Goal: Information Seeking & Learning: Learn about a topic

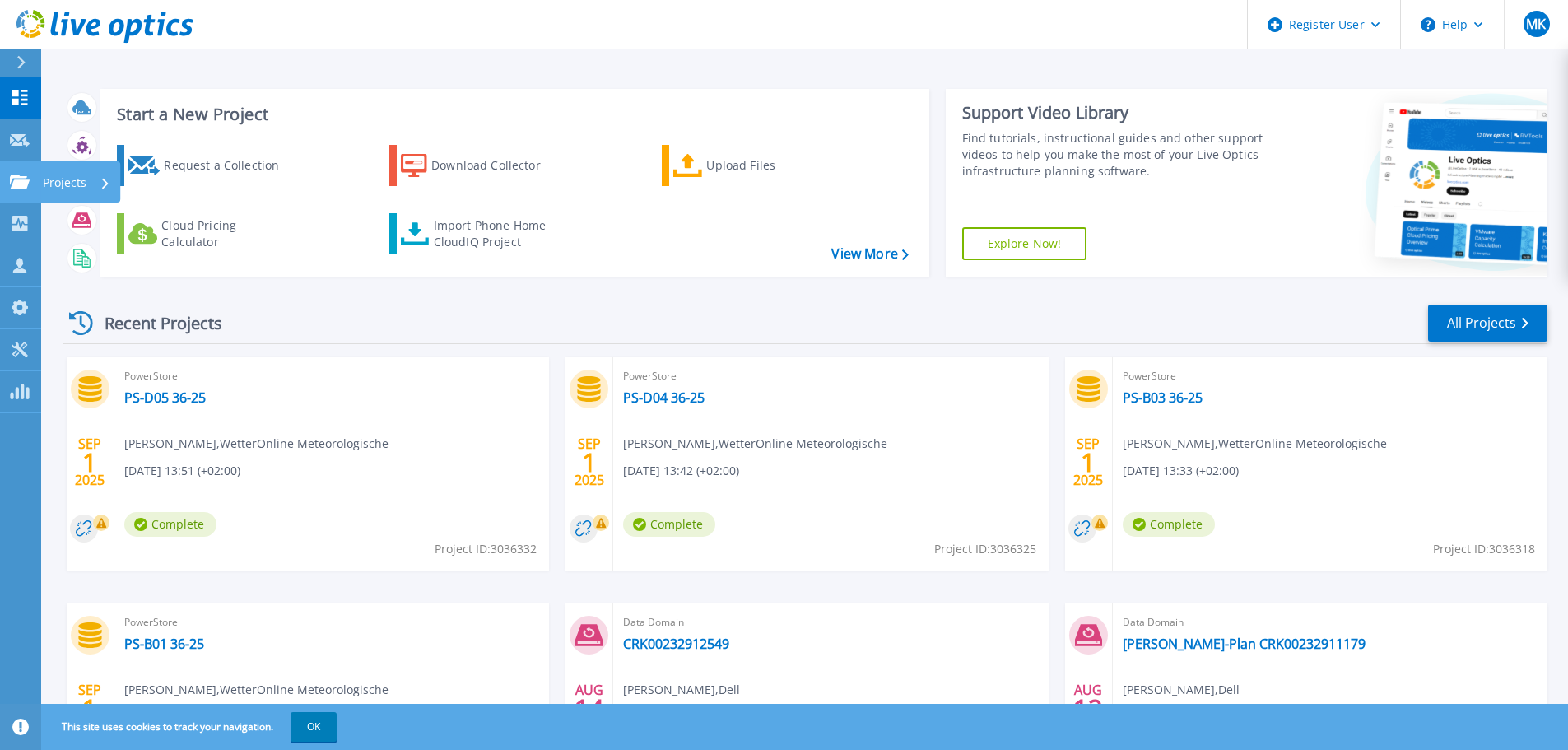
click at [20, 181] on icon at bounding box center [20, 181] width 20 height 14
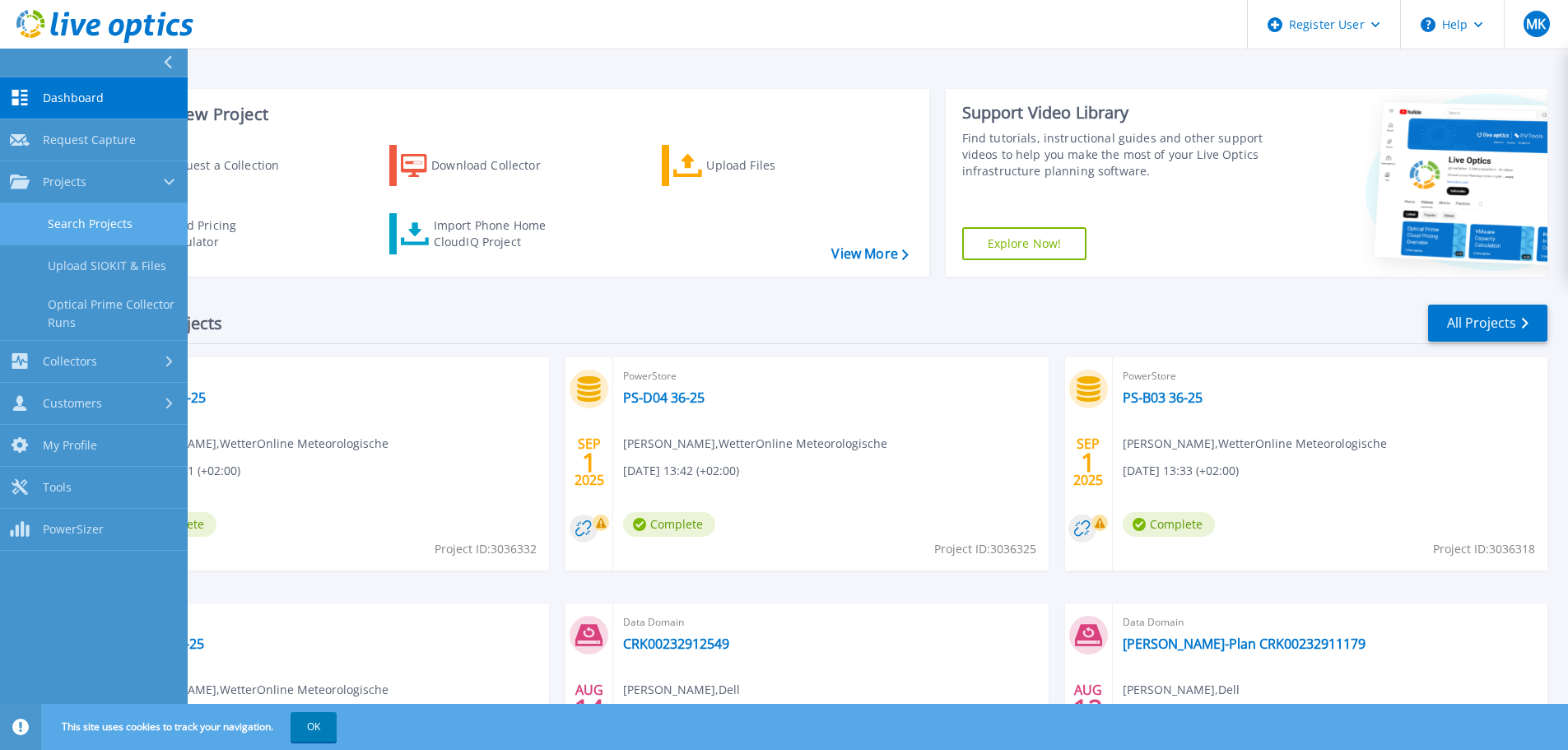
click at [94, 217] on link "Search Projects" at bounding box center [94, 224] width 188 height 42
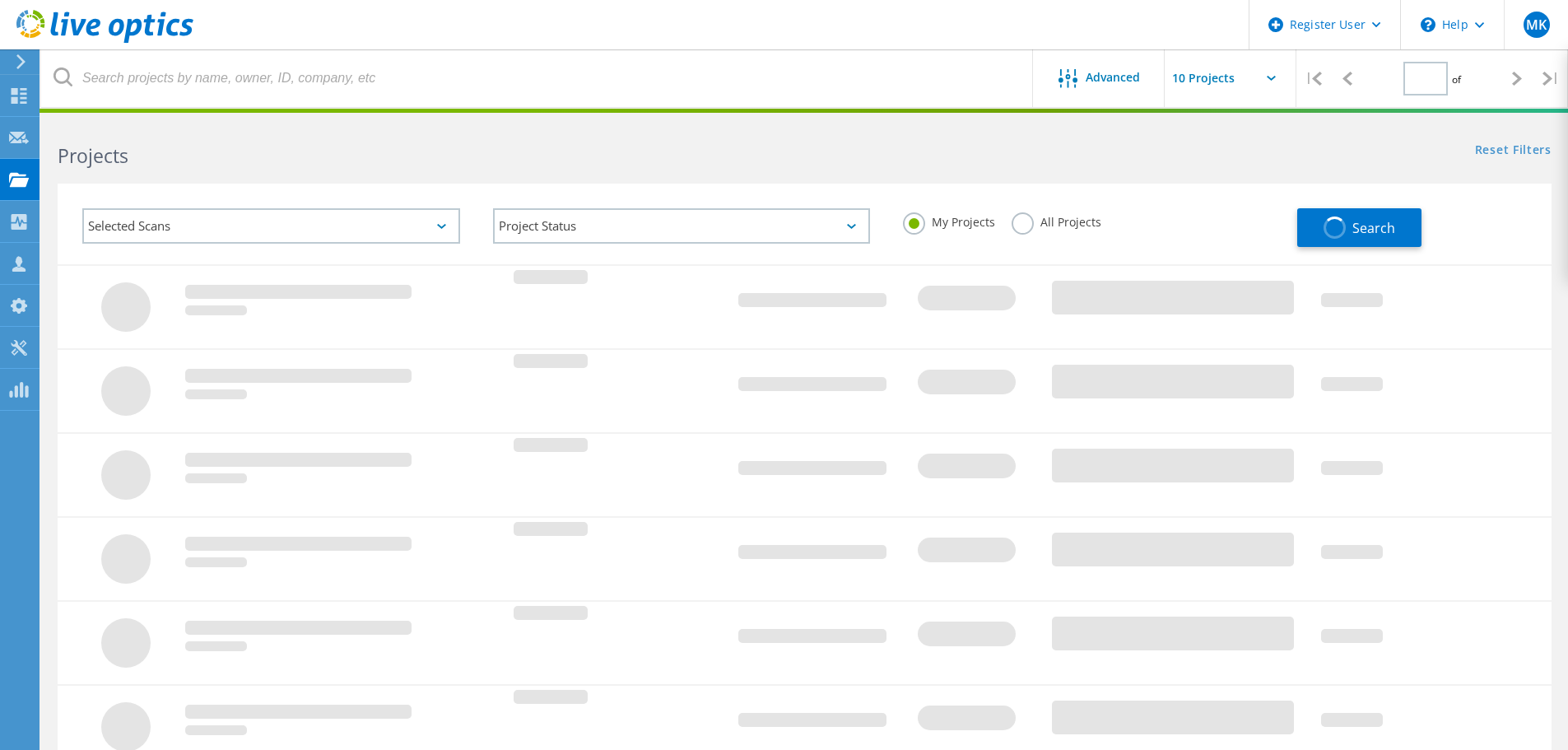
type input "1"
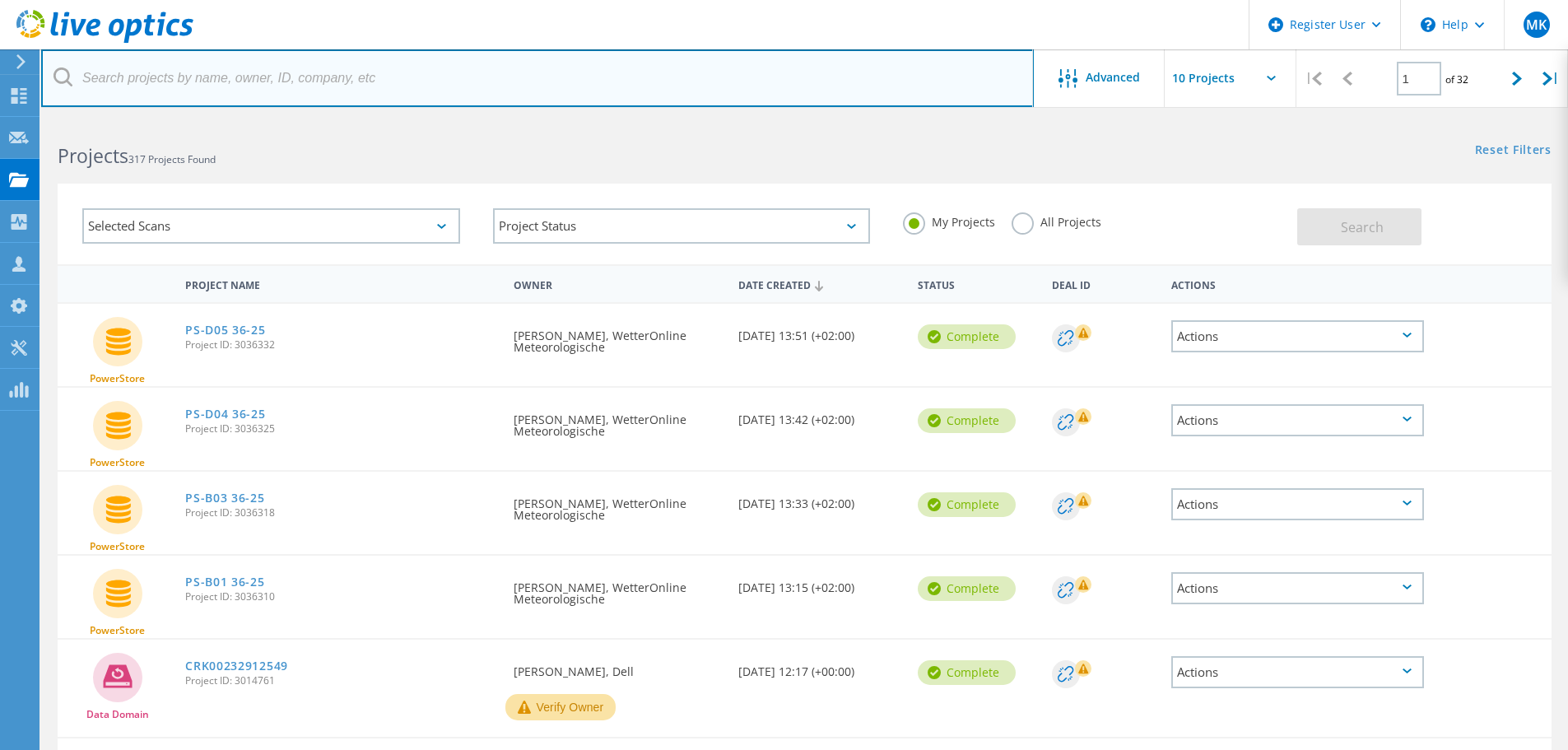
click at [248, 86] on input "text" at bounding box center [537, 78] width 993 height 58
type input "zaborowski"
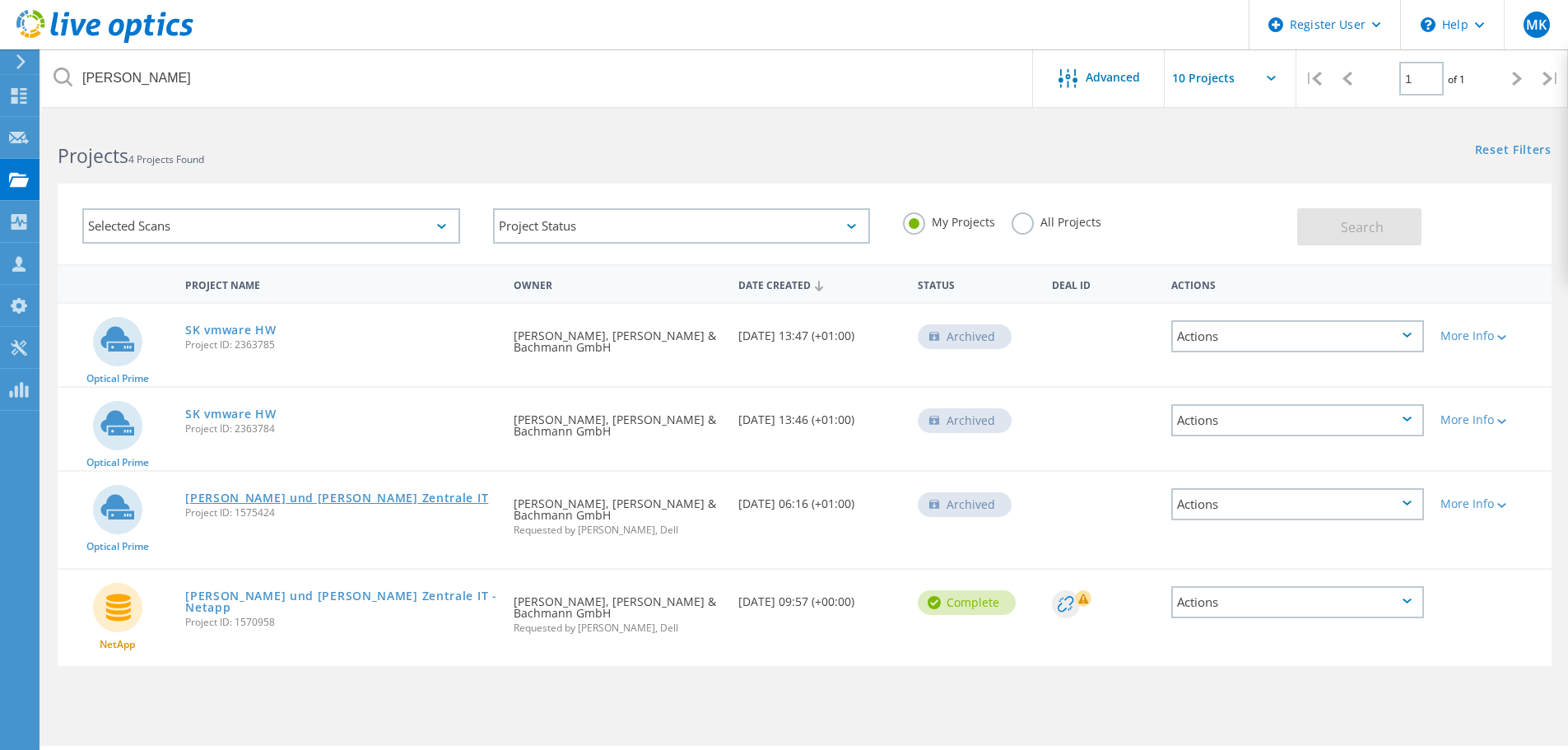
click at [312, 500] on link "Scheidt und Bachmann Zentrale IT" at bounding box center [336, 498] width 303 height 12
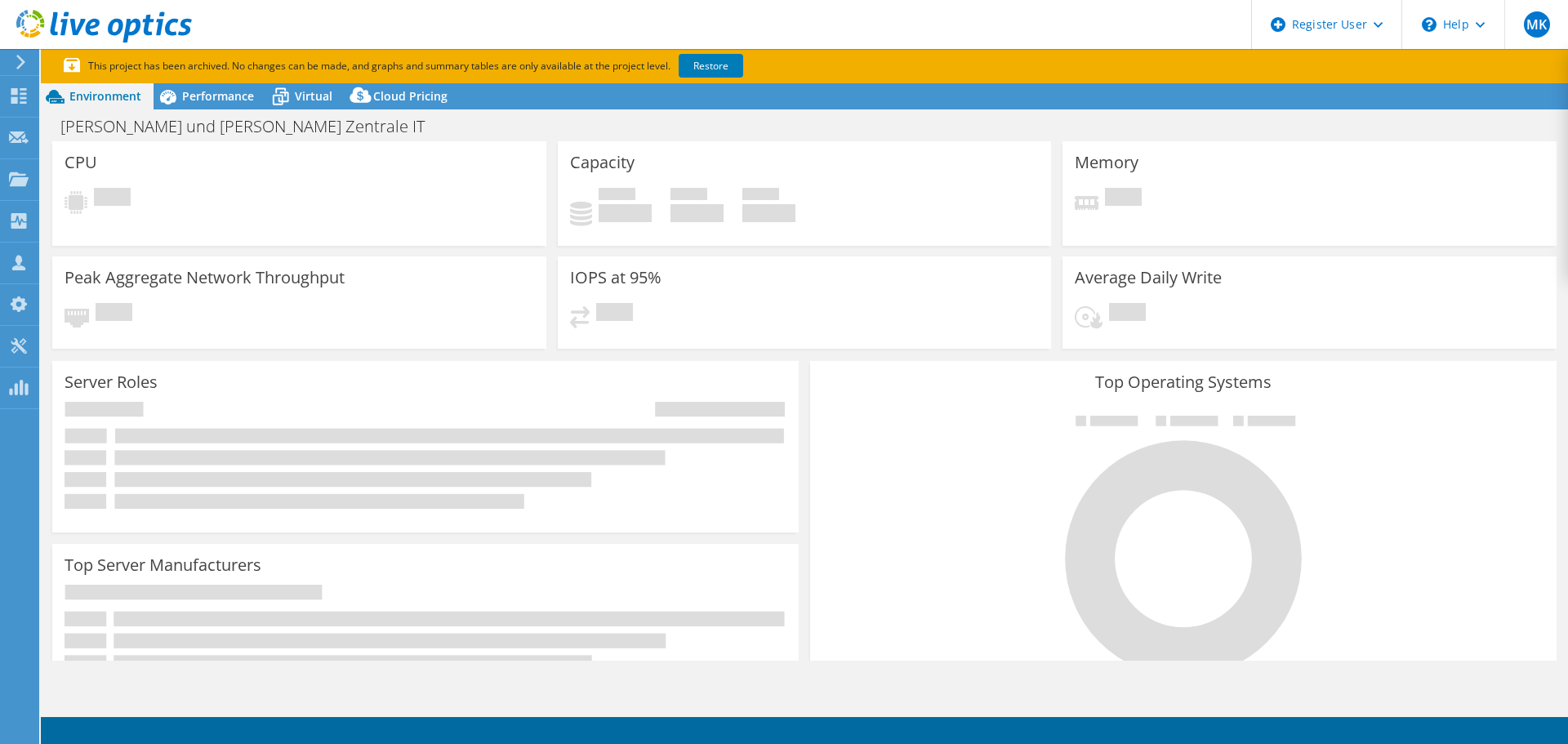
select select "EUFrankfurt"
select select "USD"
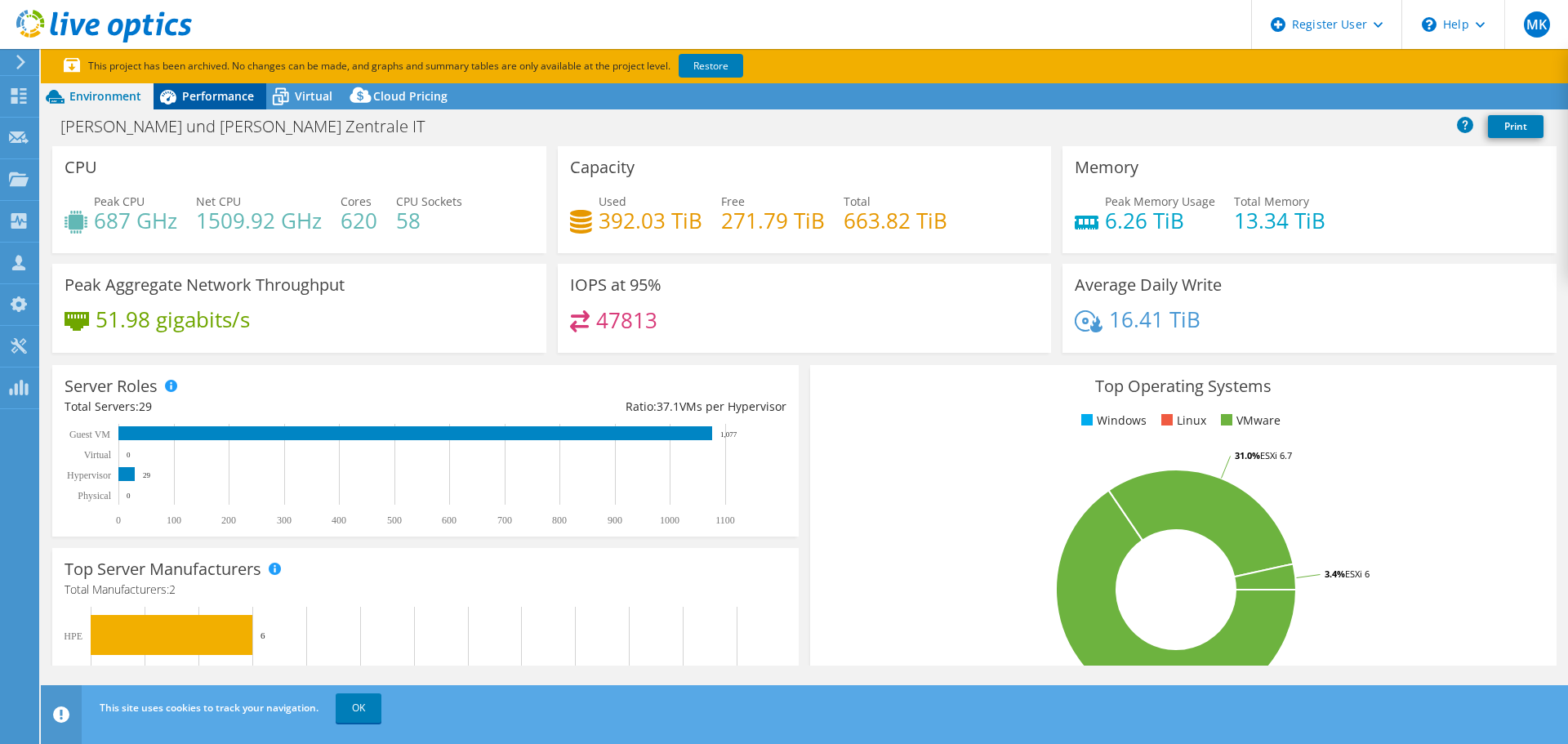
click at [196, 98] on span "Performance" at bounding box center [218, 95] width 72 height 16
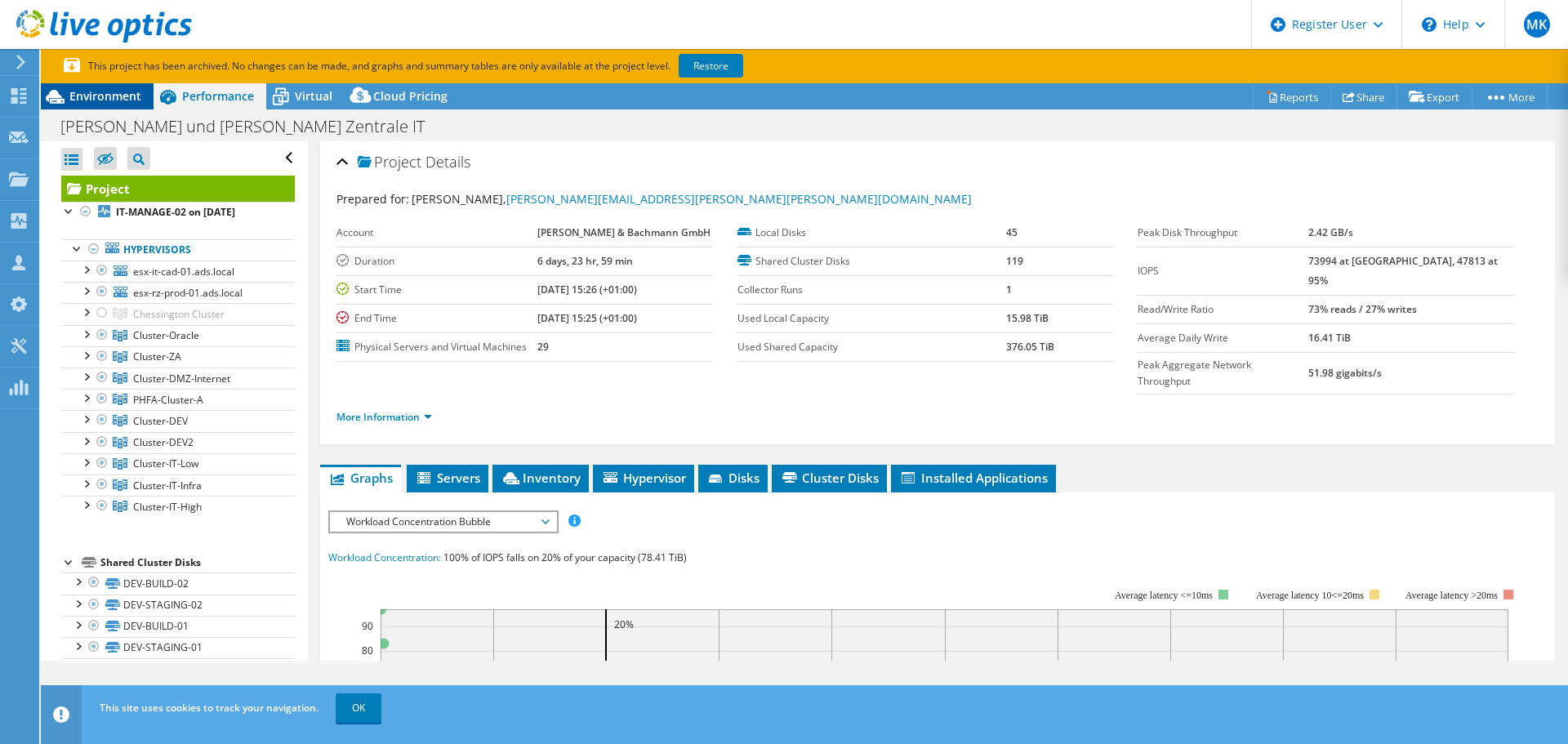
click at [95, 98] on span "Environment" at bounding box center [105, 95] width 72 height 16
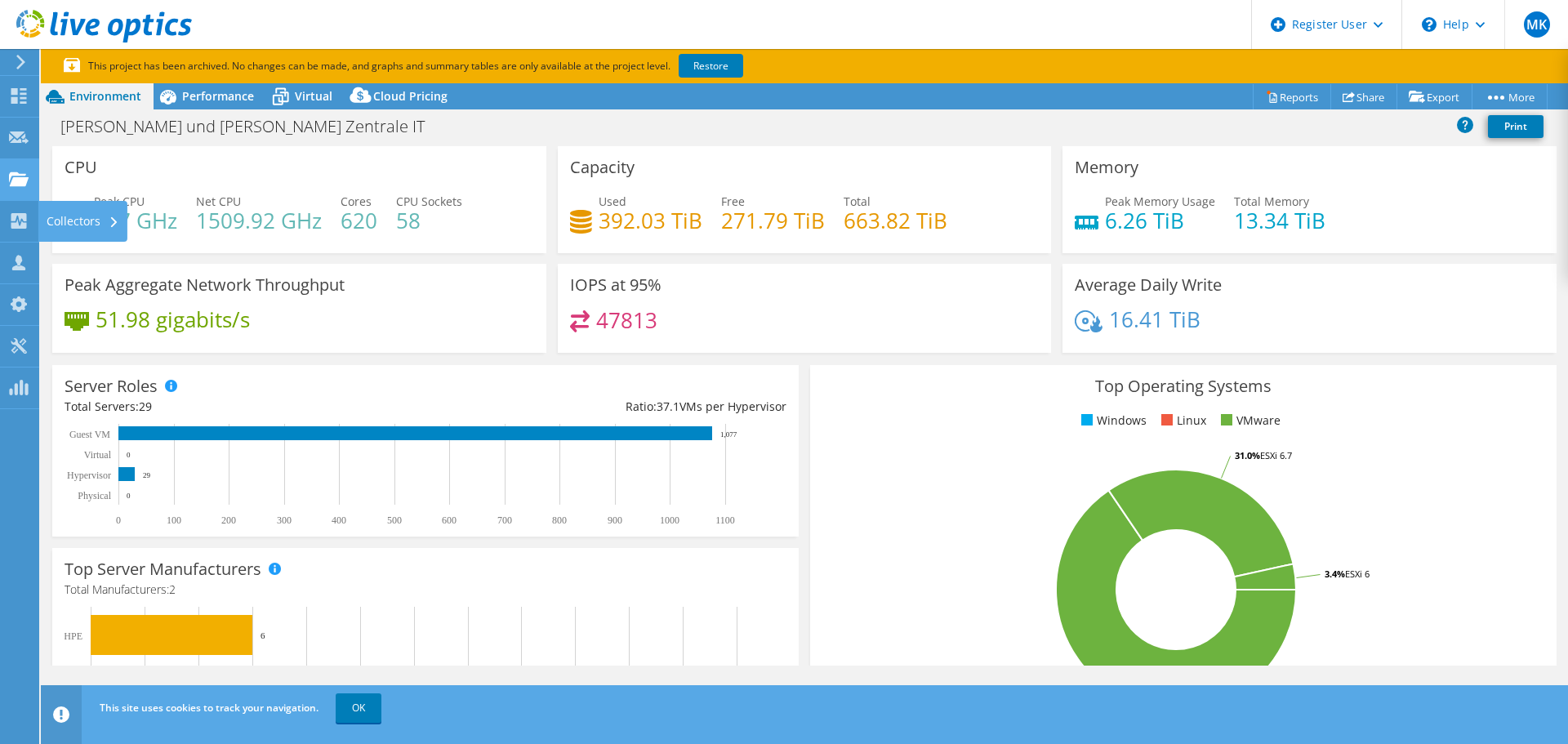
click at [12, 185] on use at bounding box center [19, 178] width 20 height 14
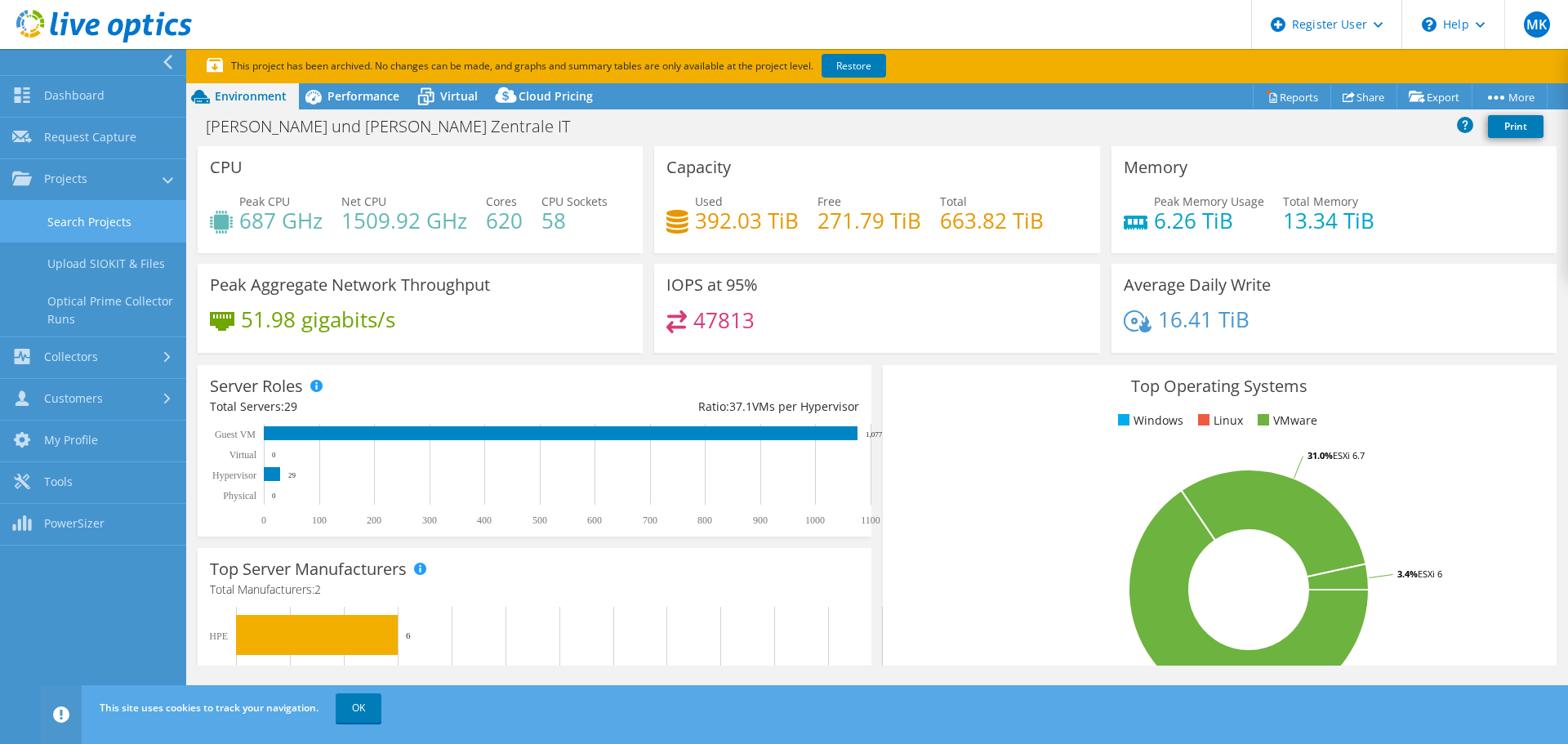
click at [36, 210] on link "Search Projects" at bounding box center [93, 221] width 186 height 41
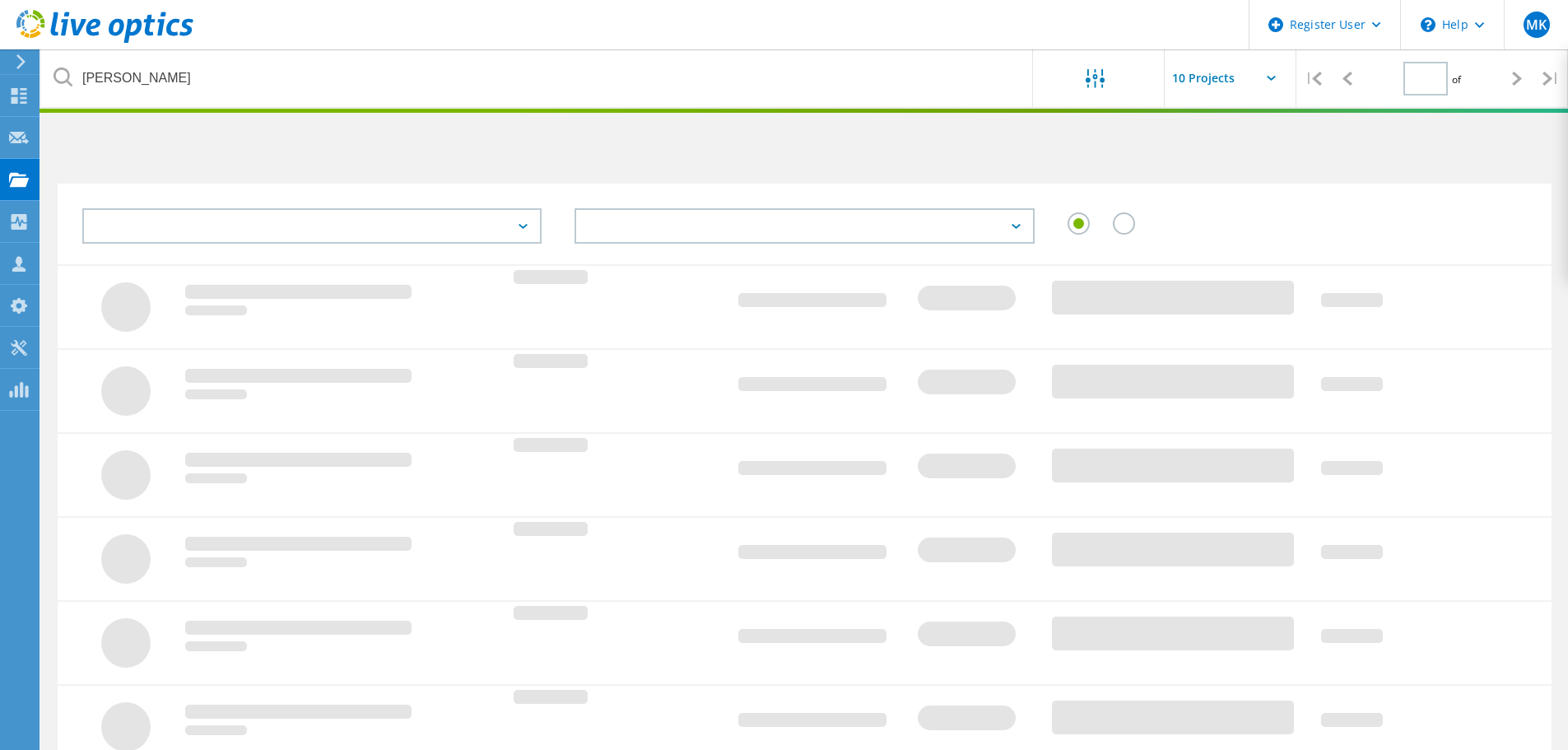
type input "1"
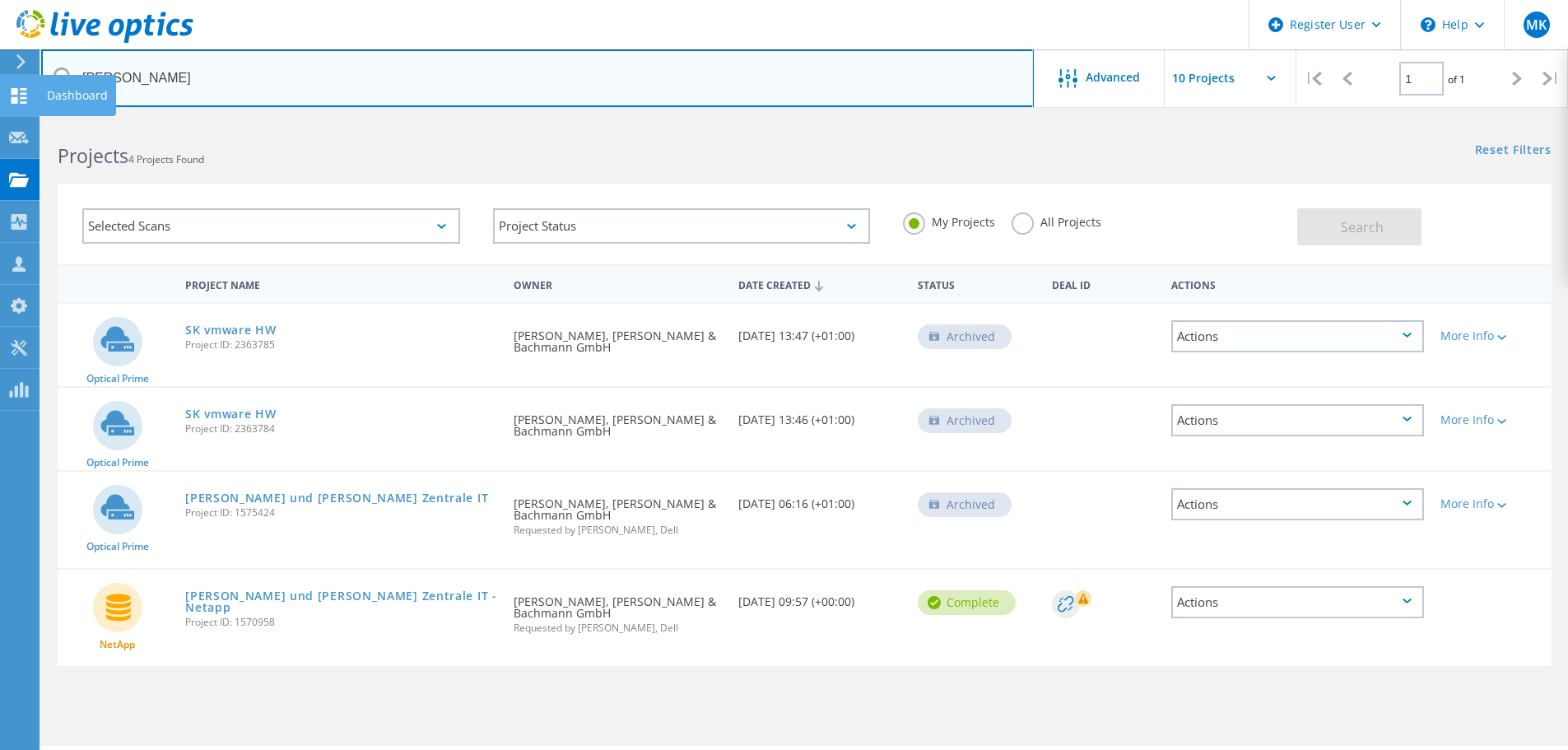
drag, startPoint x: 173, startPoint y: 79, endPoint x: 0, endPoint y: 99, distance: 174.2
click at [0, 119] on div "Register User \n Help Explore Helpful Articles Contact Support MK Dell User Mar…" at bounding box center [784, 457] width 1568 height 676
drag, startPoint x: 148, startPoint y: 82, endPoint x: 61, endPoint y: 92, distance: 87.6
click at [61, 92] on input "zaborowski" at bounding box center [537, 78] width 993 height 58
type input "scheidt"
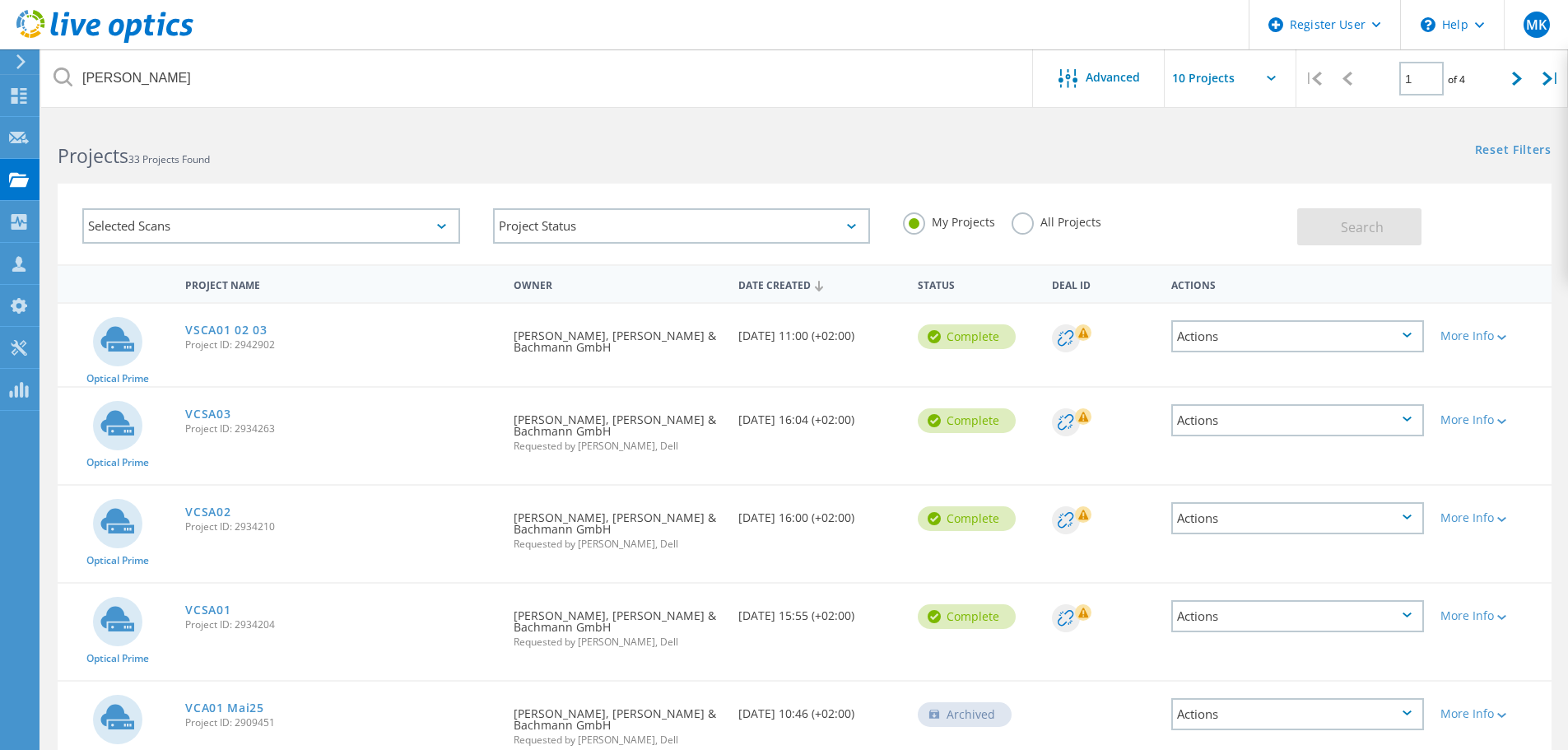
click at [1038, 227] on label "All Projects" at bounding box center [1056, 220] width 89 height 16
click at [0, 0] on input "All Projects" at bounding box center [0, 0] width 0 height 0
click at [1373, 218] on span "Search" at bounding box center [1362, 227] width 43 height 18
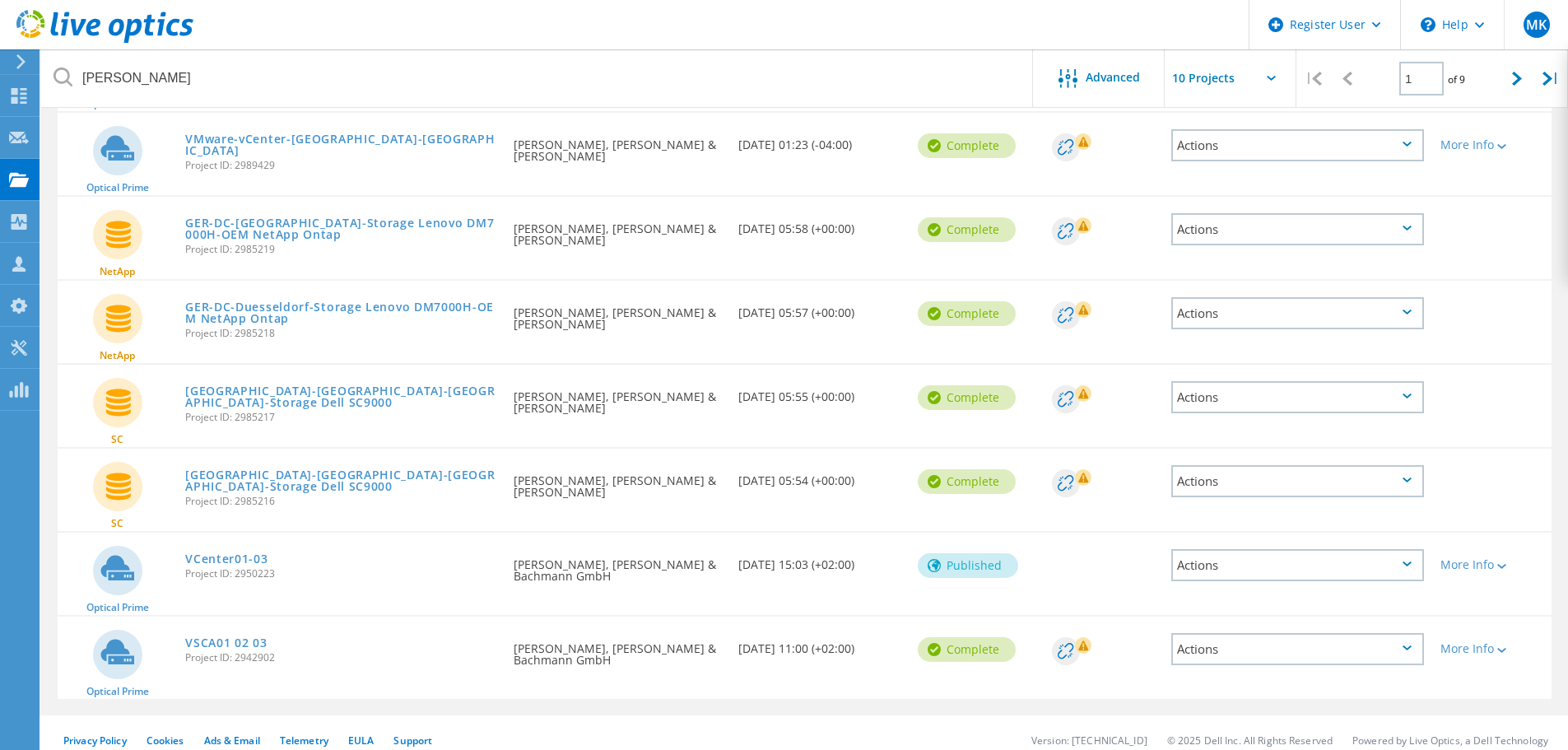
scroll to position [458, 0]
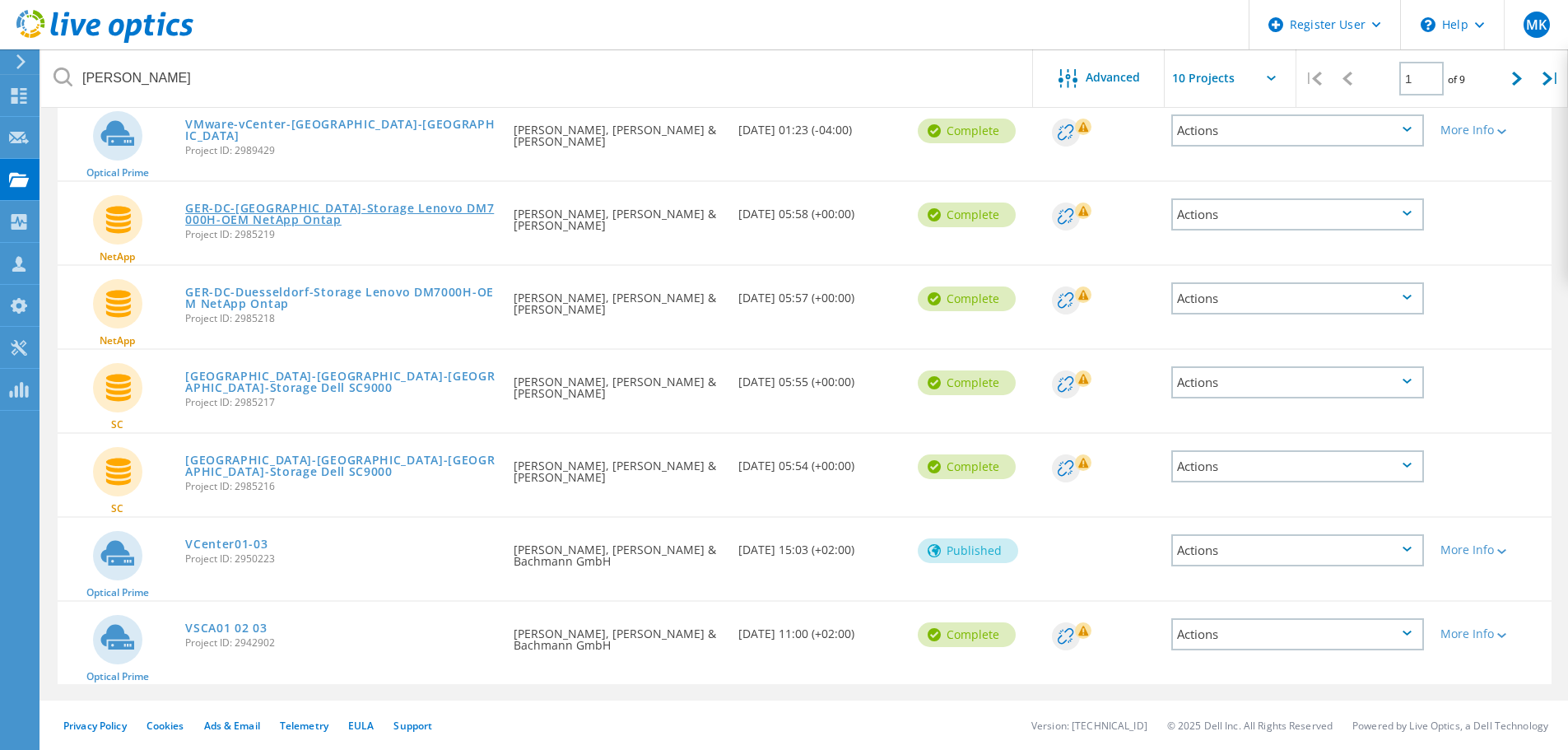
click at [371, 208] on link "GER-DC-Leverkusen-Storage Lenovo DM7000H-OEM NetApp Ontap" at bounding box center [341, 214] width 312 height 23
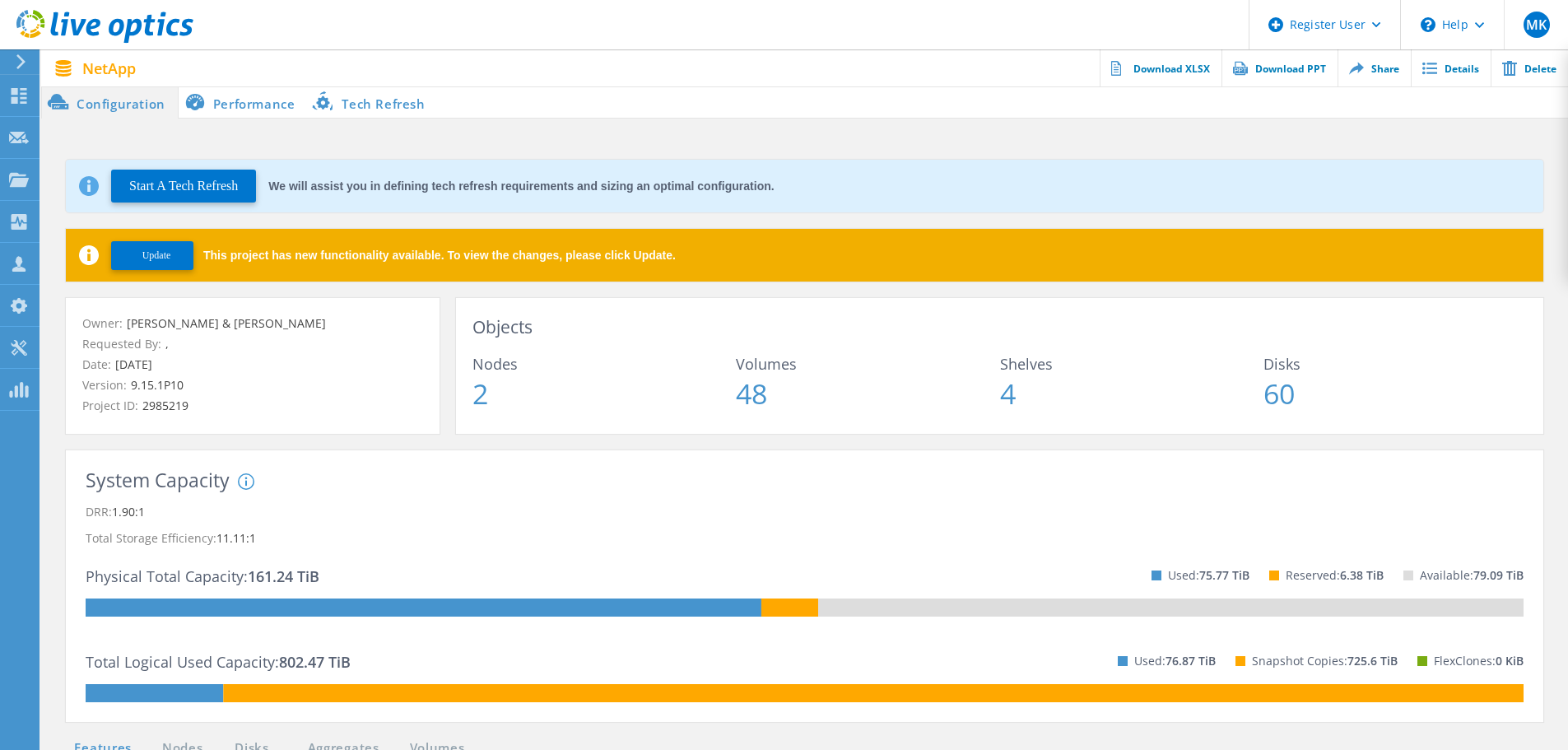
click at [166, 261] on span "Update" at bounding box center [157, 256] width 29 height 13
click at [395, 103] on li "Tech Refresh" at bounding box center [372, 102] width 130 height 33
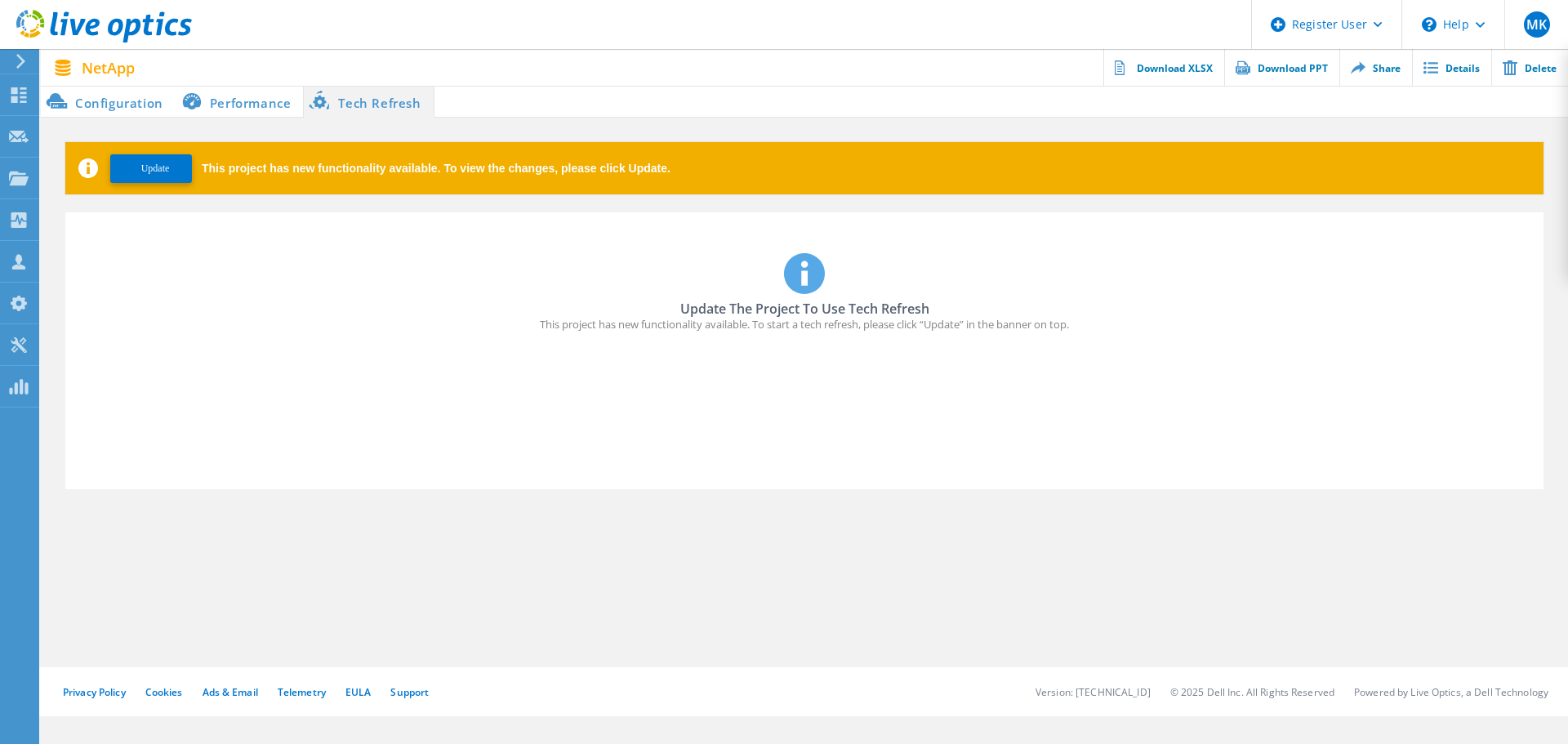
click at [258, 104] on li "Performance" at bounding box center [239, 101] width 128 height 32
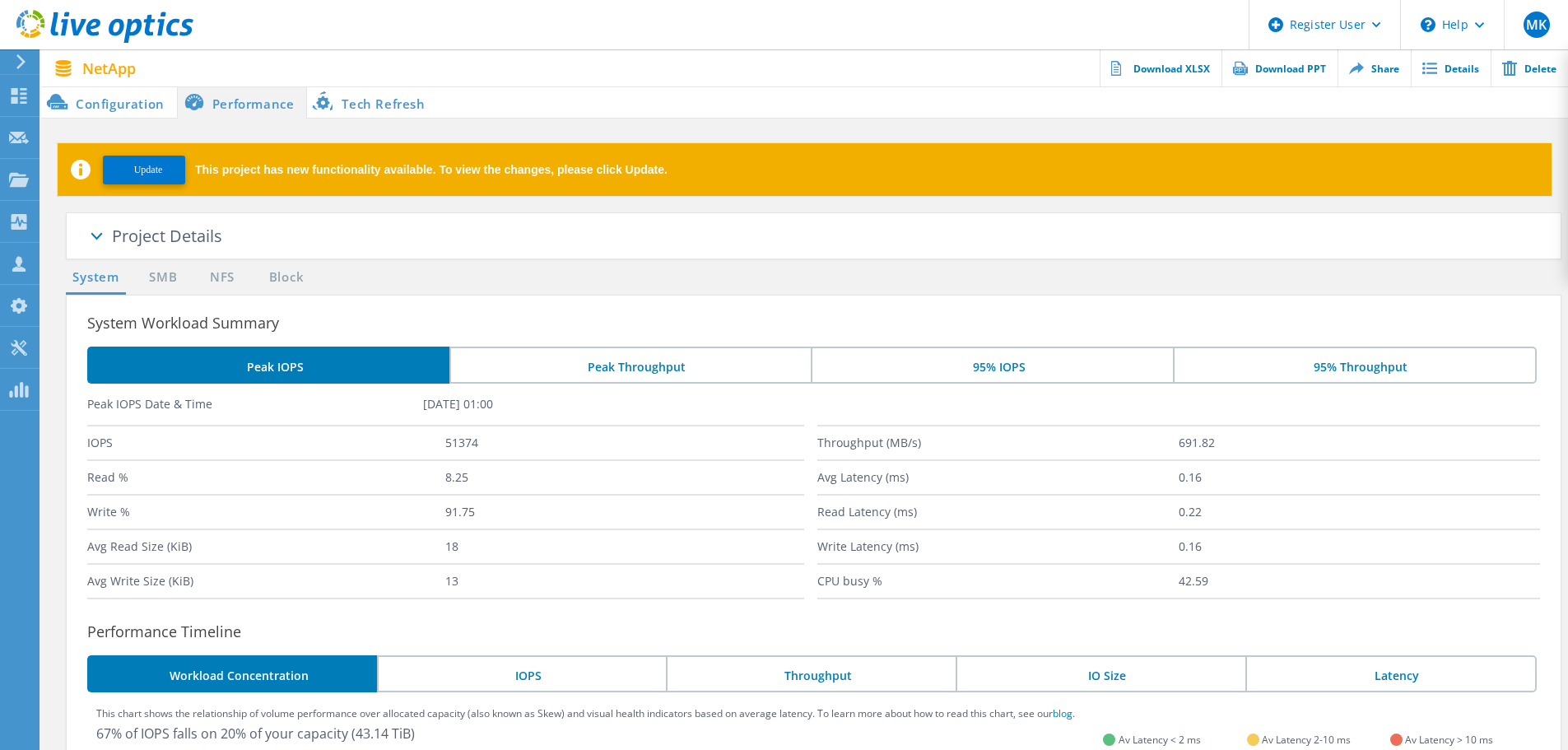
click at [140, 104] on li "Configuration" at bounding box center [109, 102] width 136 height 33
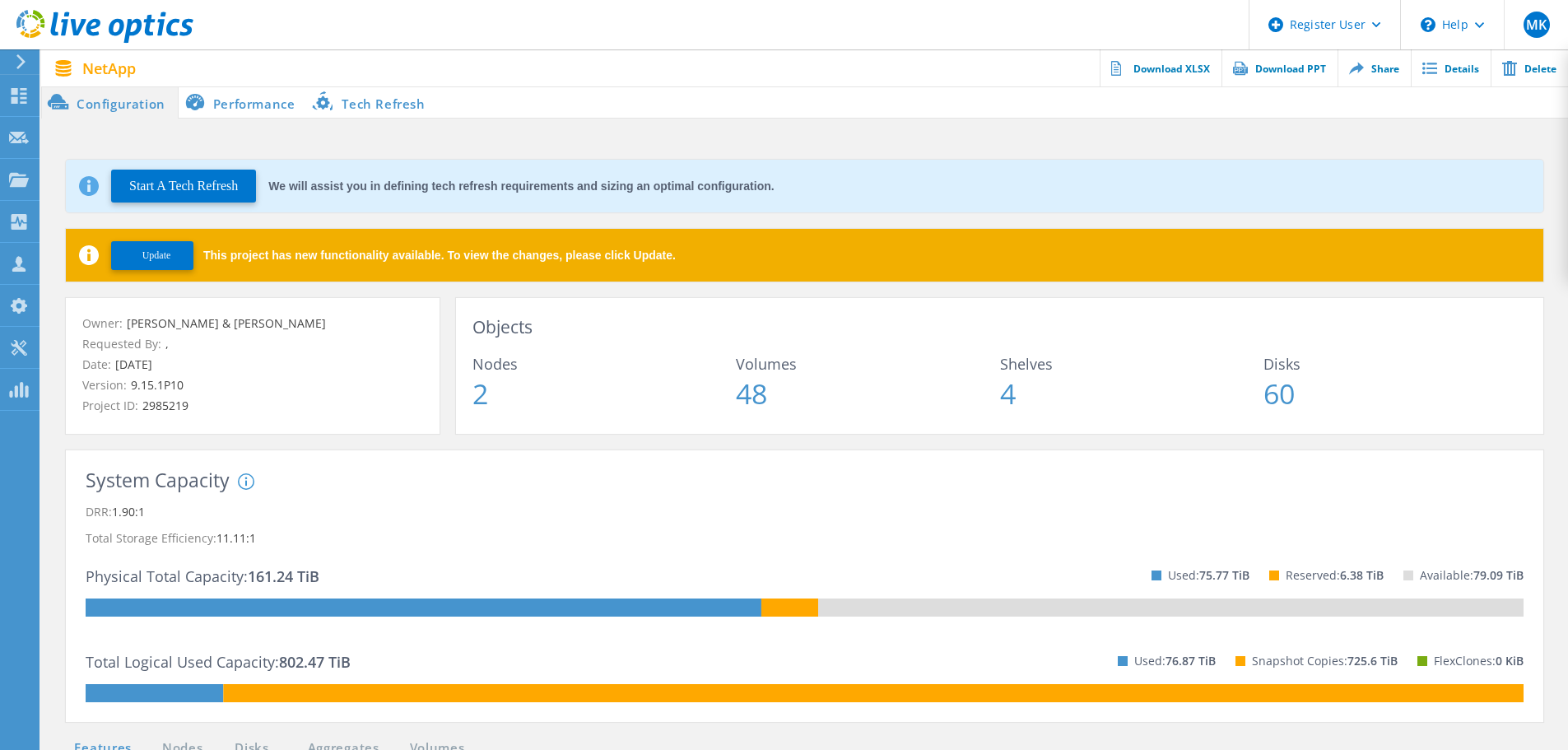
click at [131, 259] on button "Update" at bounding box center [152, 256] width 83 height 29
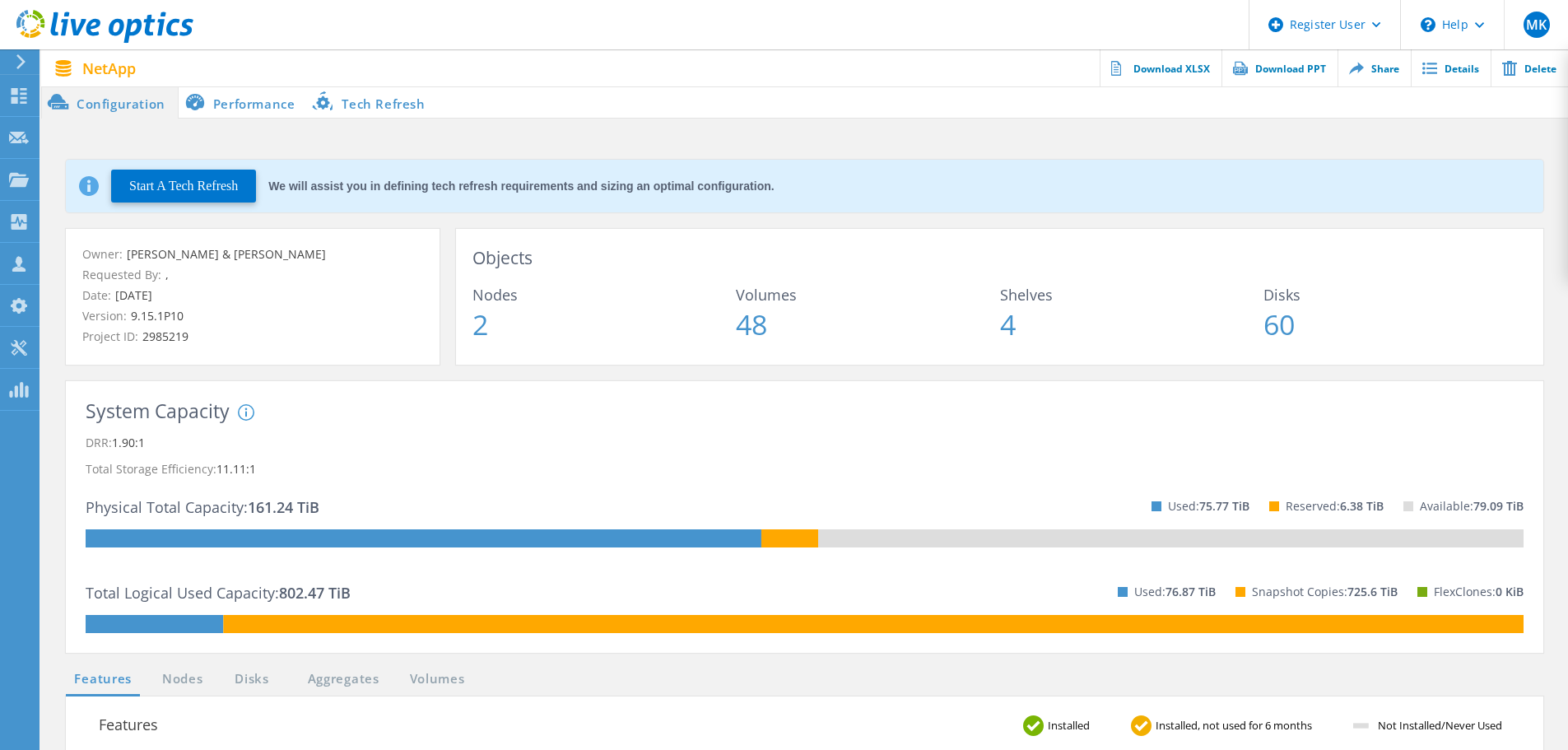
click at [387, 86] on div "NetApp Actions Download XLSX Download PPT Share Details Delete" at bounding box center [804, 68] width 1527 height 38
click at [389, 95] on li "Tech Refresh" at bounding box center [372, 102] width 130 height 33
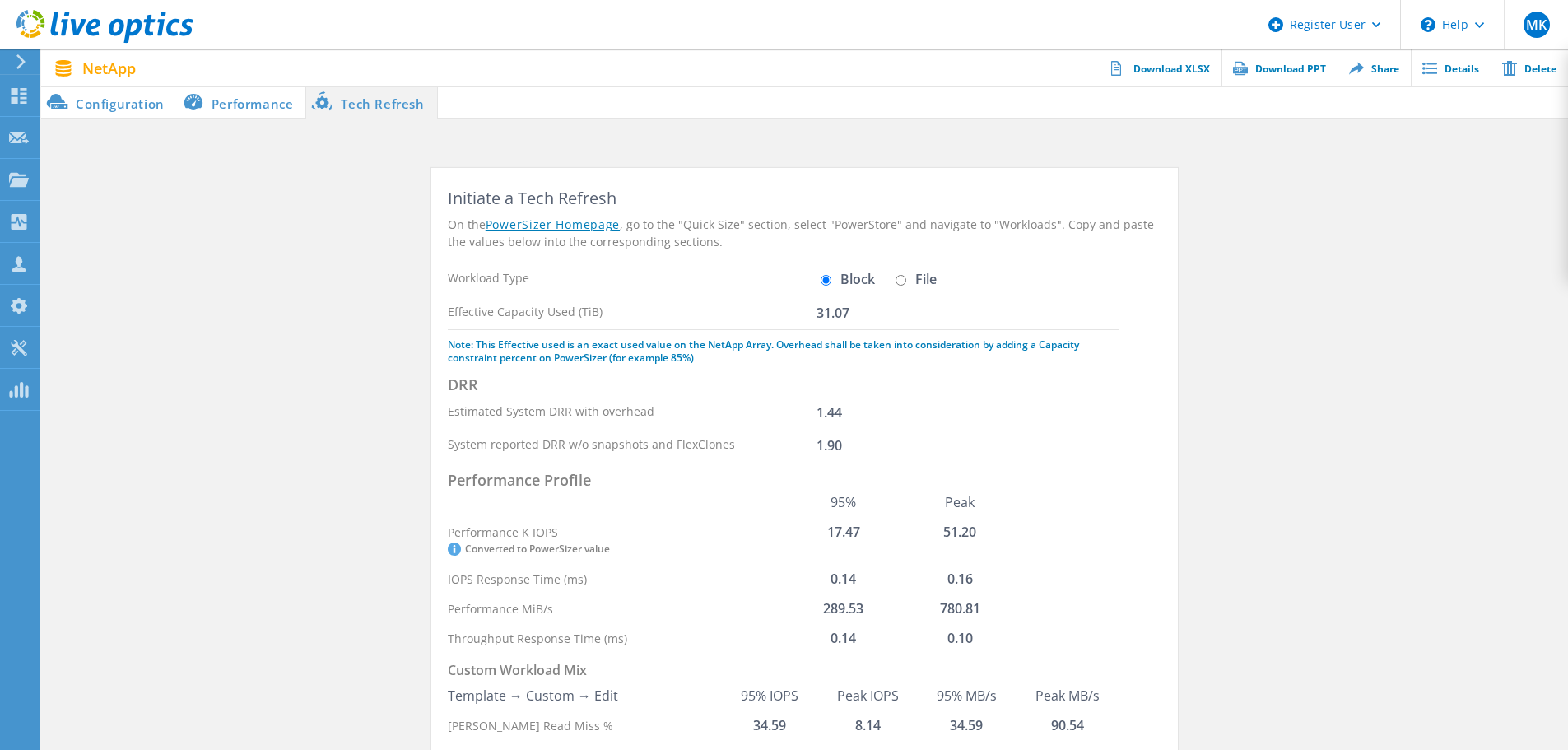
click at [117, 112] on li "Configuration" at bounding box center [109, 102] width 136 height 33
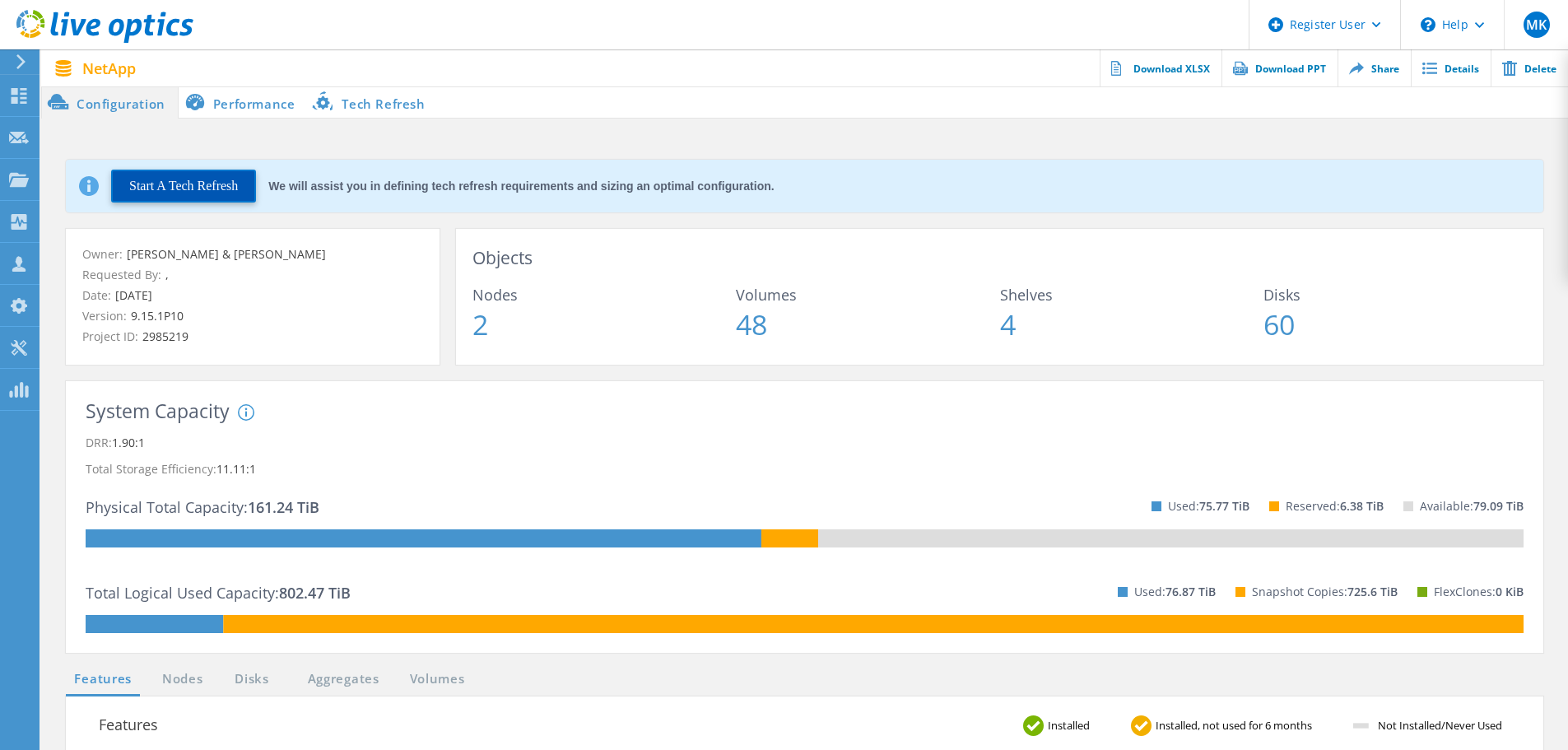
click at [159, 184] on button "Start A Tech Refresh" at bounding box center [183, 185] width 144 height 33
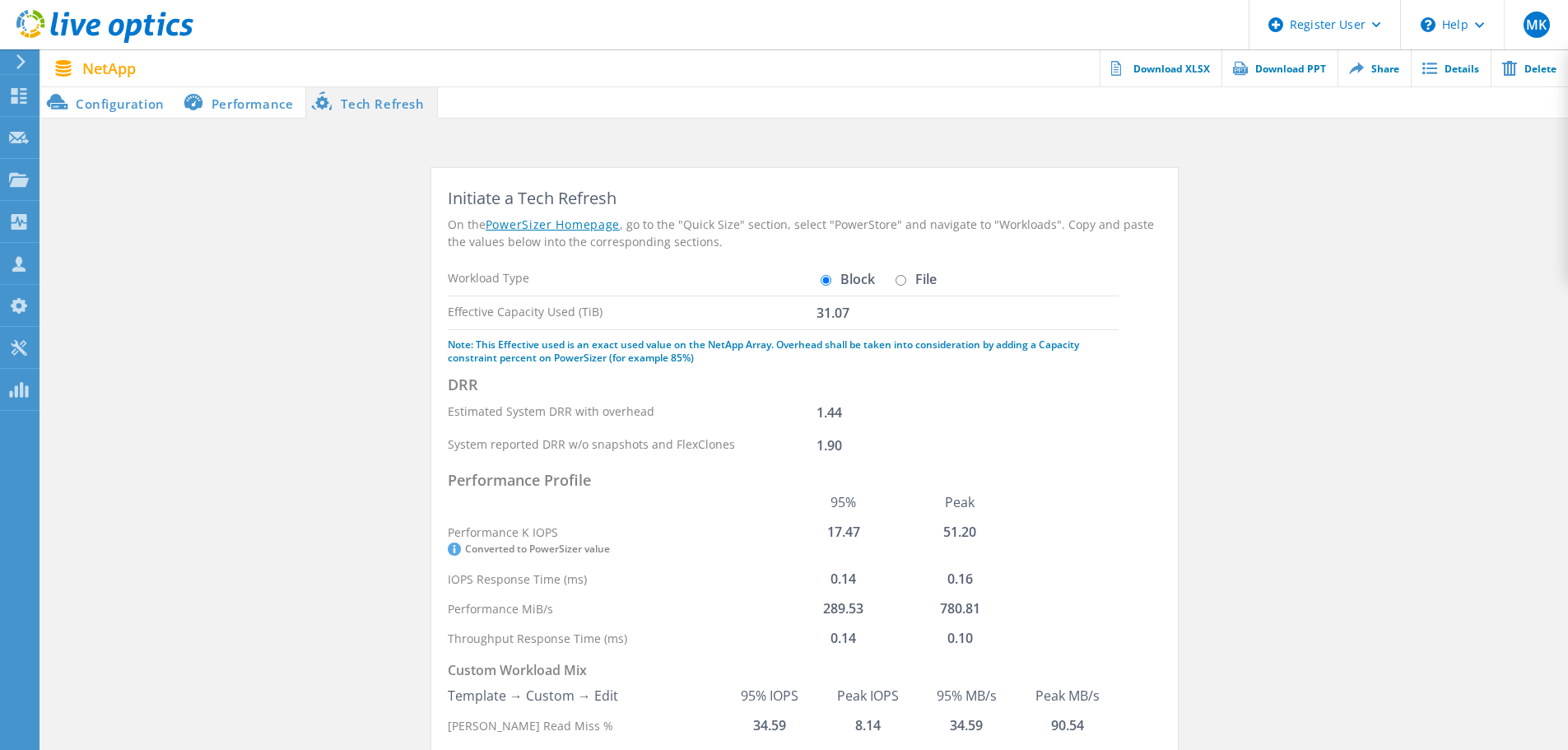
click at [204, 103] on li "Performance" at bounding box center [241, 102] width 129 height 33
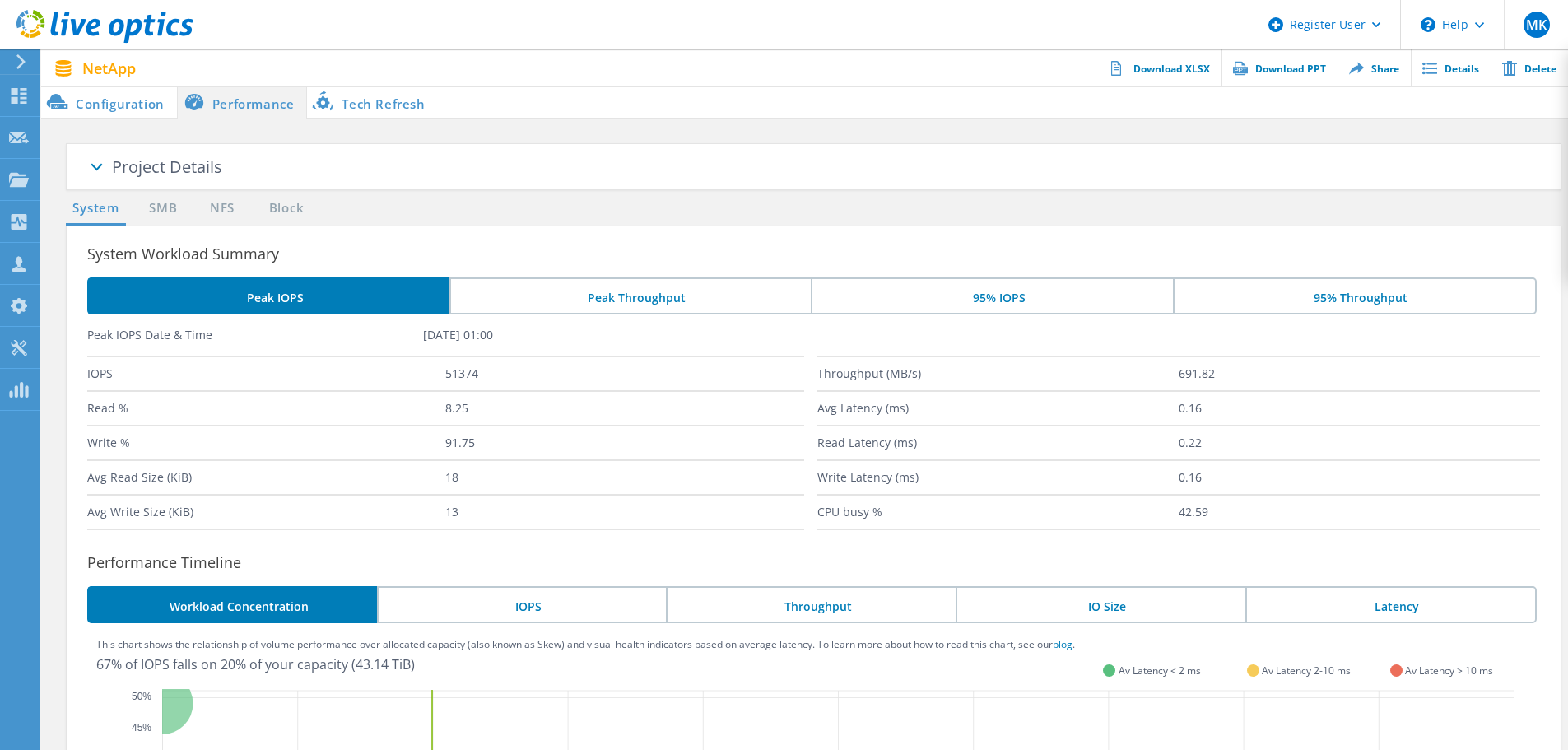
click at [346, 106] on li "Tech Refresh" at bounding box center [372, 102] width 130 height 33
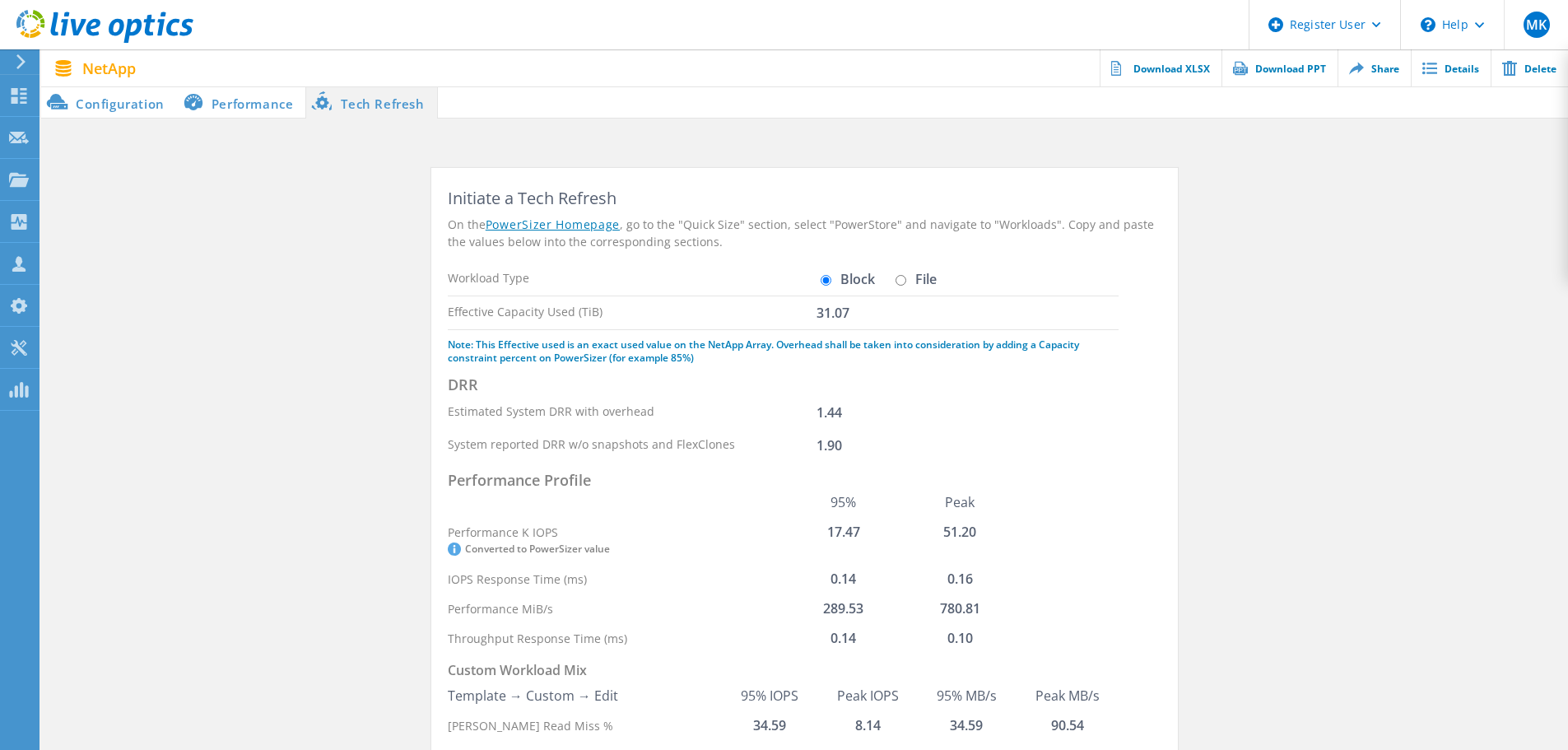
click at [266, 112] on li "Performance" at bounding box center [241, 102] width 129 height 33
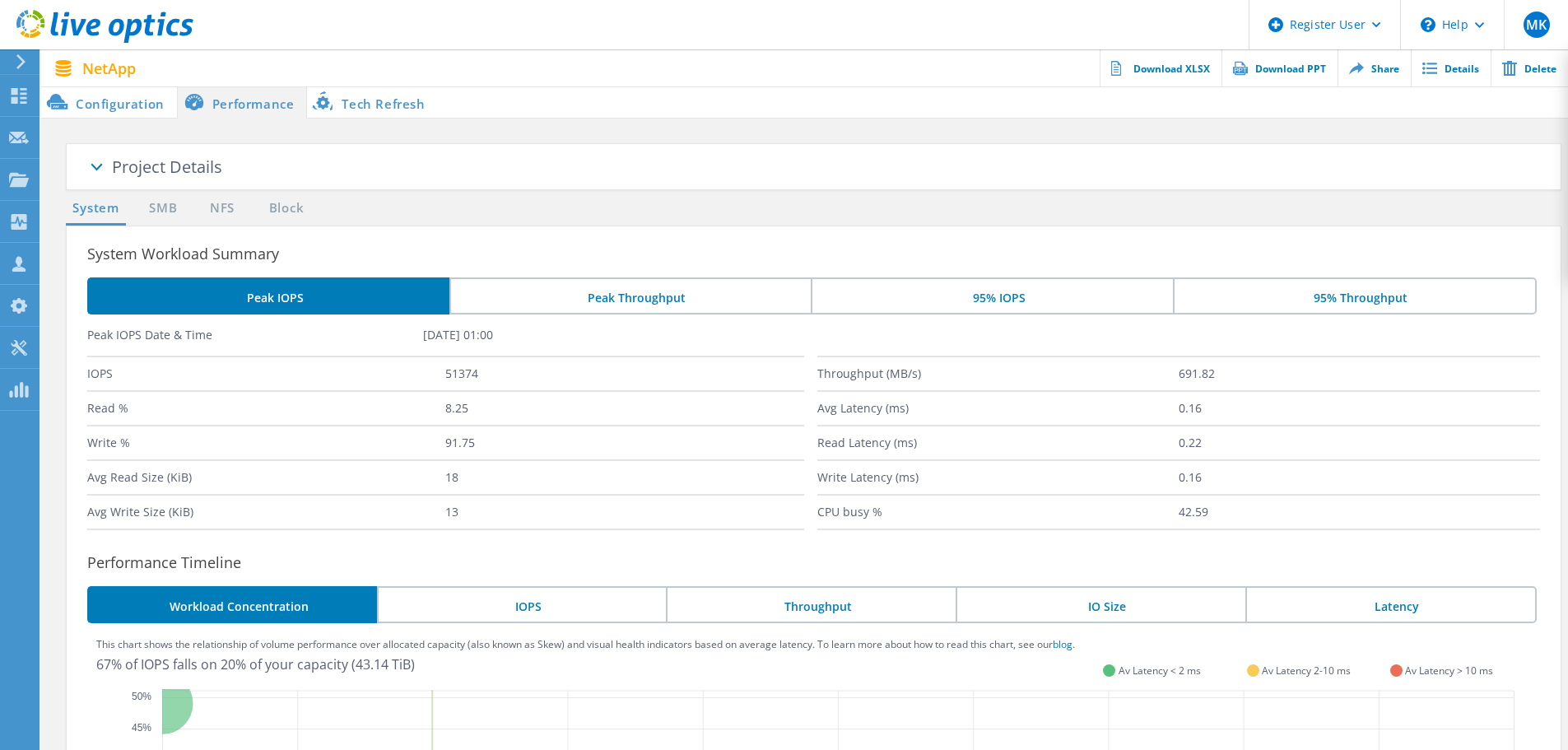
click at [144, 109] on li "Configuration" at bounding box center [109, 102] width 136 height 33
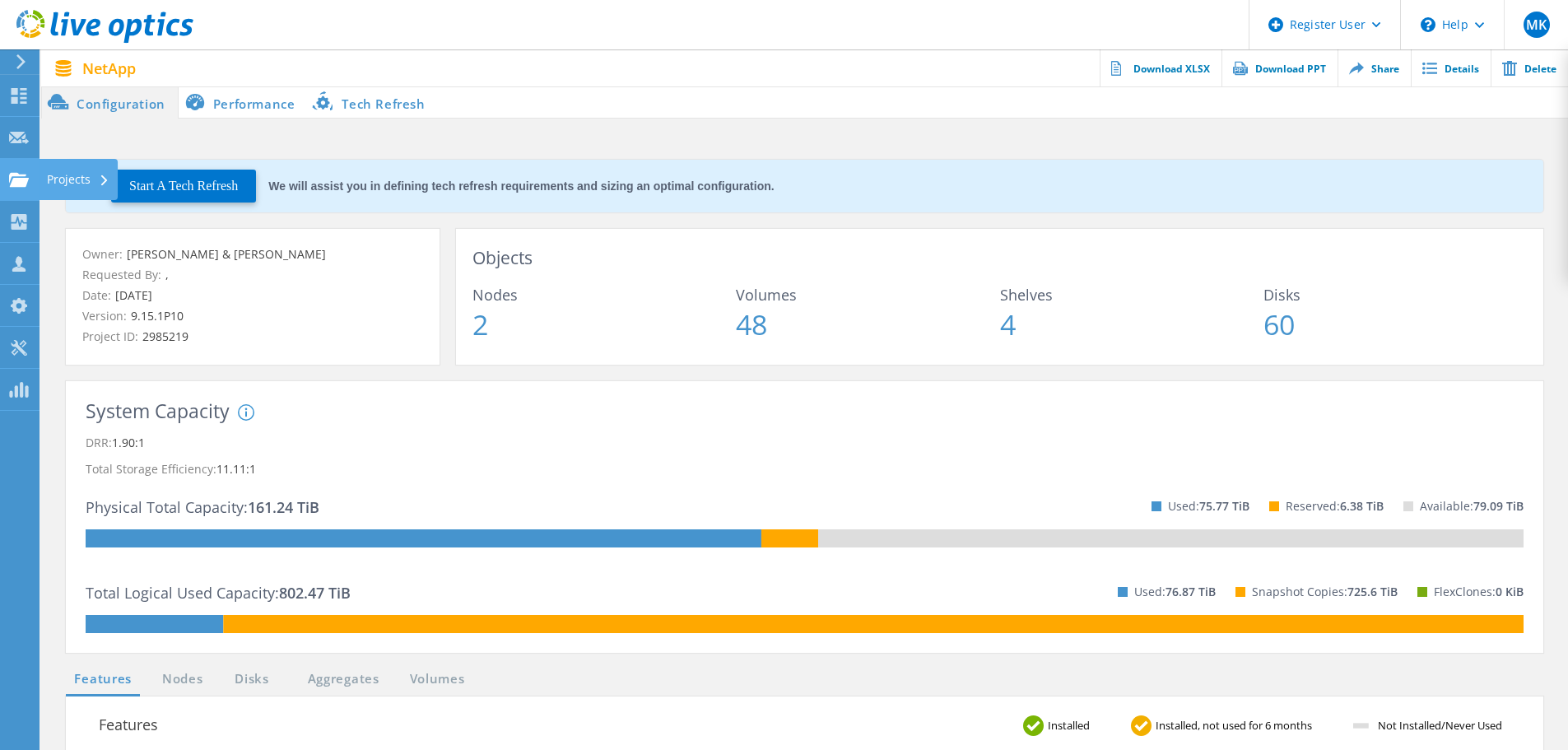
click at [21, 188] on div at bounding box center [19, 182] width 20 height 18
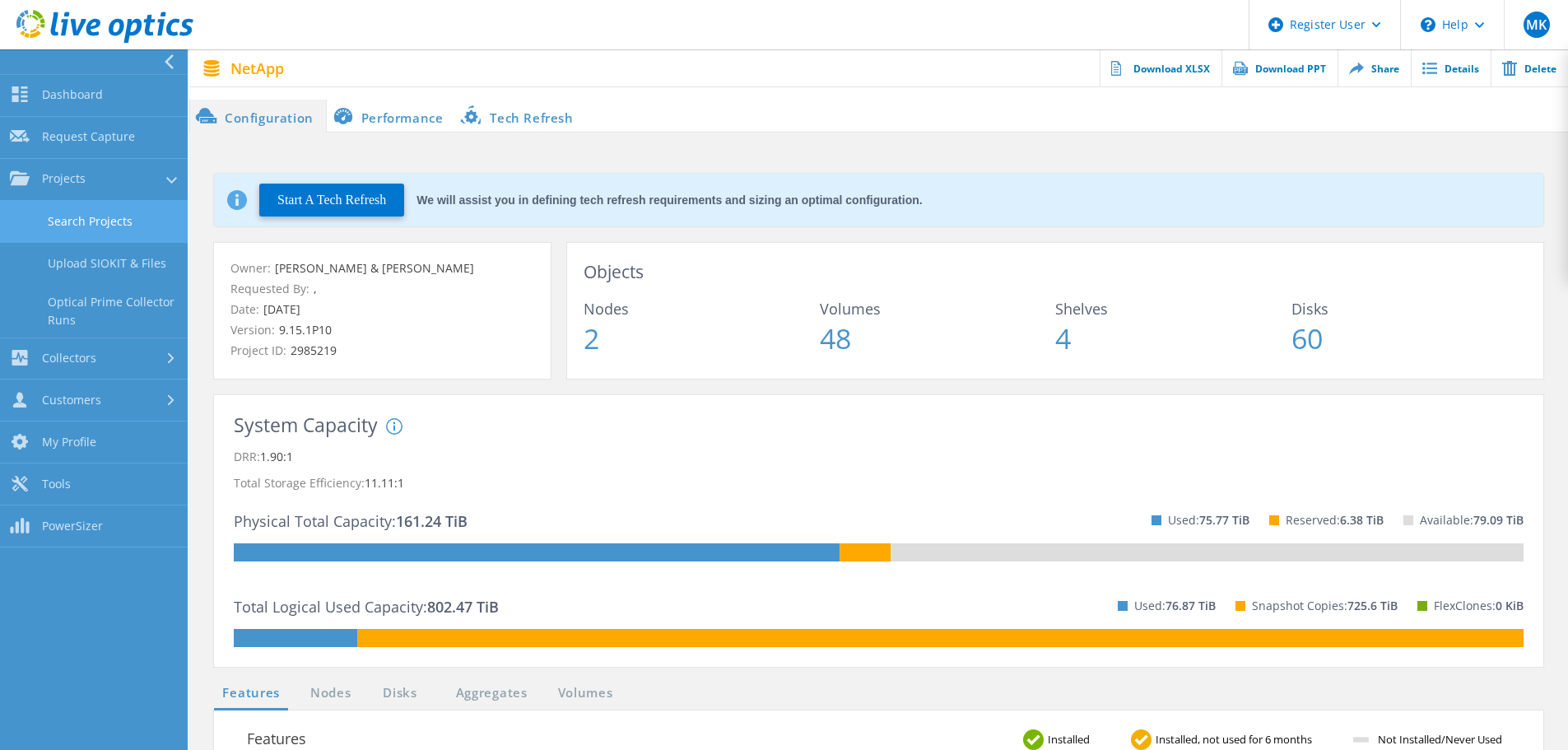
click at [74, 211] on link "Search Projects" at bounding box center [94, 222] width 188 height 42
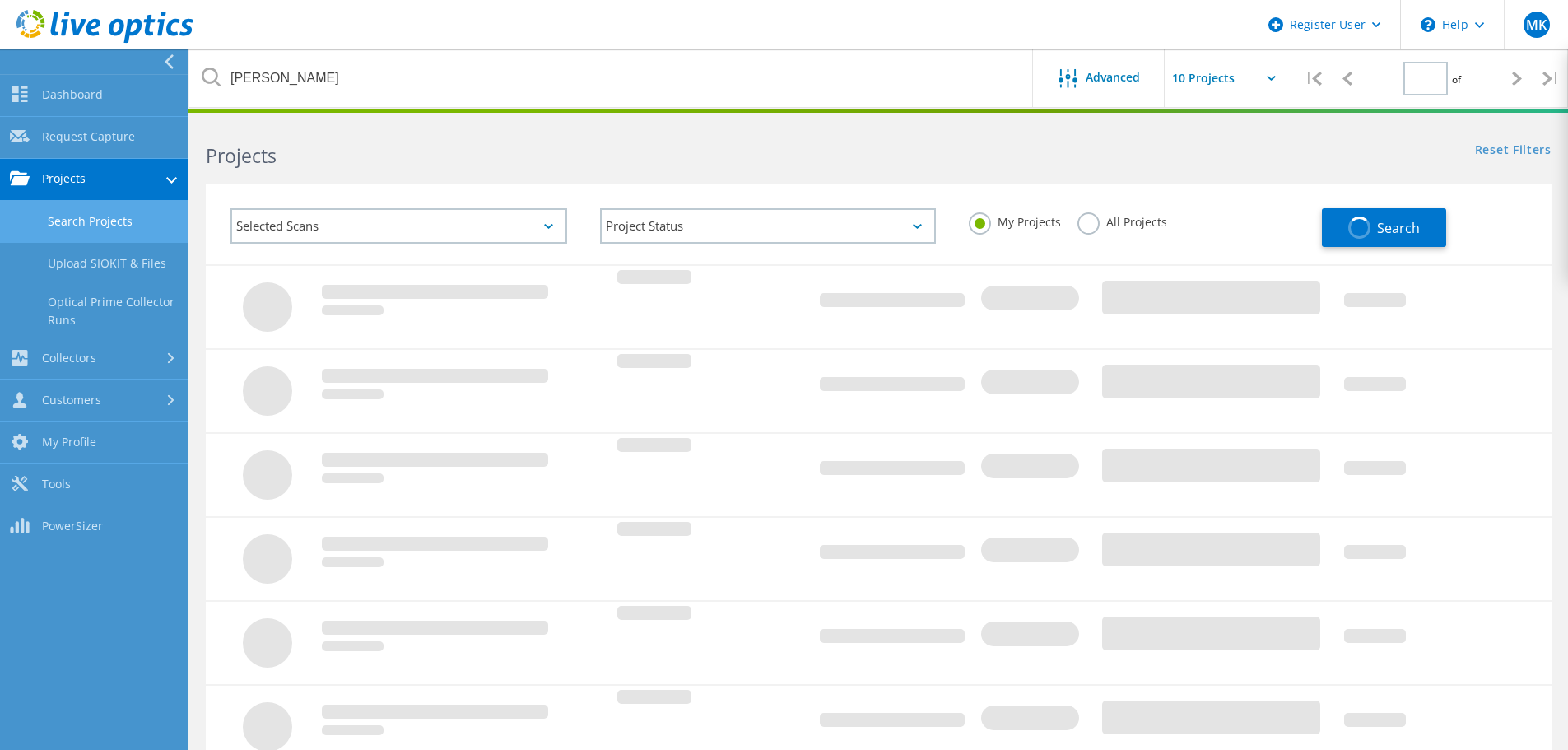
type input "1"
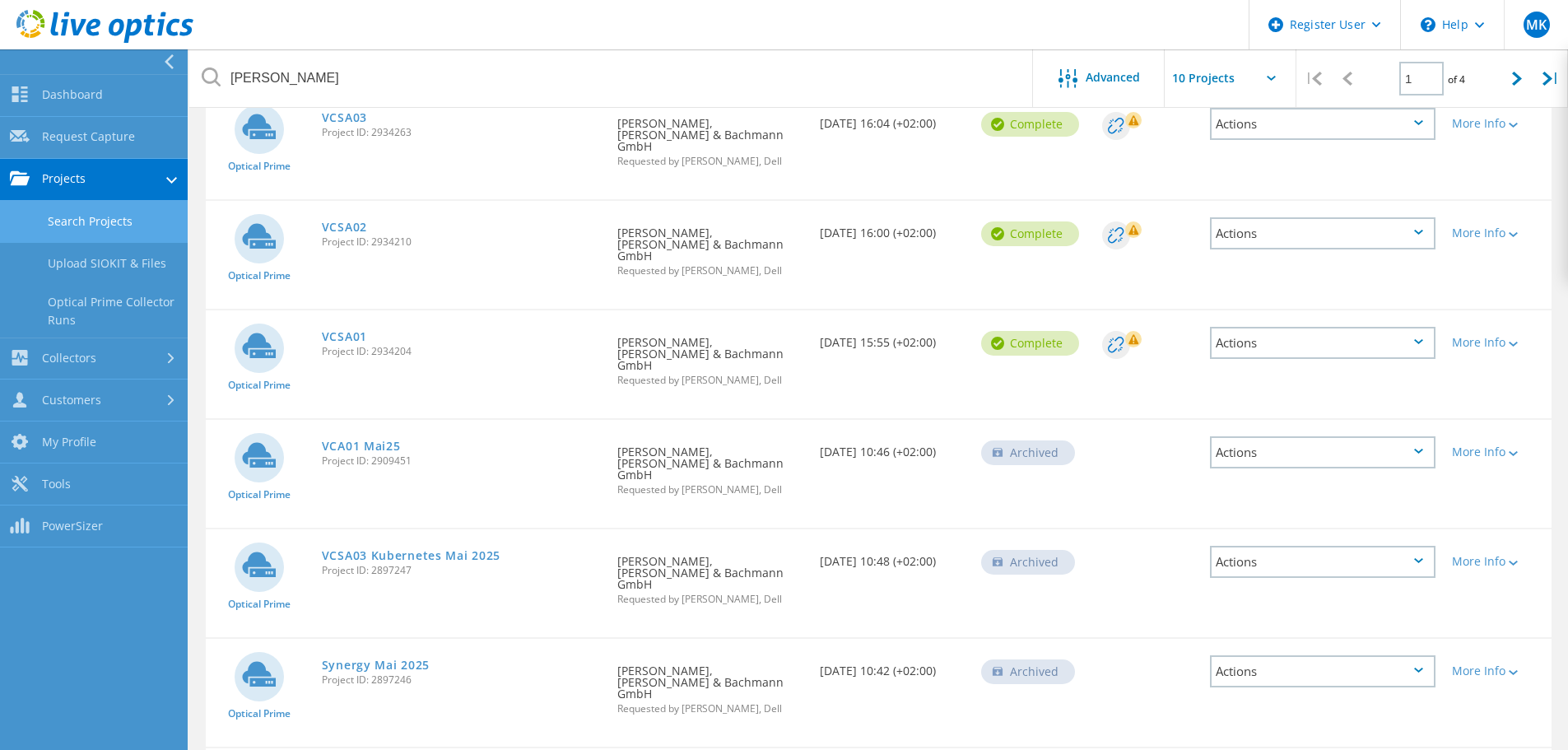
scroll to position [8, 0]
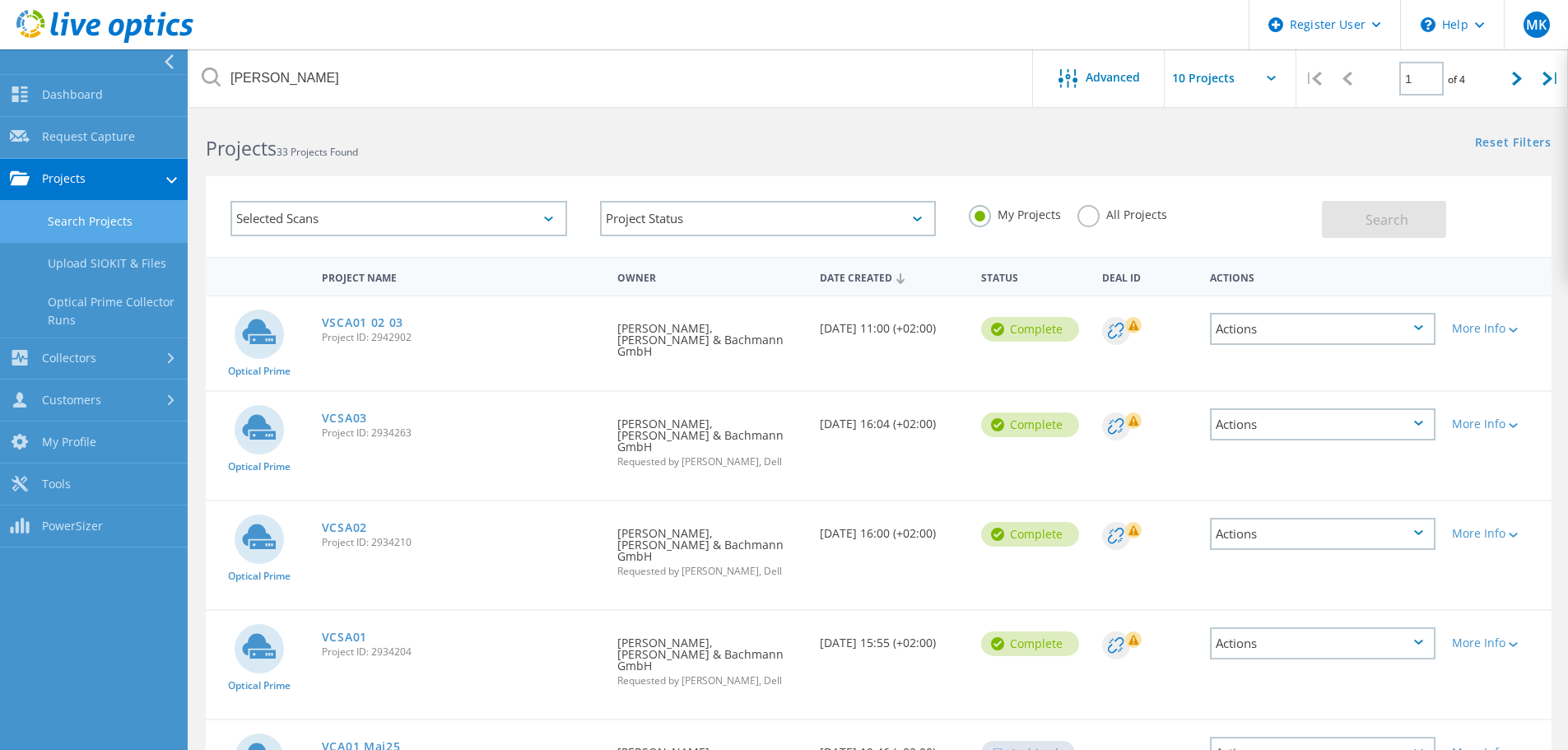
click at [1094, 220] on label "All Projects" at bounding box center [1121, 212] width 89 height 16
click at [0, 0] on input "All Projects" at bounding box center [0, 0] width 0 height 0
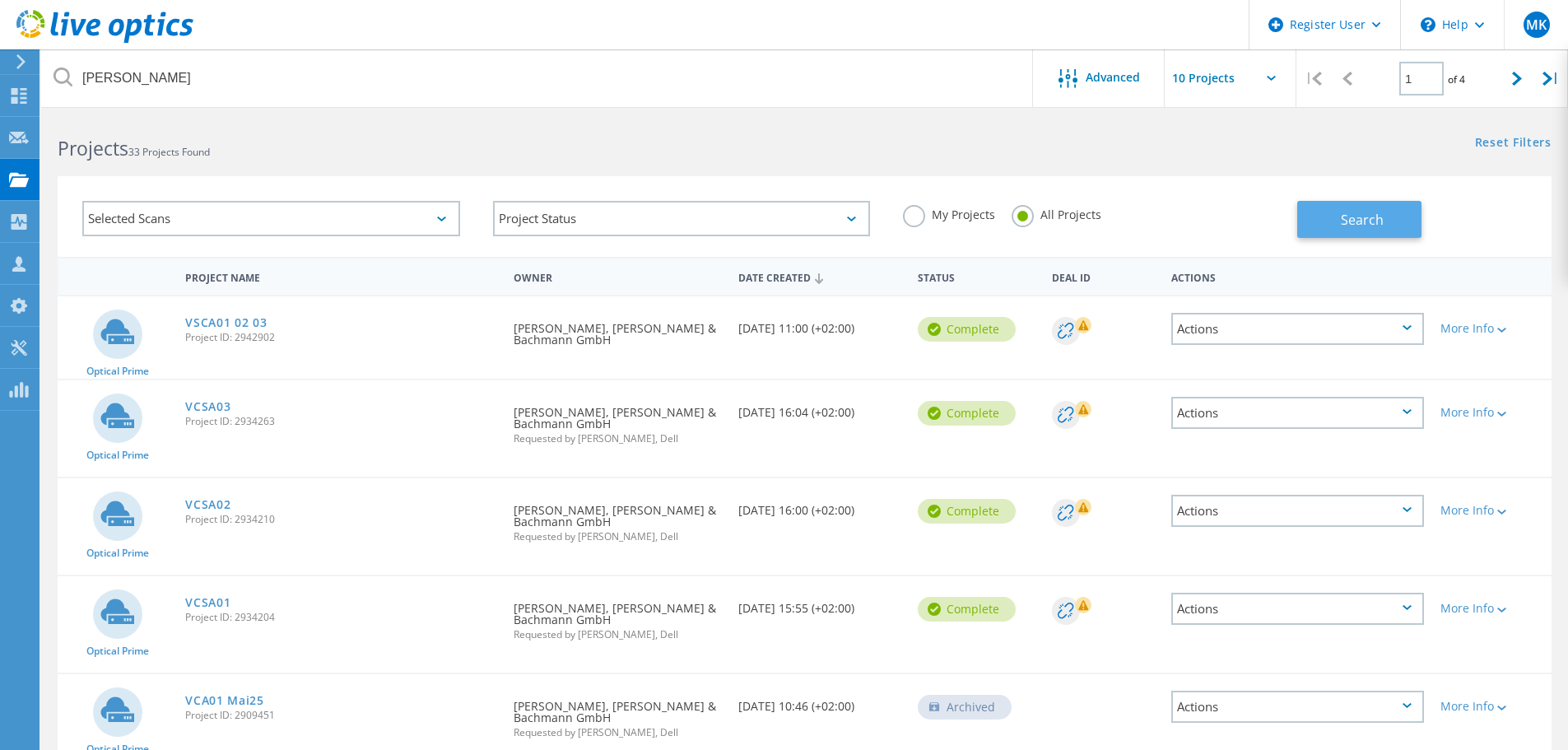
click at [1394, 215] on button "Search" at bounding box center [1359, 220] width 124 height 37
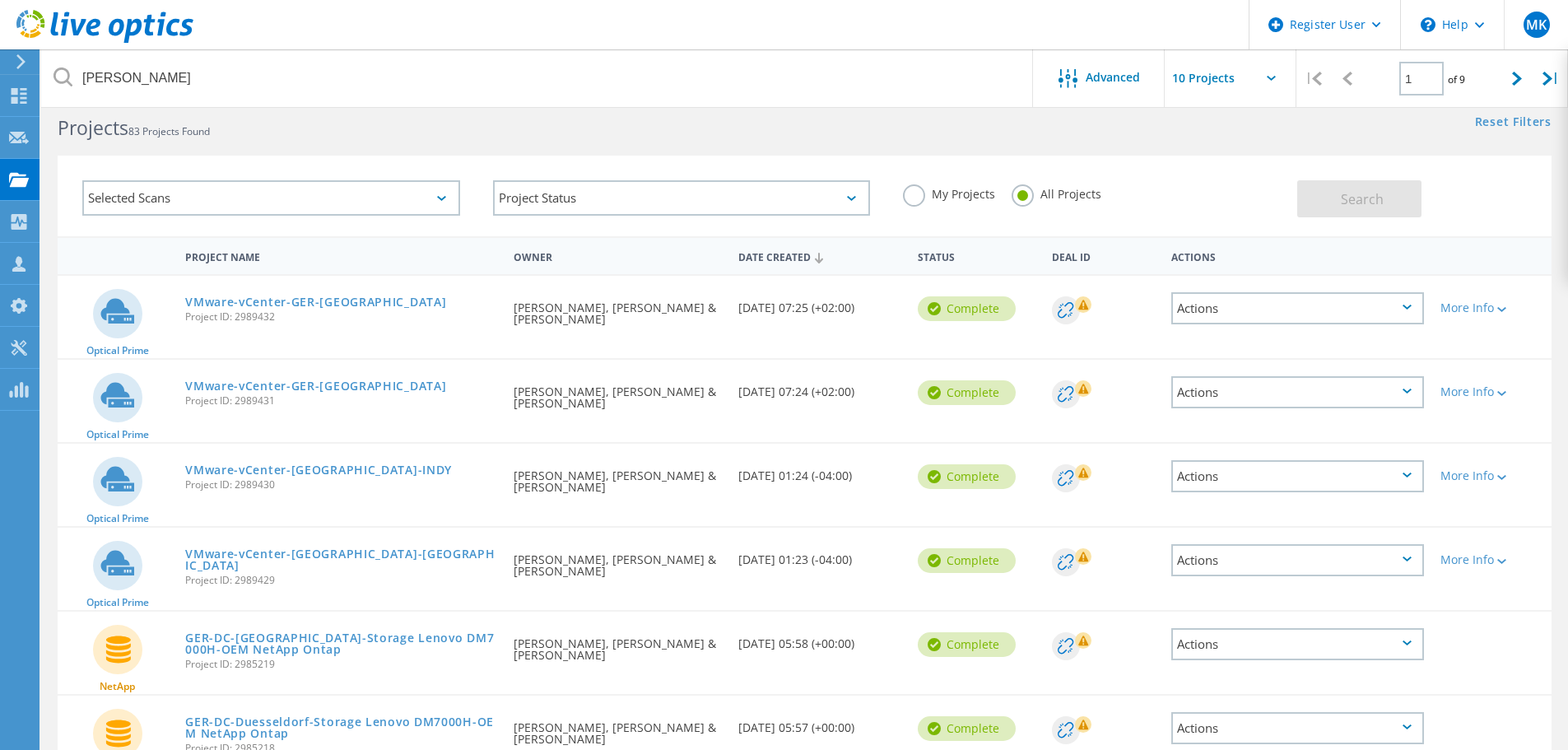
scroll to position [0, 0]
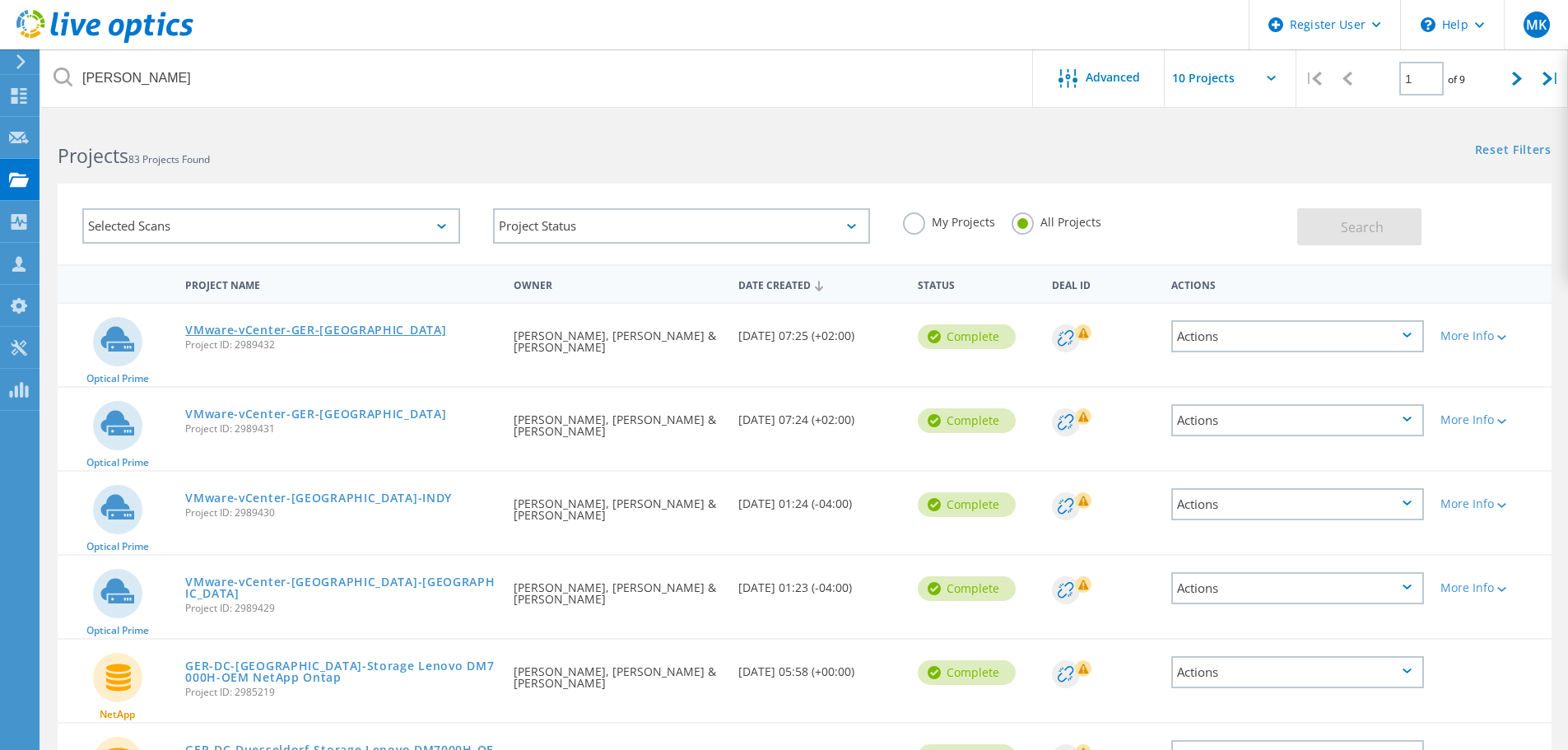
click at [368, 332] on link "VMware-vCenter-GER-Leverkusen" at bounding box center [316, 330] width 260 height 12
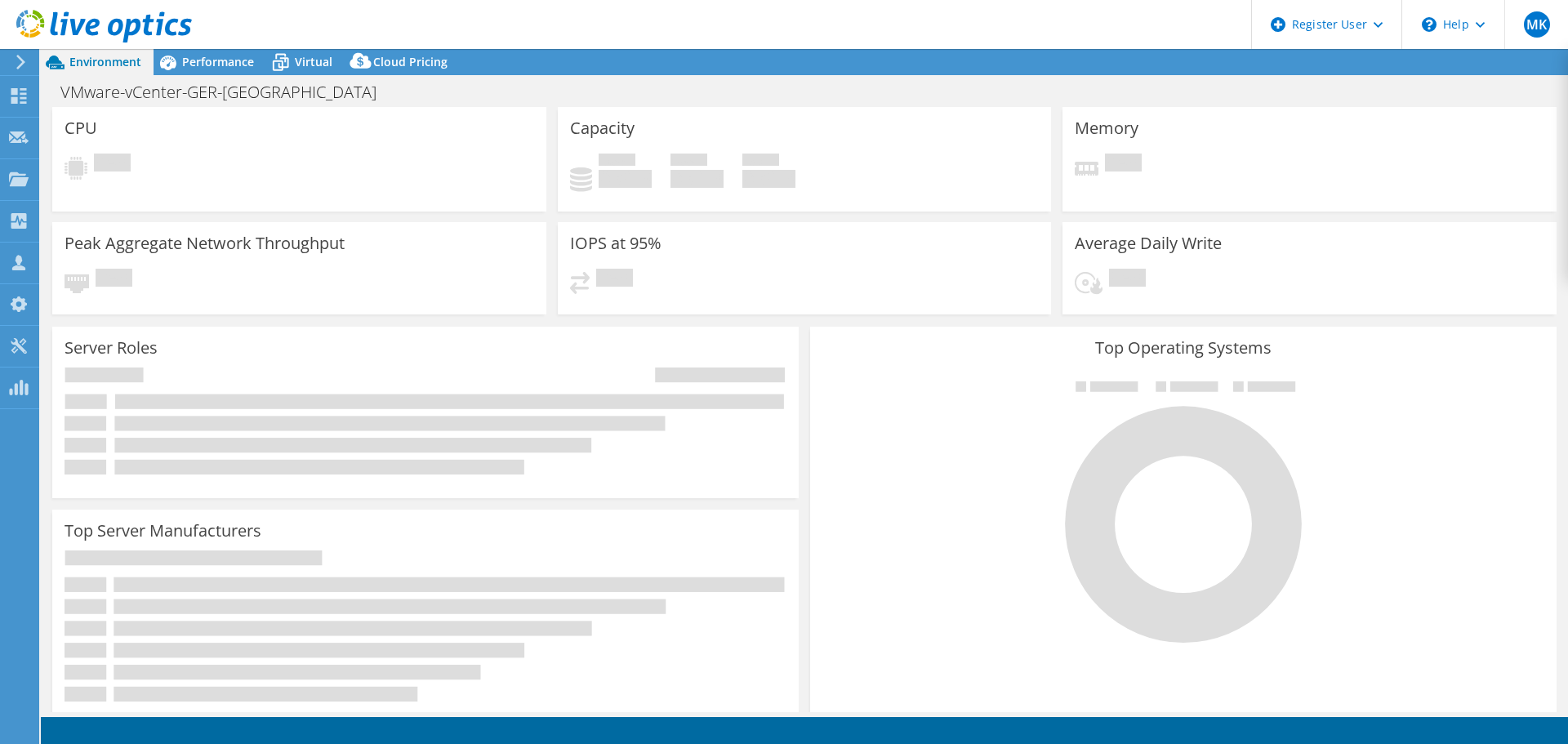
select select "USD"
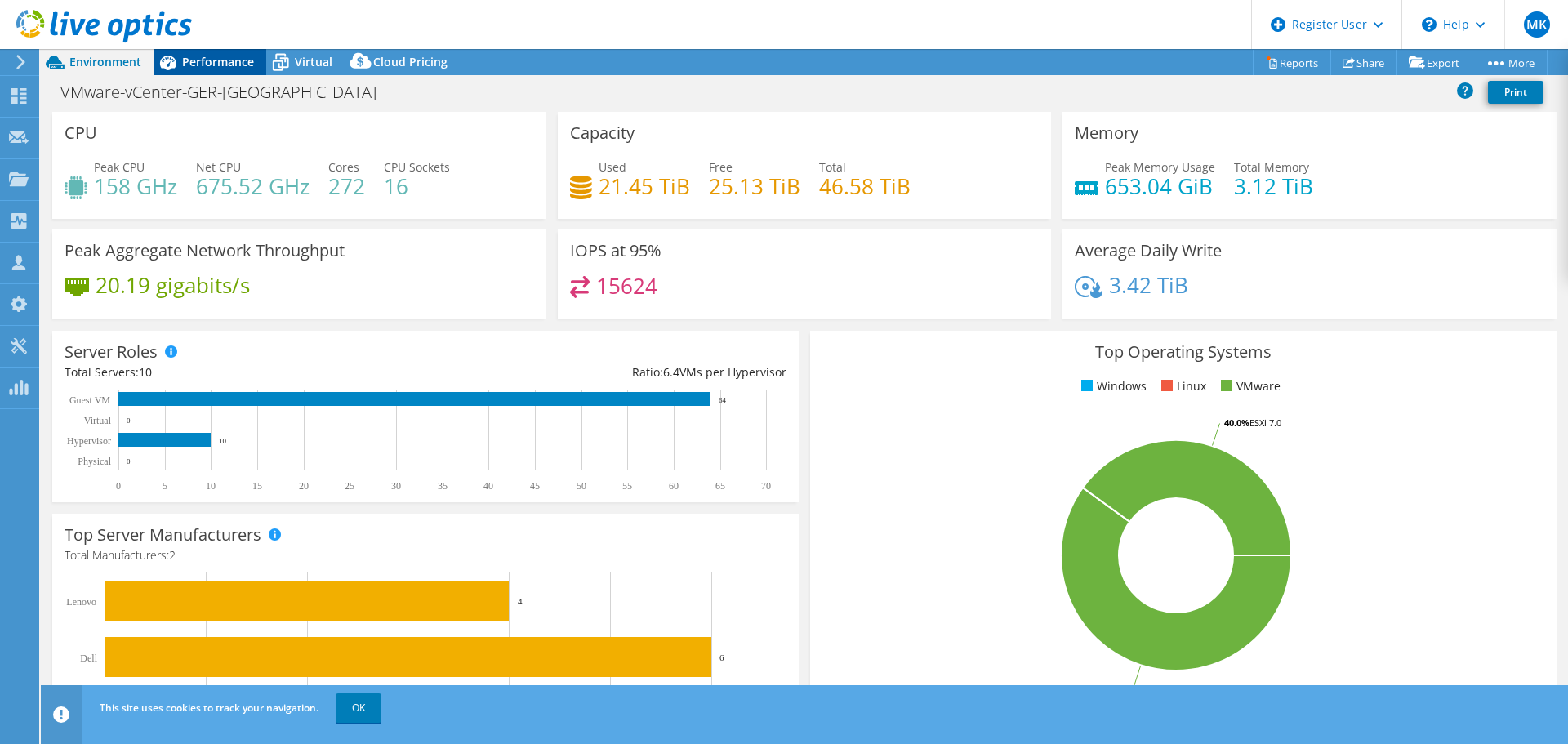
click at [238, 66] on span "Performance" at bounding box center [218, 61] width 72 height 16
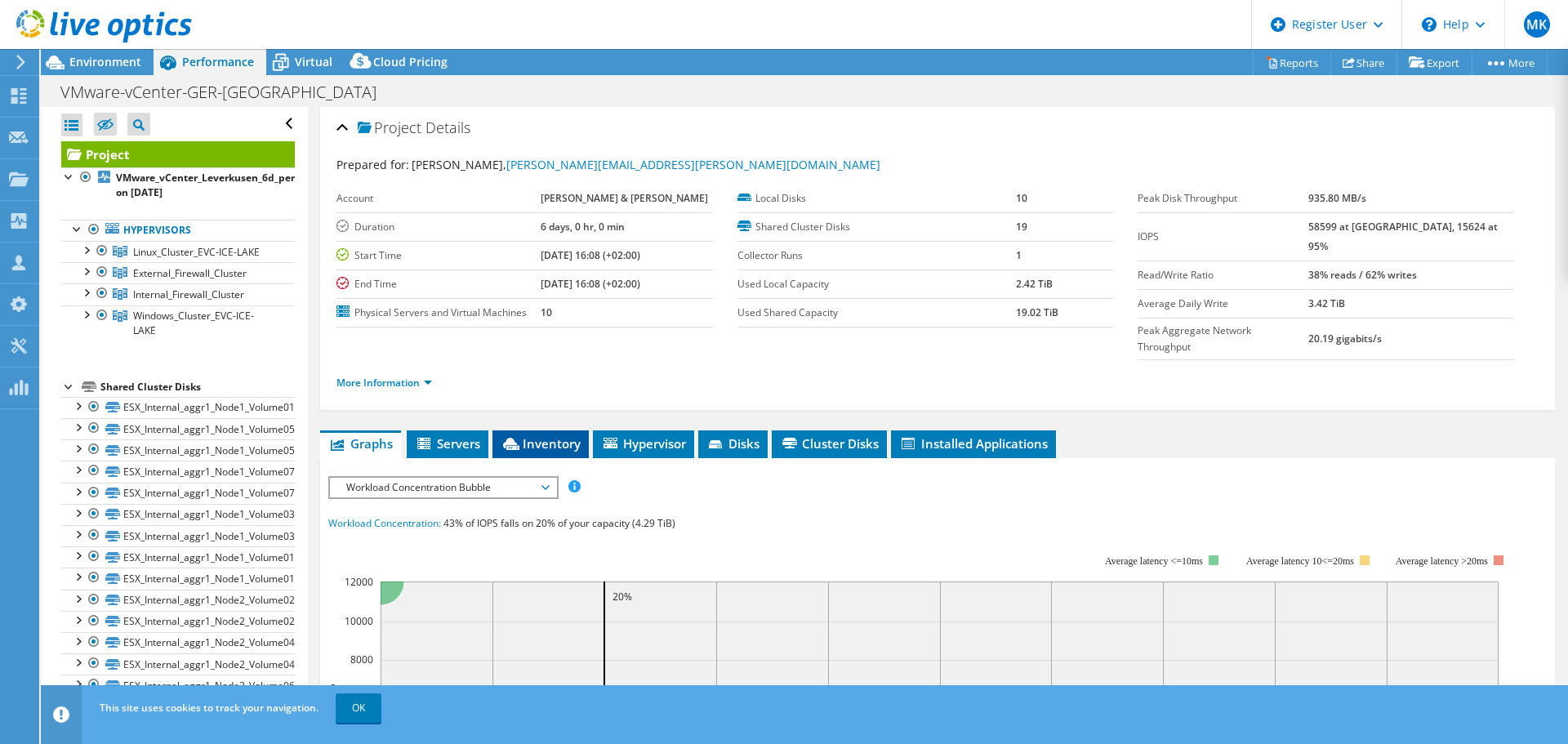
click at [528, 435] on span "Inventory" at bounding box center [540, 443] width 80 height 17
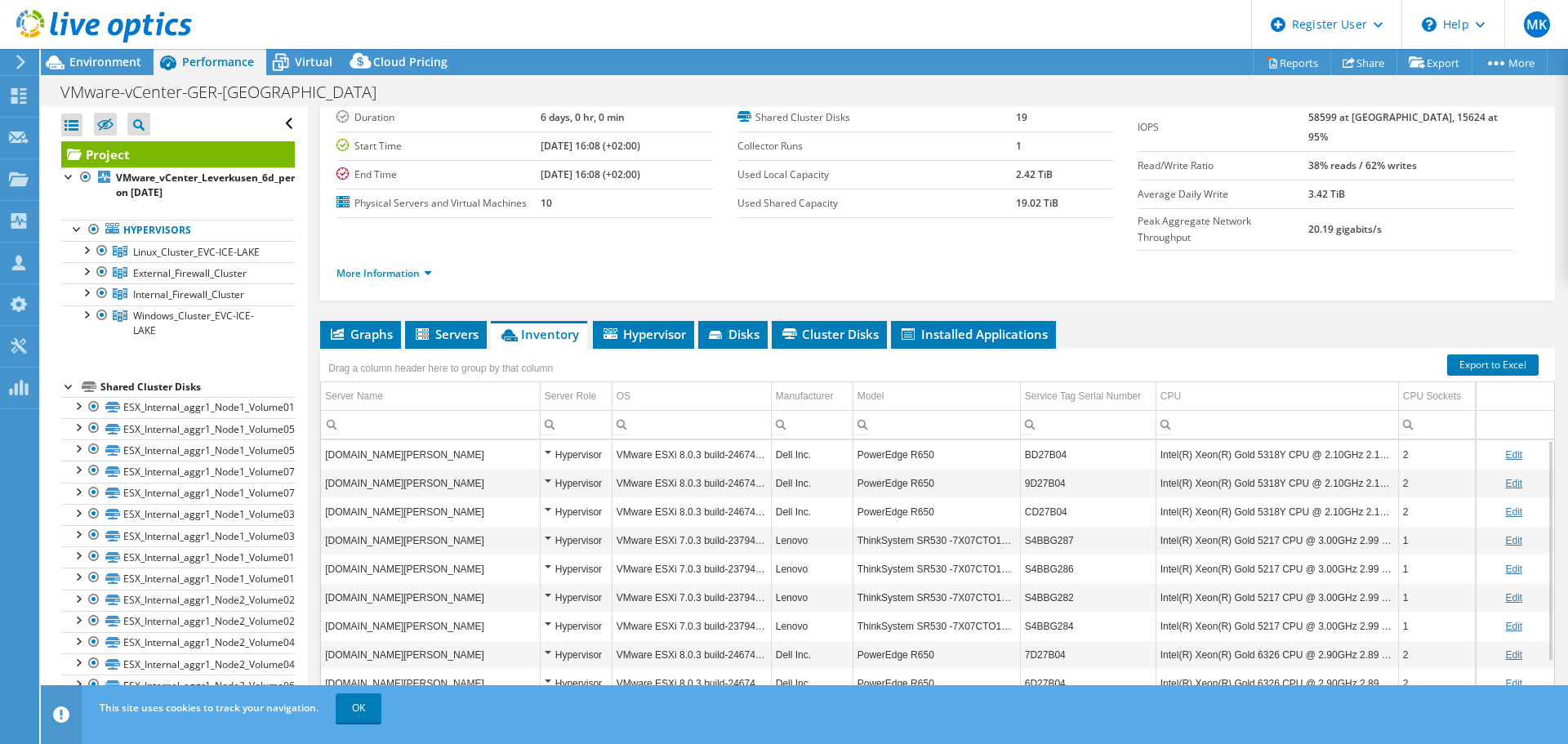
scroll to position [123, 0]
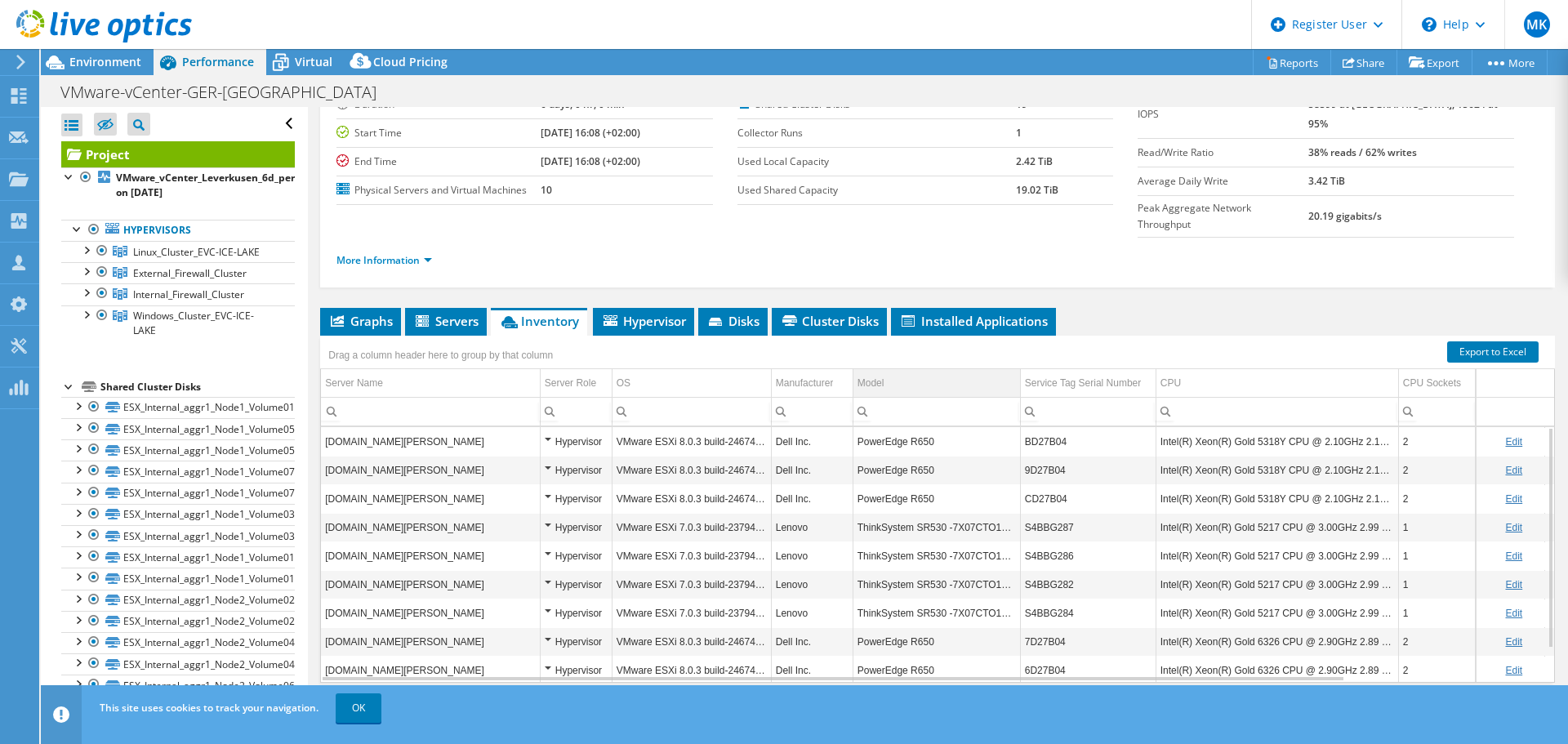
click at [923, 370] on td "Model" at bounding box center [936, 384] width 167 height 29
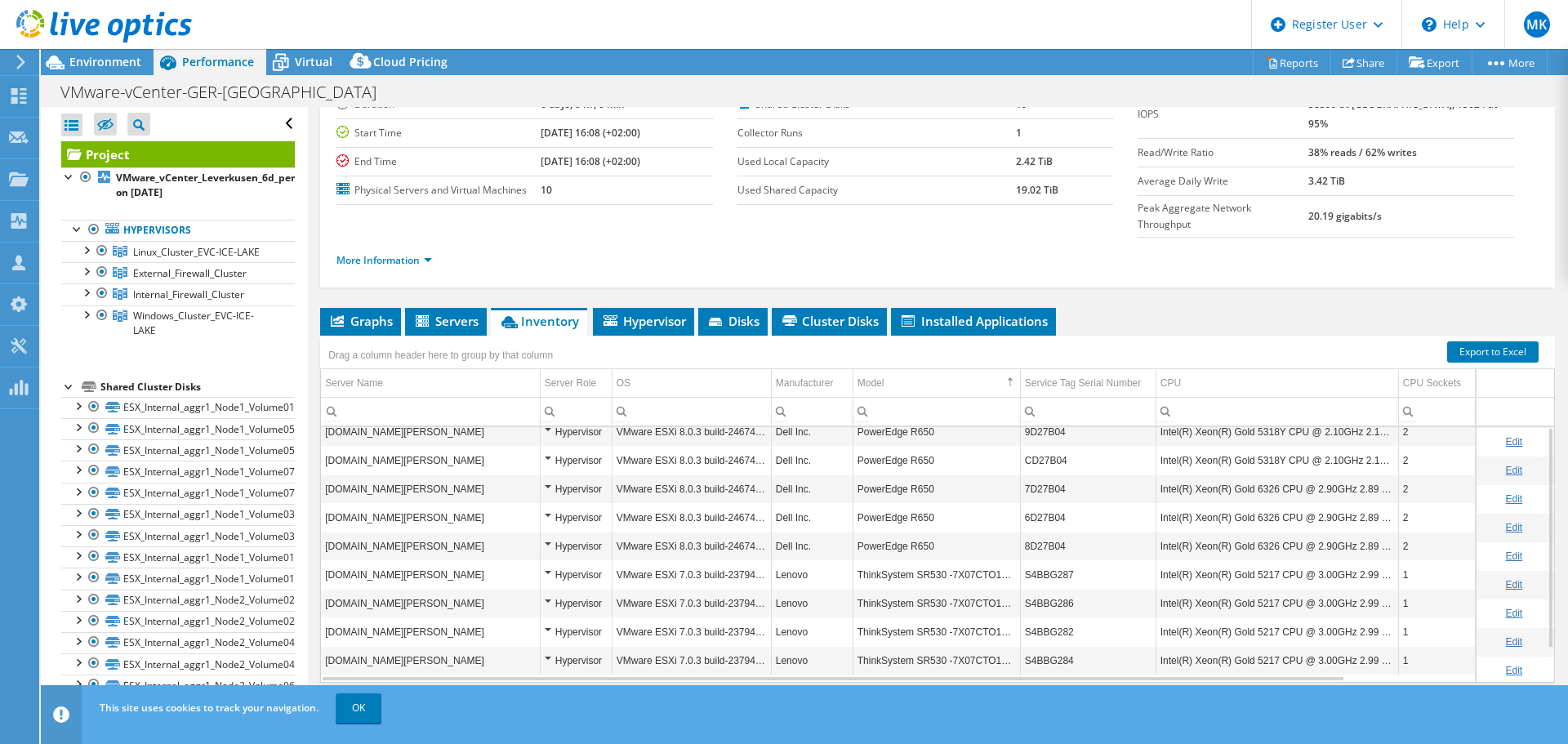
scroll to position [41, 0]
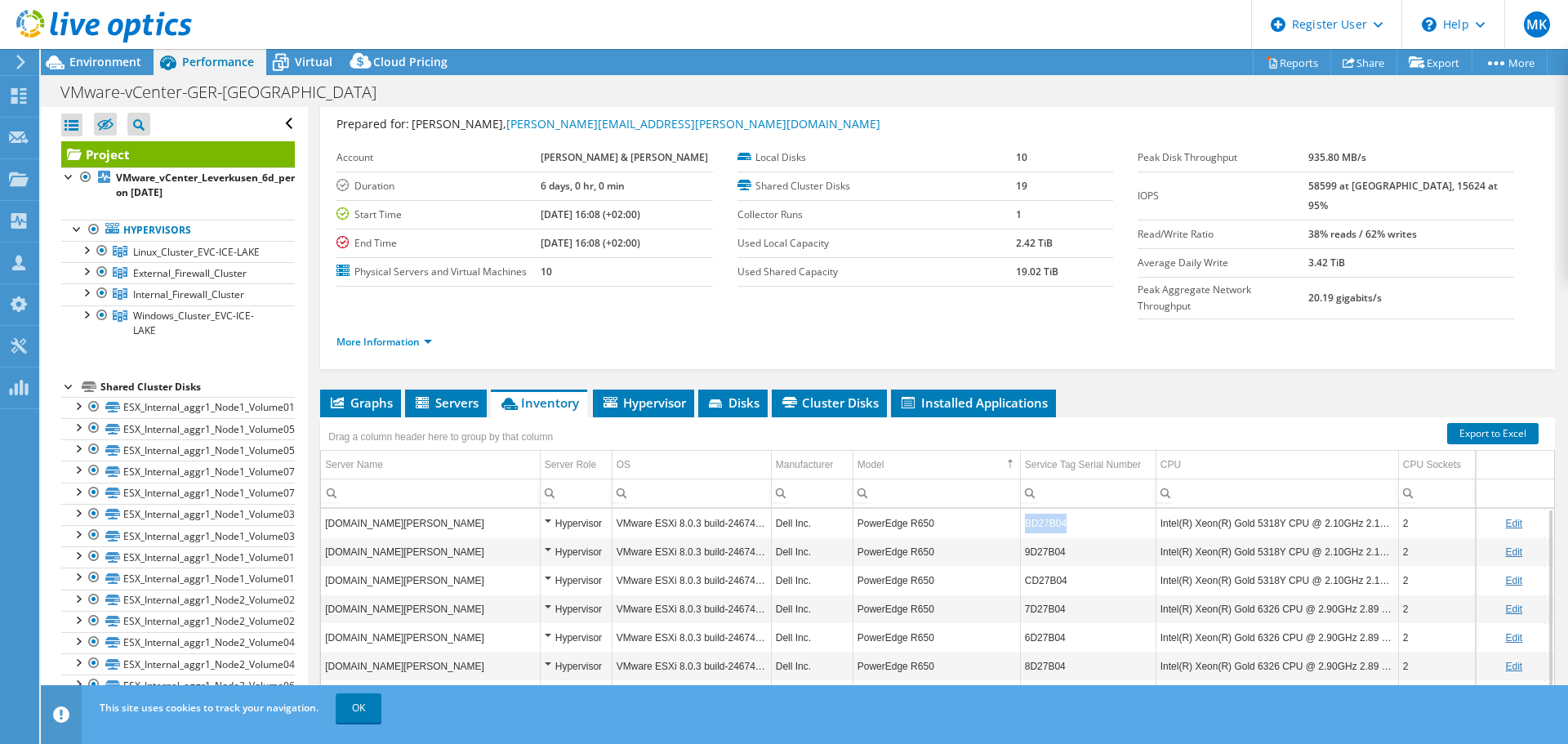
drag, startPoint x: 1064, startPoint y: 495, endPoint x: 1027, endPoint y: 496, distance: 37.0
click at [1027, 509] on td "BD27B04" at bounding box center [1088, 523] width 136 height 29
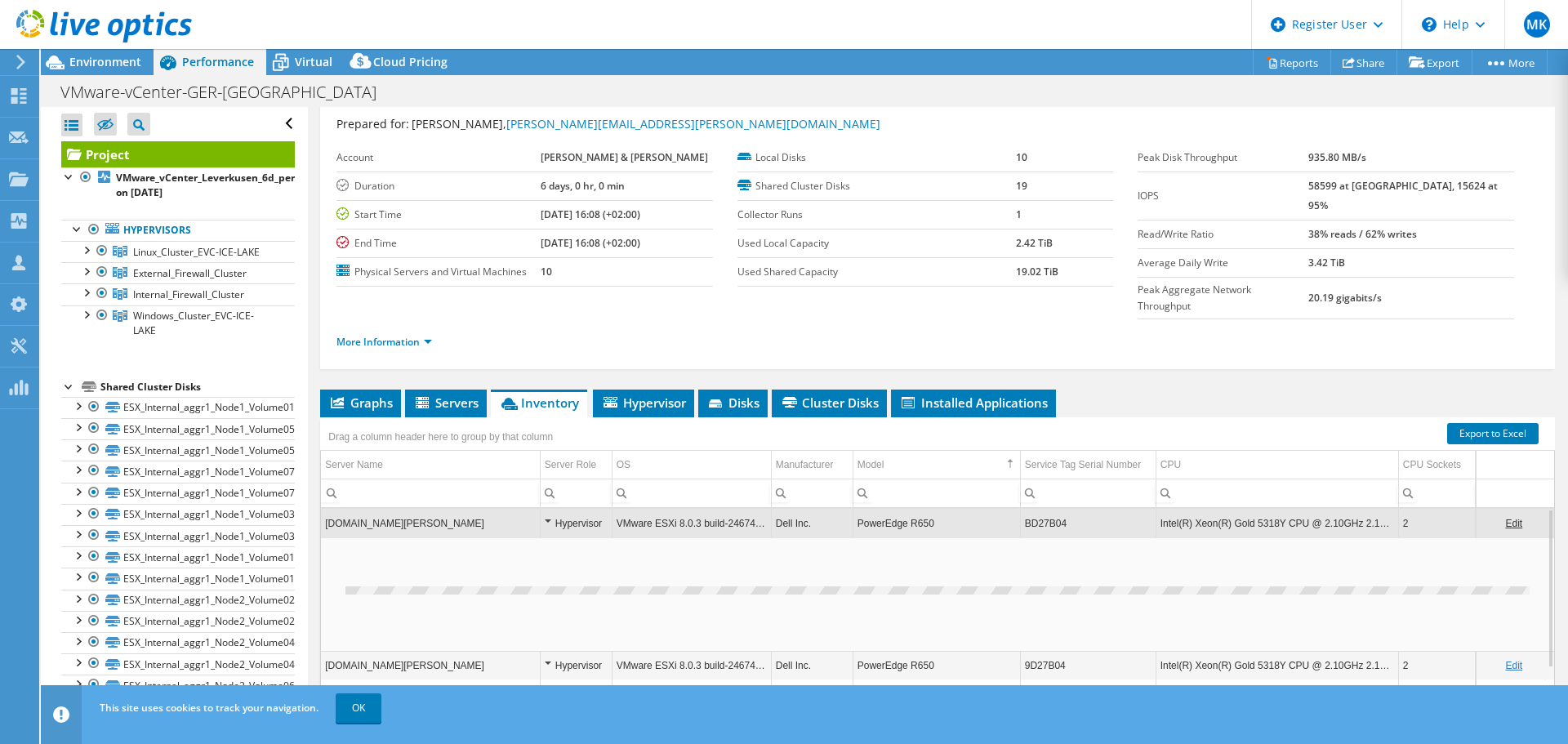
copy td "BD27B04"
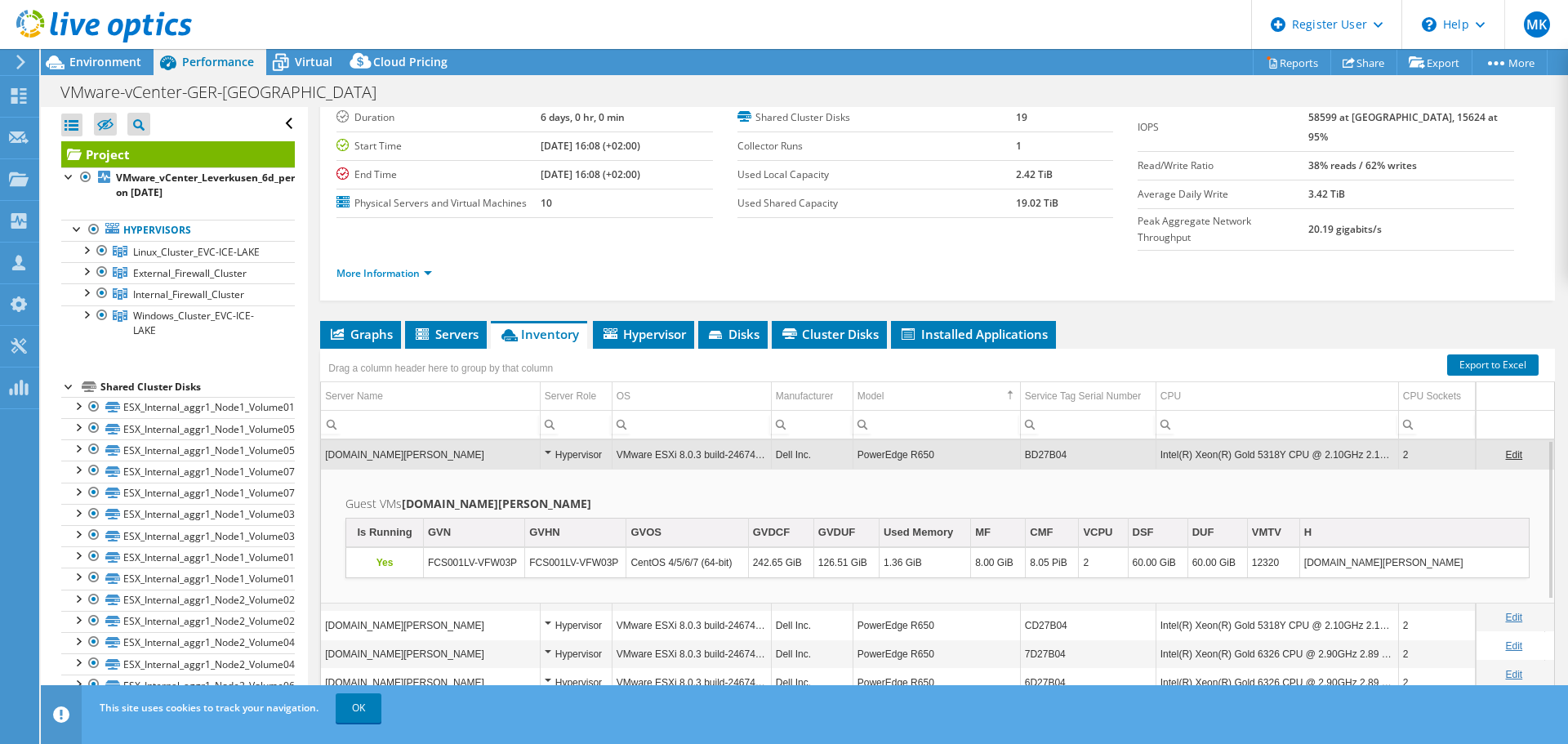
scroll to position [123, 0]
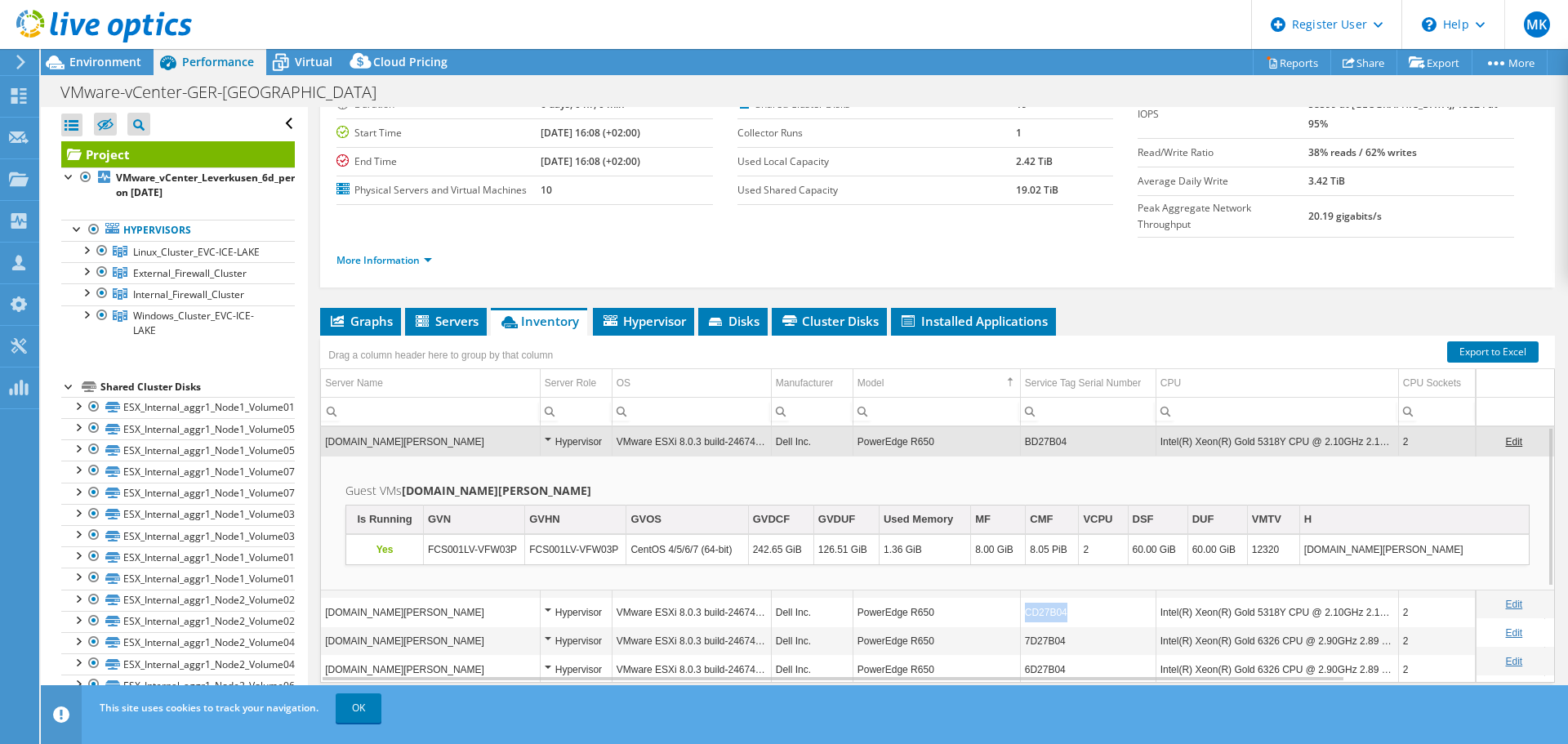
drag, startPoint x: 1064, startPoint y: 579, endPoint x: 1016, endPoint y: 582, distance: 48.1
click at [1016, 598] on tr "fcs001lv-esx15p.fcshosting.scheidt-bachmann.de Hypervisor VMware ESXi 8.0.3 bui…" at bounding box center [1049, 612] width 1456 height 29
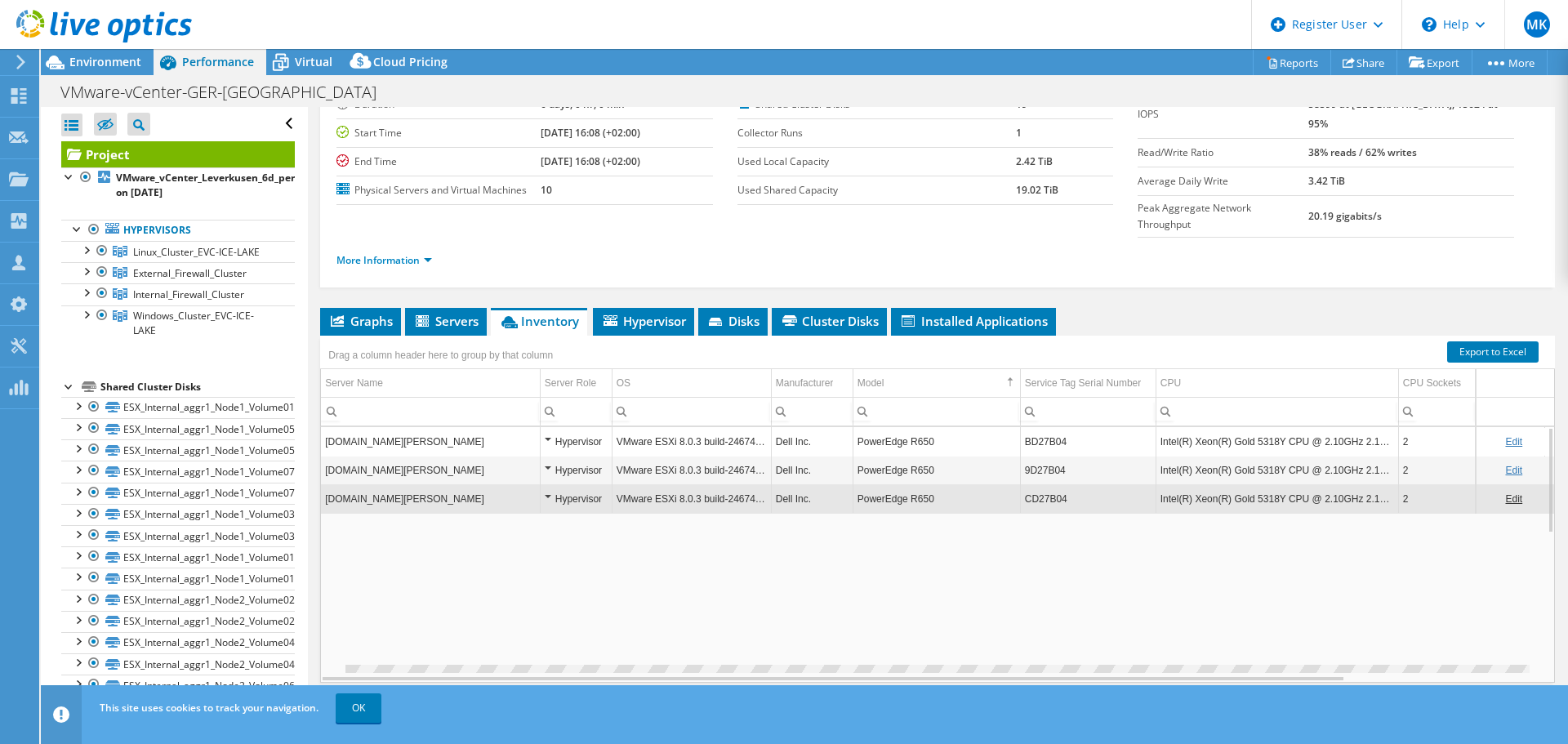
copy tr "CD27B04"
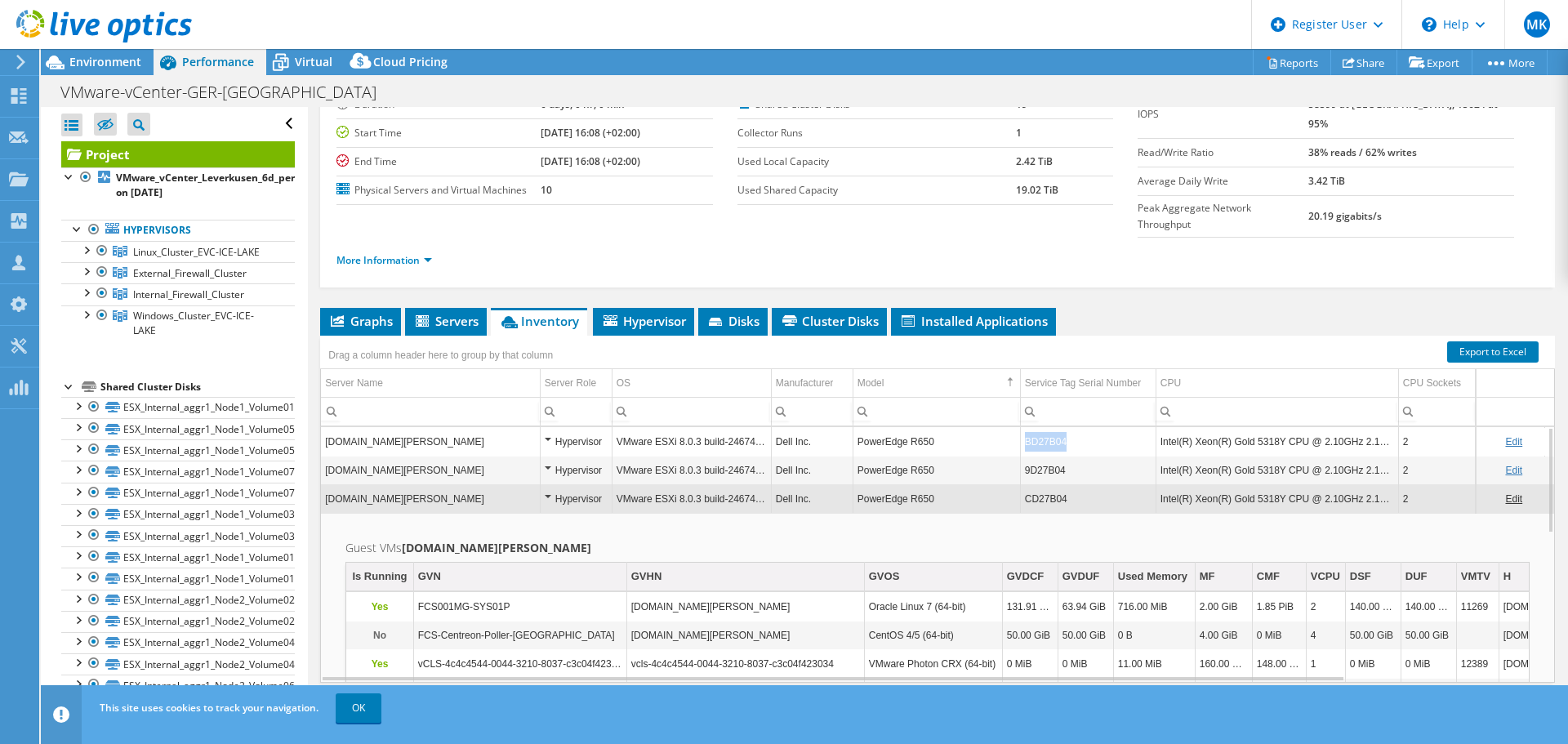
drag, startPoint x: 1064, startPoint y: 411, endPoint x: 1027, endPoint y: 415, distance: 37.2
click at [1027, 428] on td "BD27B04" at bounding box center [1088, 442] width 136 height 29
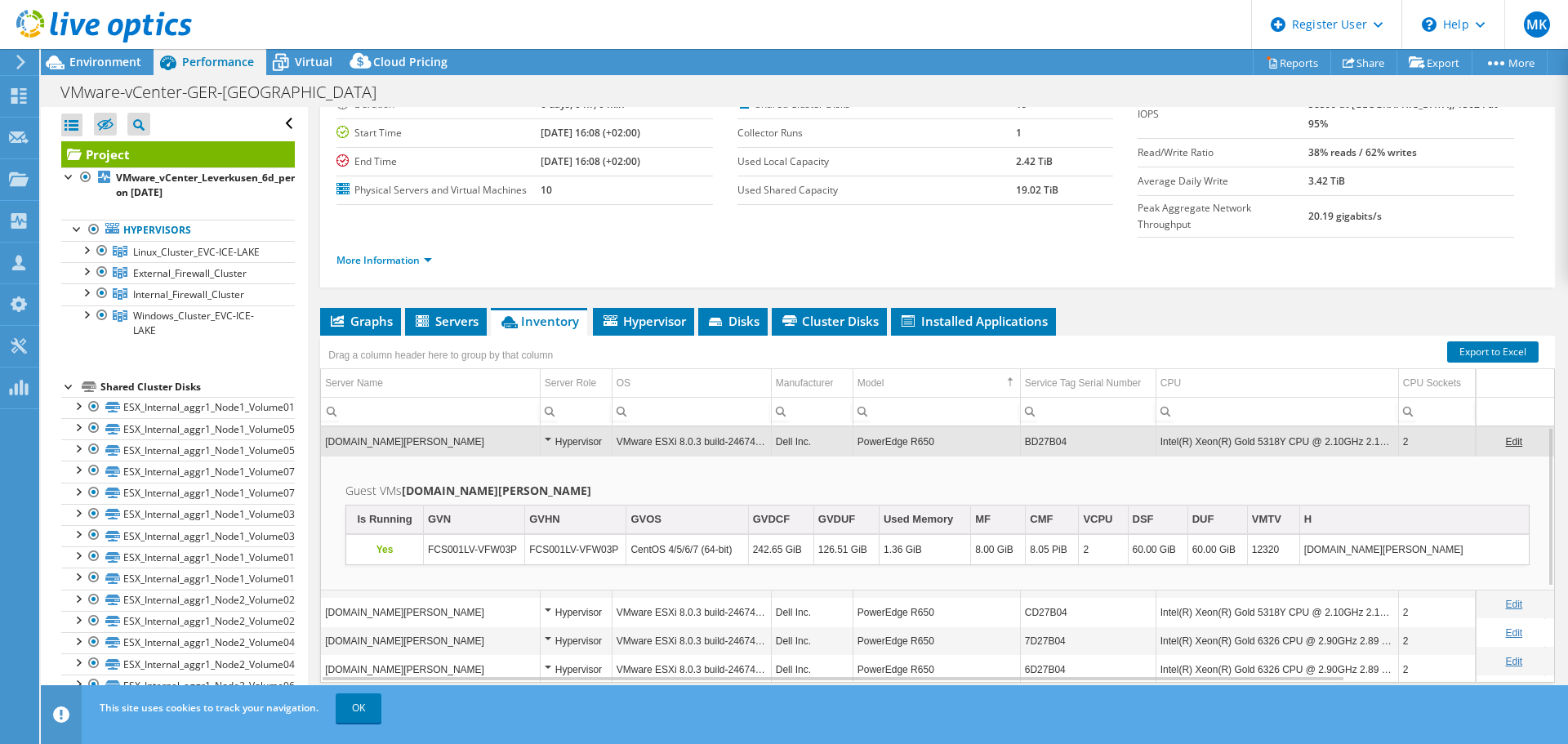
click at [1032, 428] on td "BD27B04" at bounding box center [1088, 442] width 136 height 29
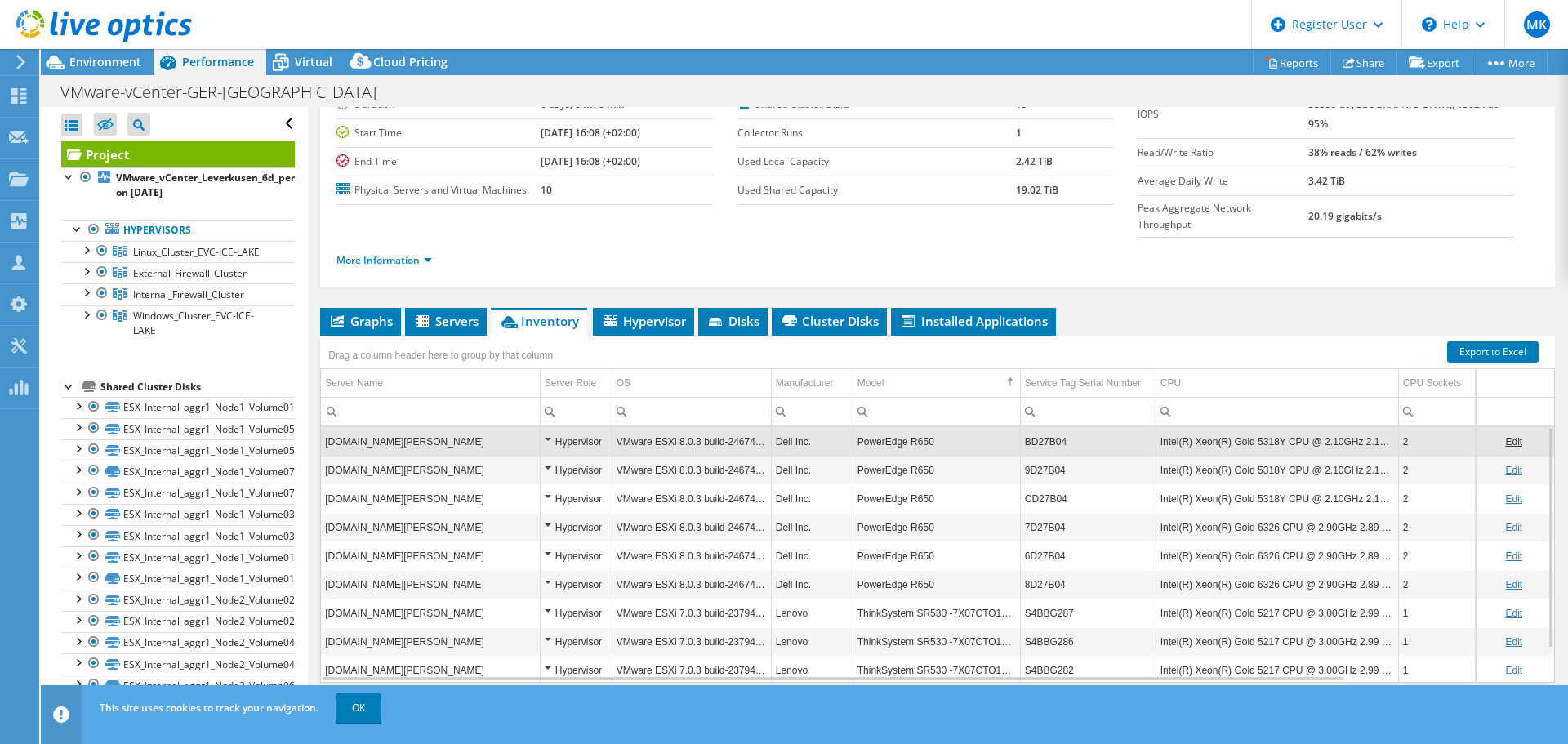
scroll to position [38, 0]
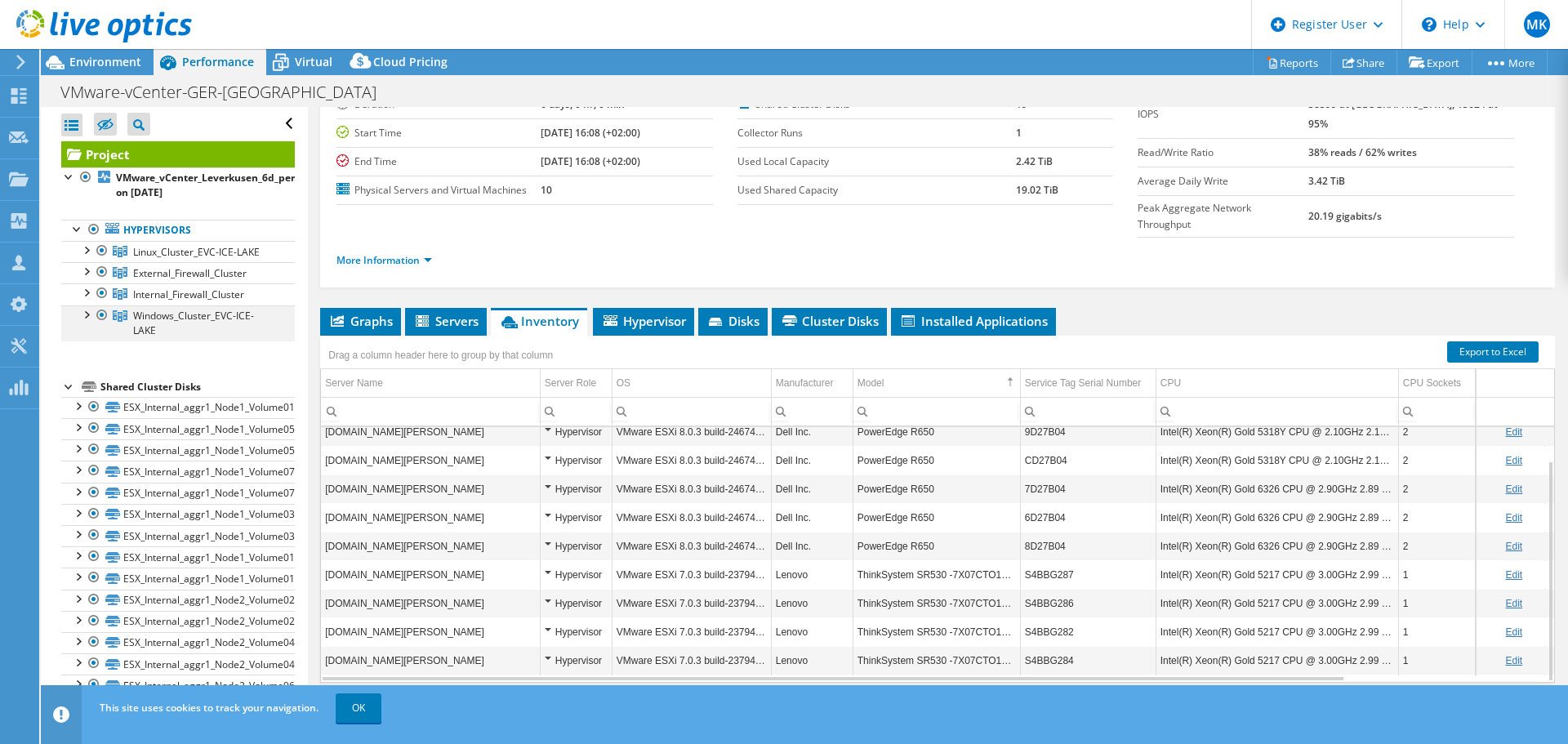
click at [89, 312] on div at bounding box center [86, 314] width 17 height 17
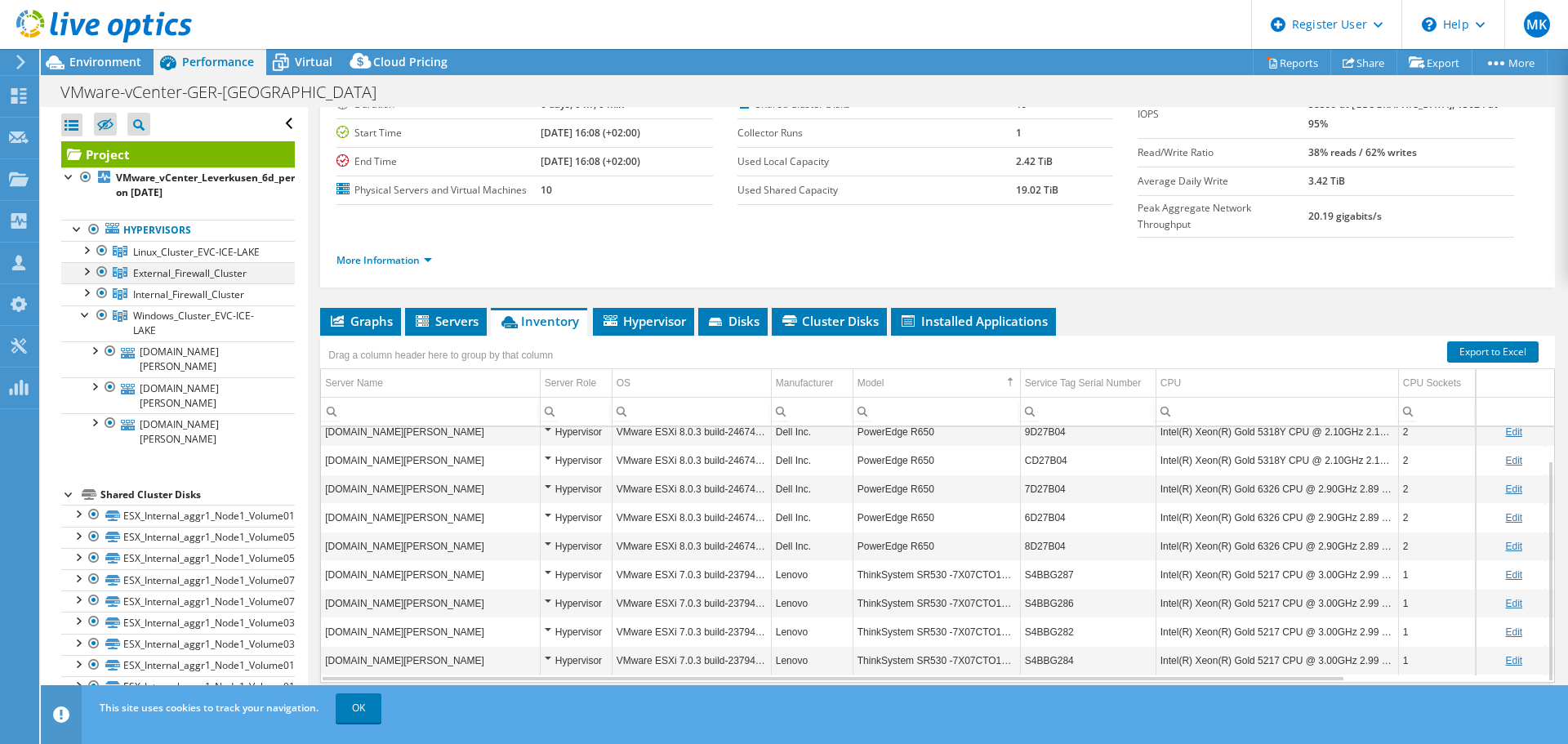
click at [92, 276] on div at bounding box center [86, 270] width 17 height 17
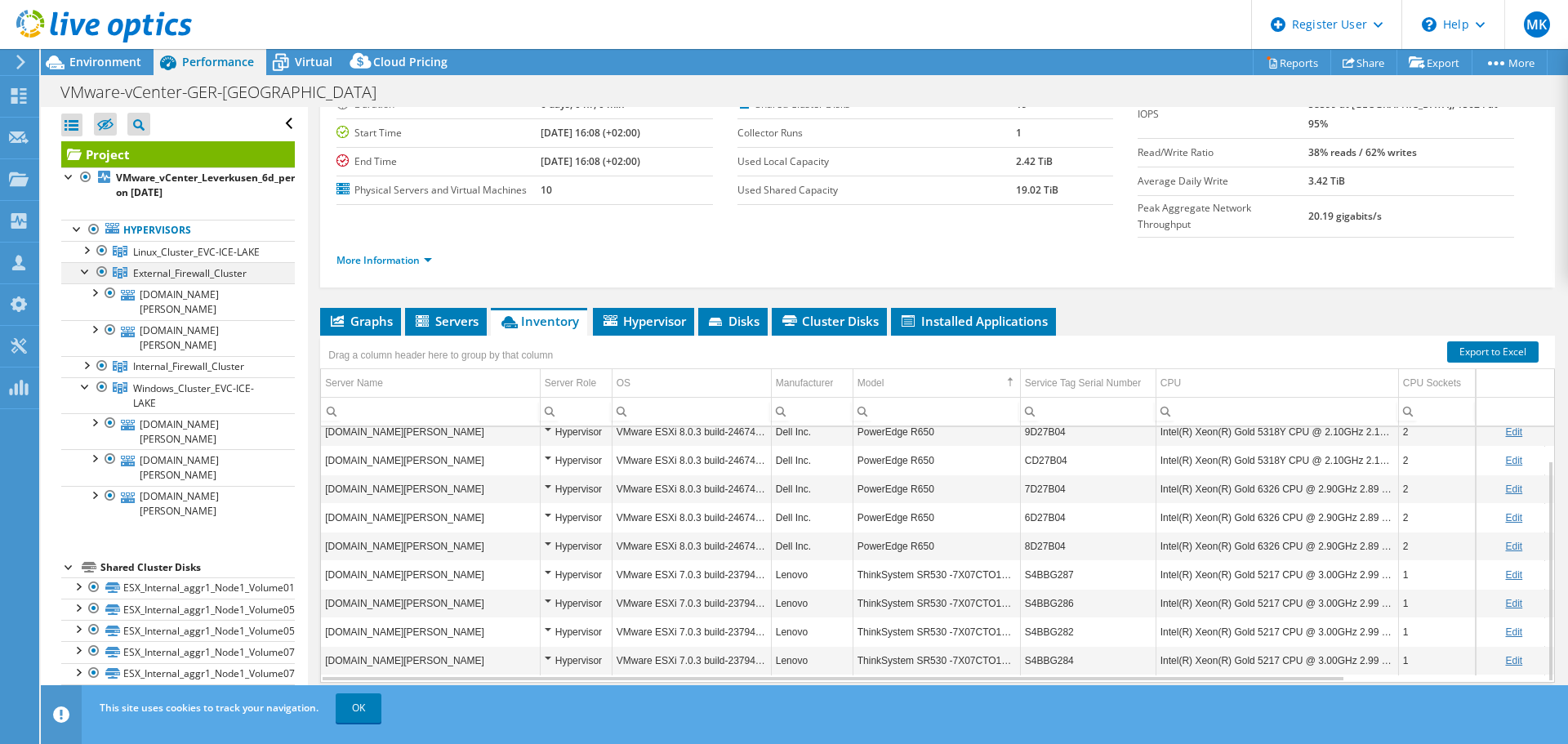
click at [92, 276] on div at bounding box center [86, 270] width 17 height 17
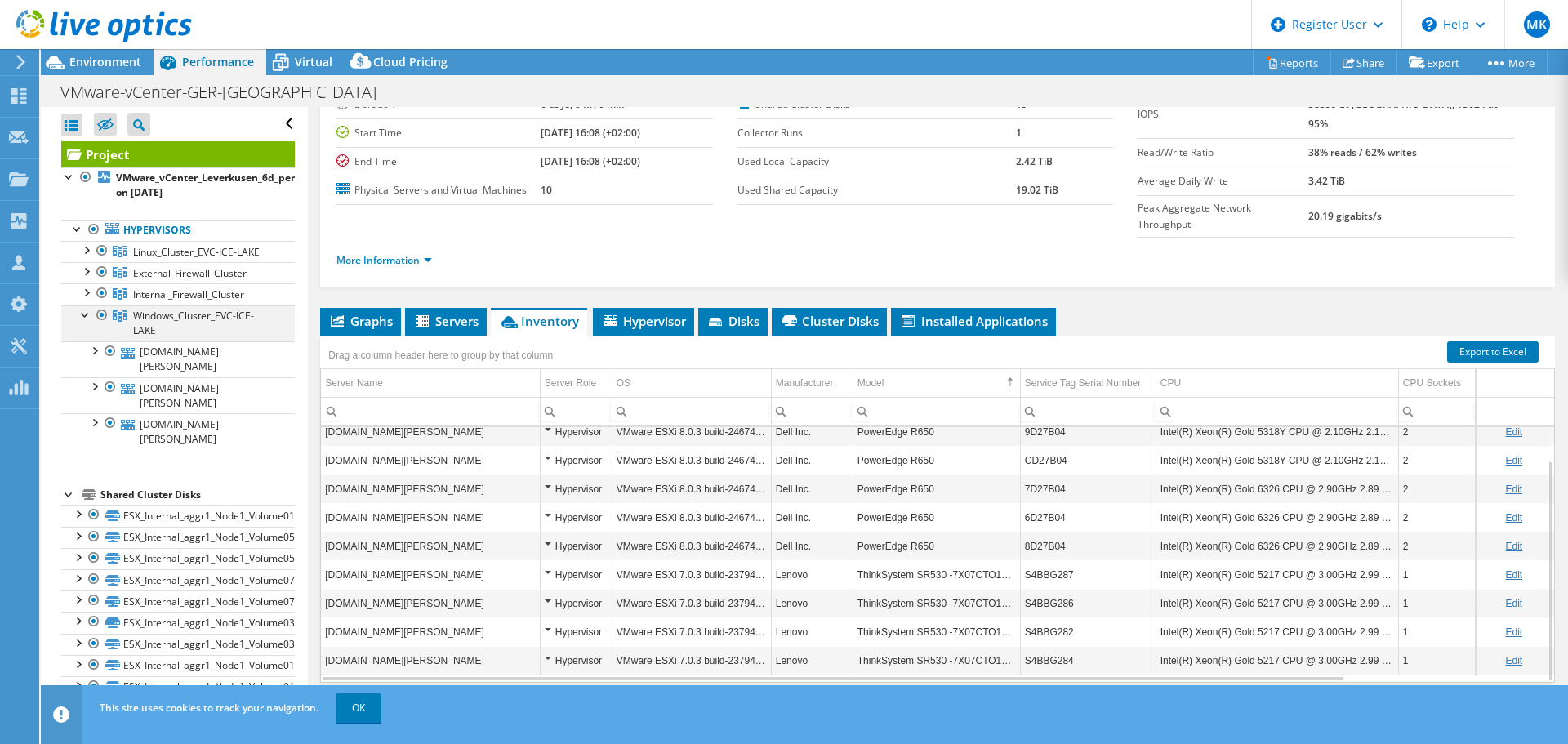
click at [86, 309] on div at bounding box center [86, 314] width 17 height 17
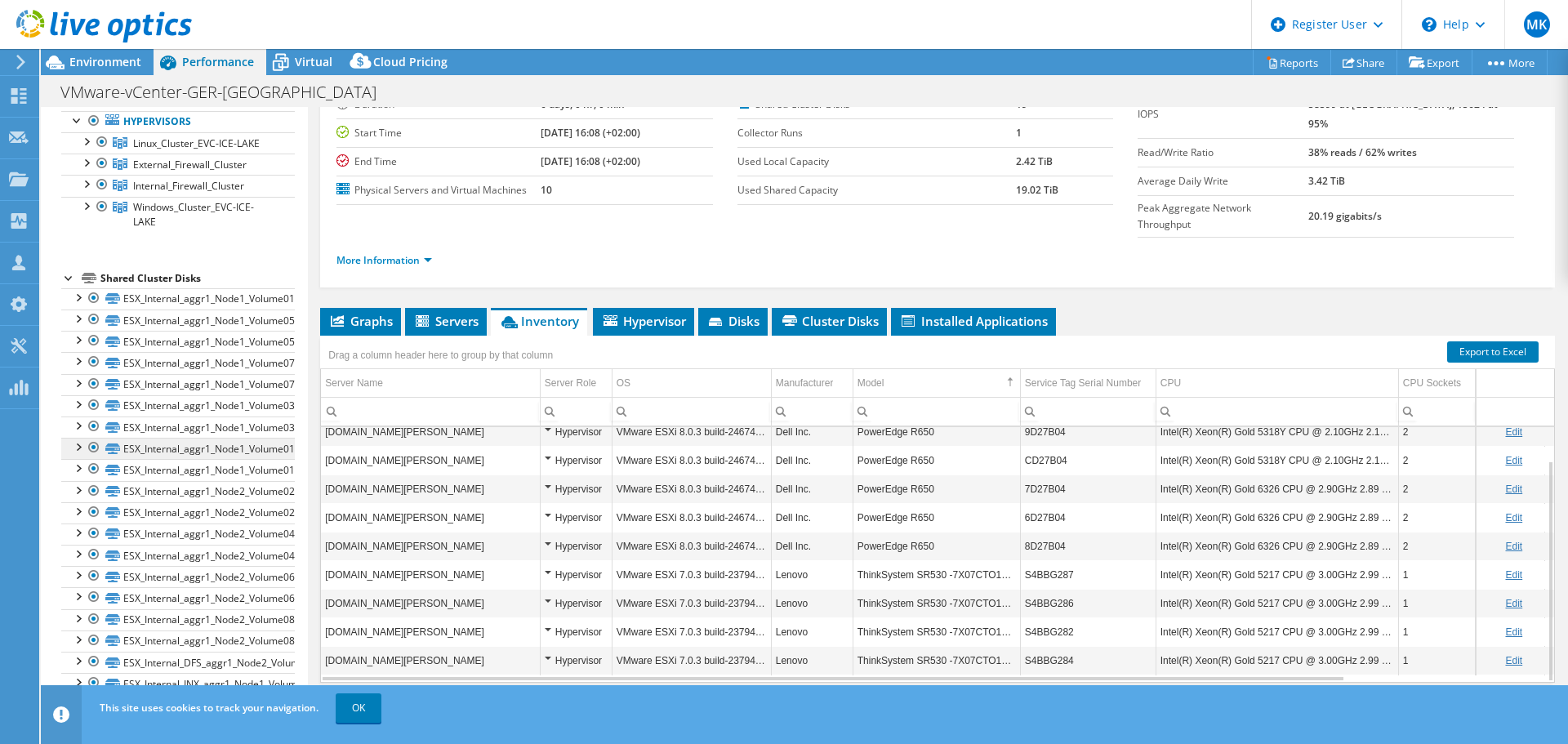
scroll to position [110, 0]
click at [373, 715] on link "OK" at bounding box center [358, 708] width 46 height 29
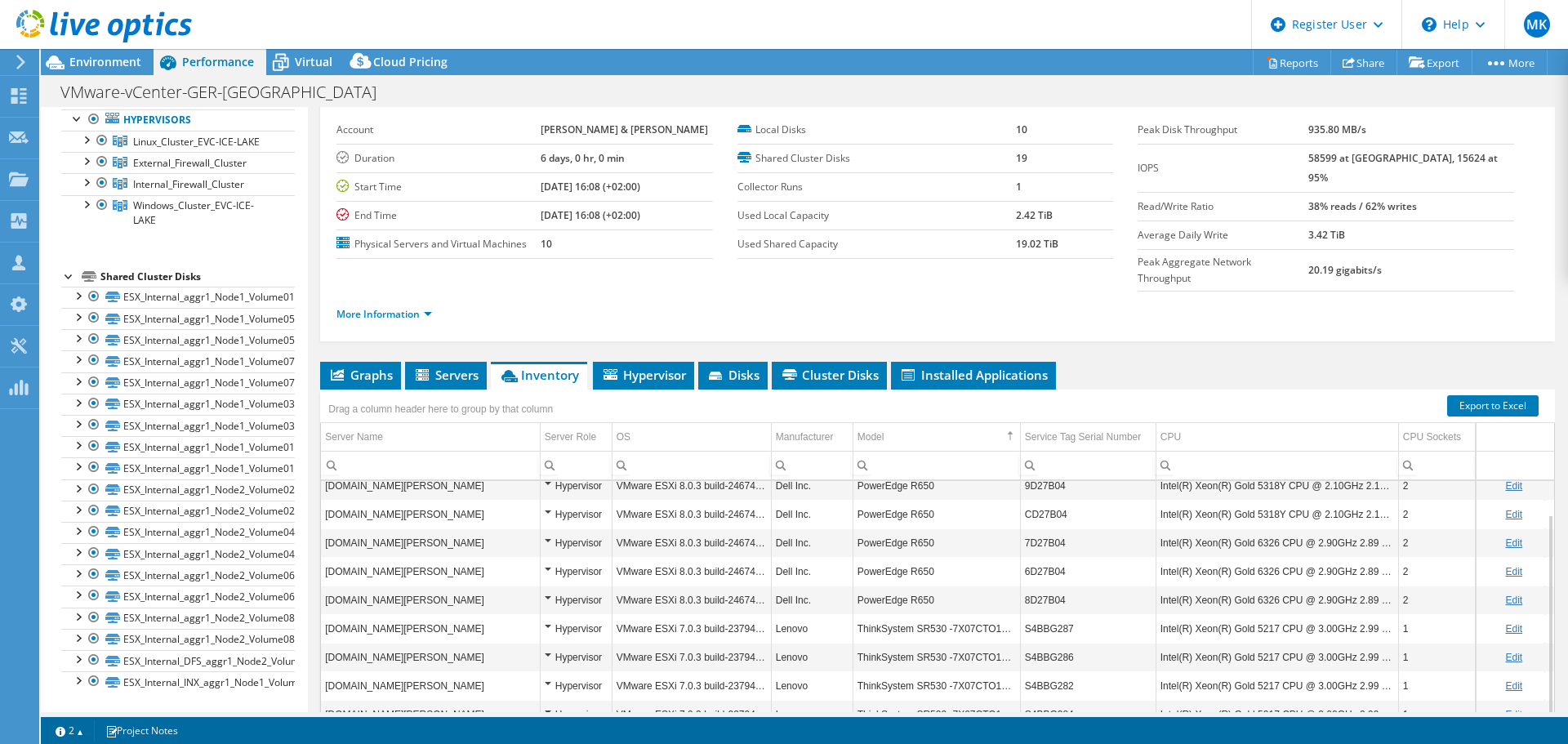
scroll to position [0, 0]
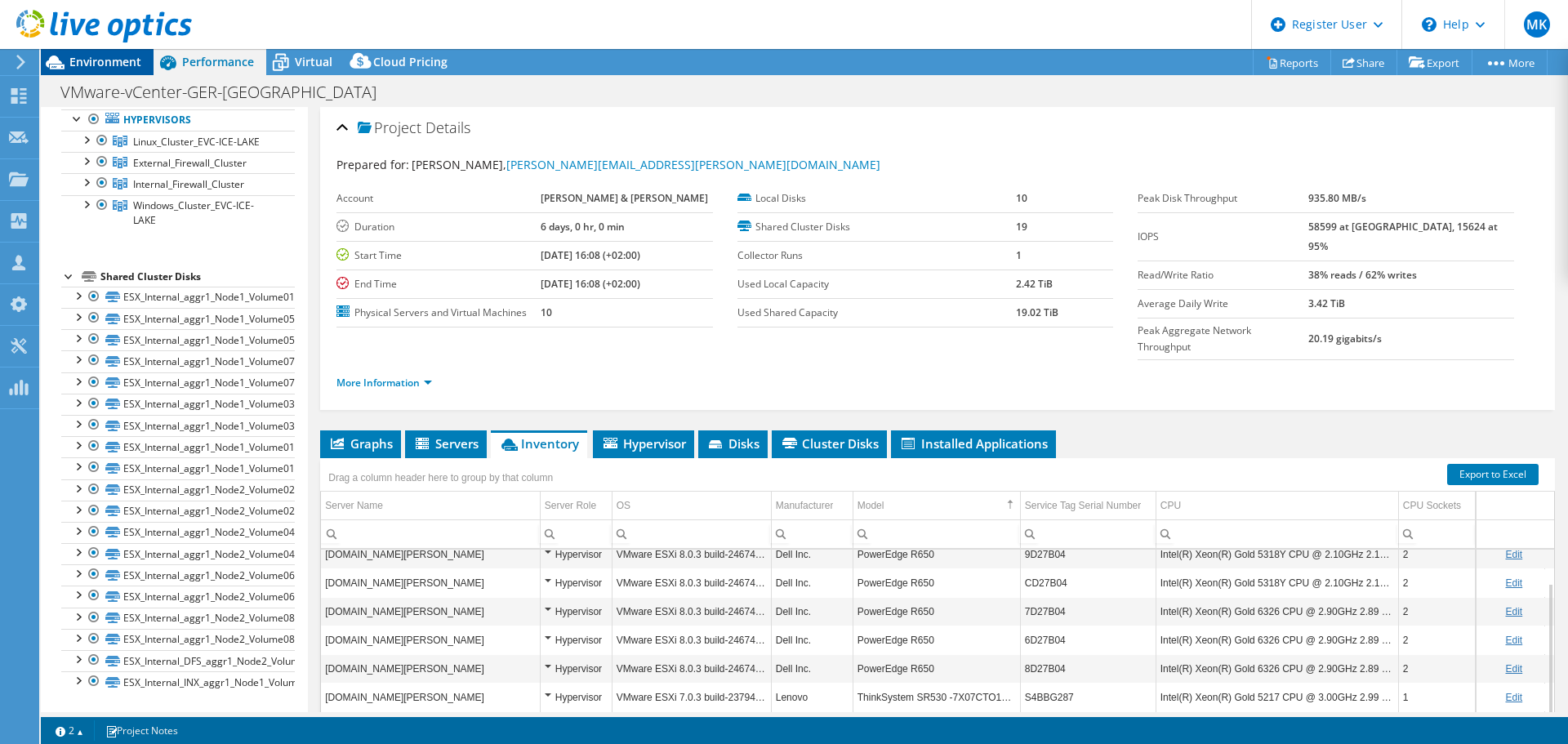
click at [89, 70] on div "Environment" at bounding box center [97, 62] width 113 height 27
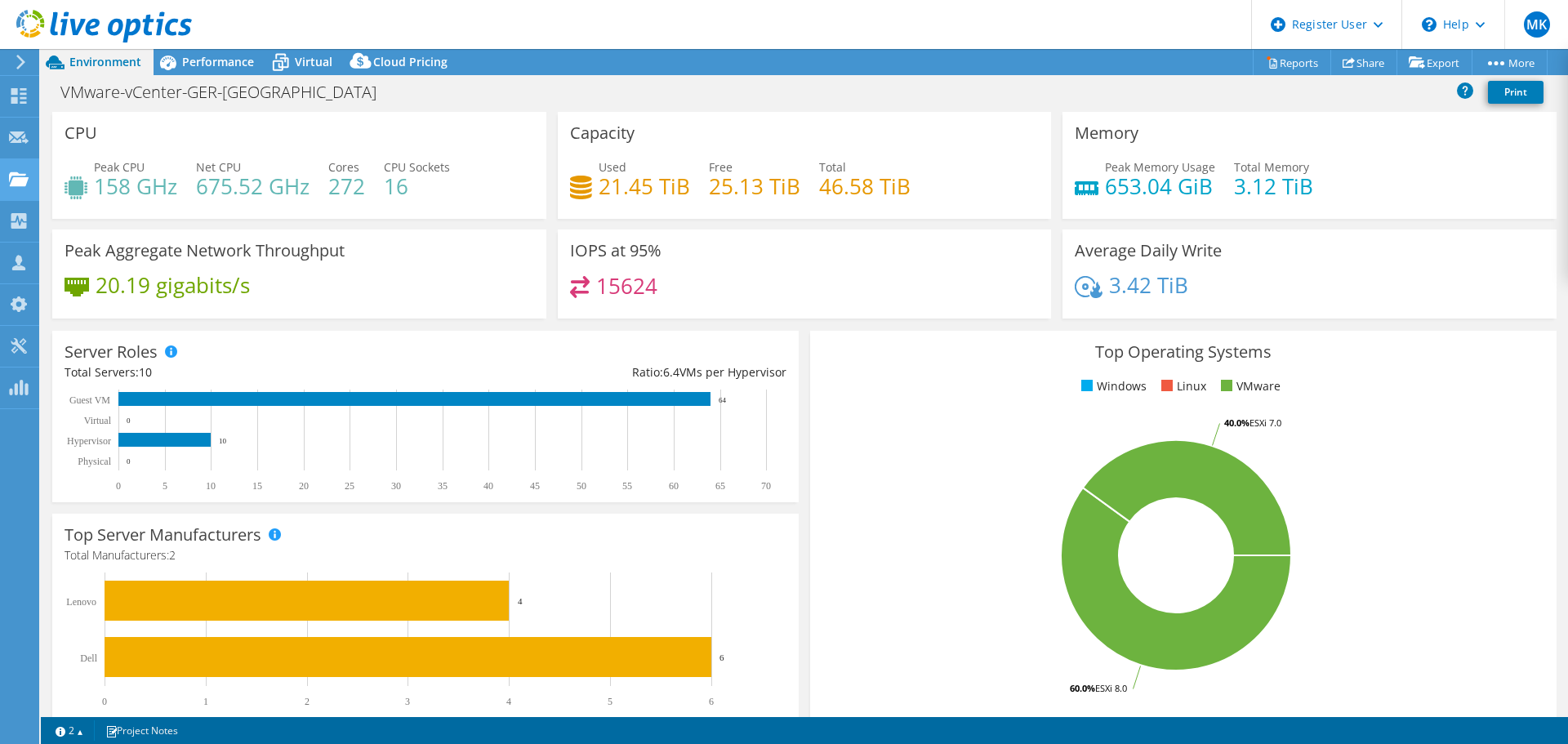
click at [24, 185] on use at bounding box center [19, 178] width 20 height 14
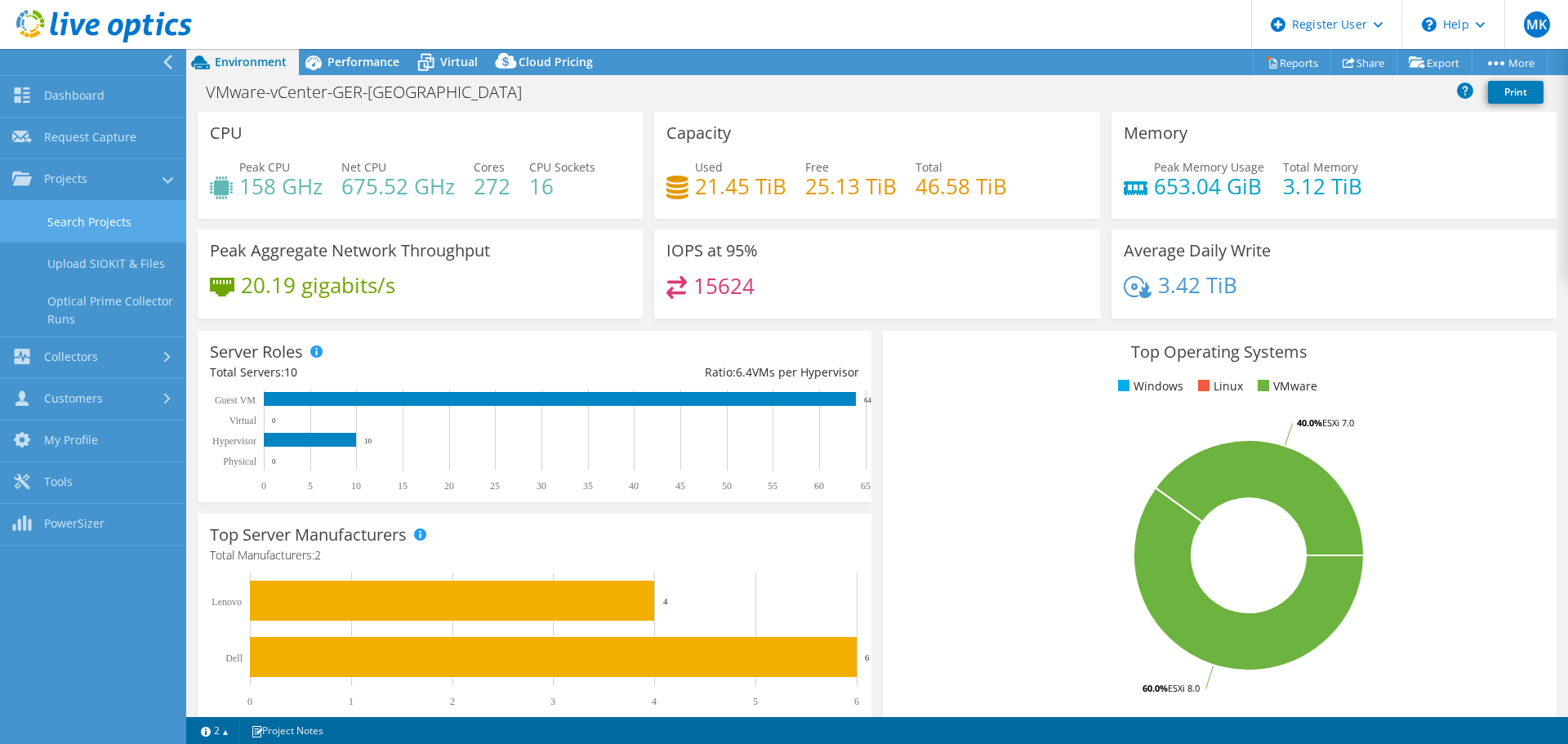
click at [70, 220] on link "Search Projects" at bounding box center [93, 221] width 186 height 41
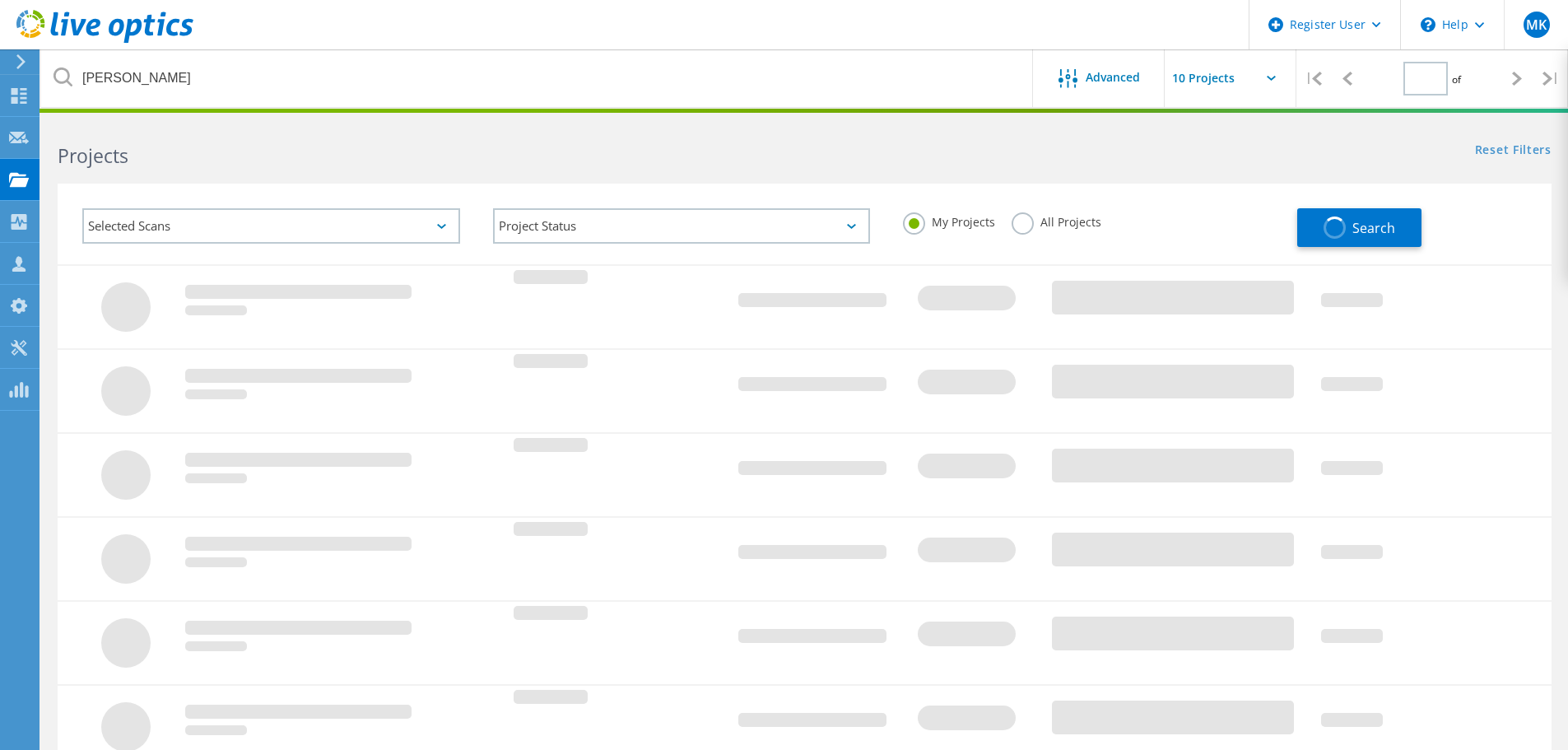
type input "1"
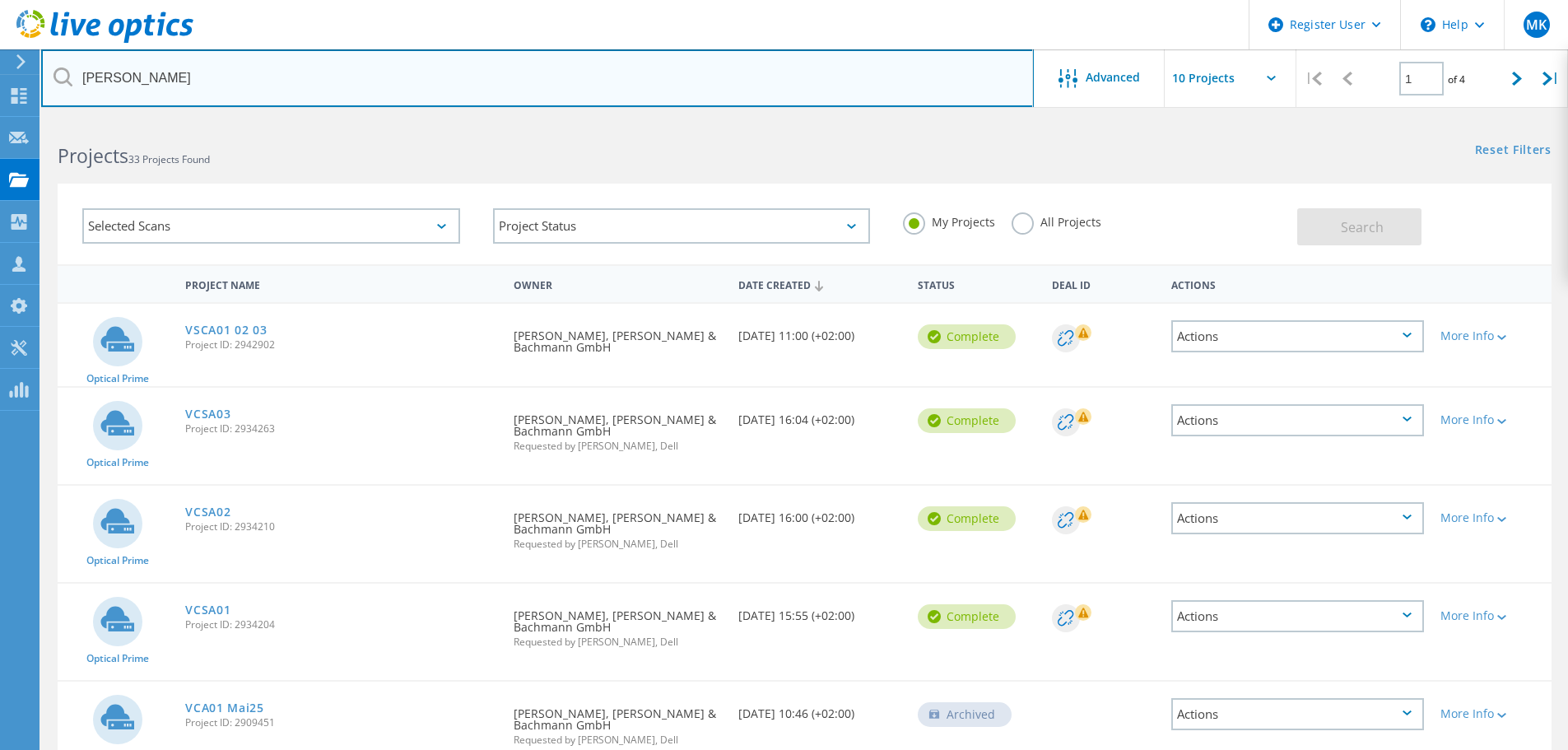
drag, startPoint x: 148, startPoint y: 86, endPoint x: 78, endPoint y: 87, distance: 70.0
click at [78, 87] on input "[PERSON_NAME]" at bounding box center [537, 78] width 993 height 58
type input "dau"
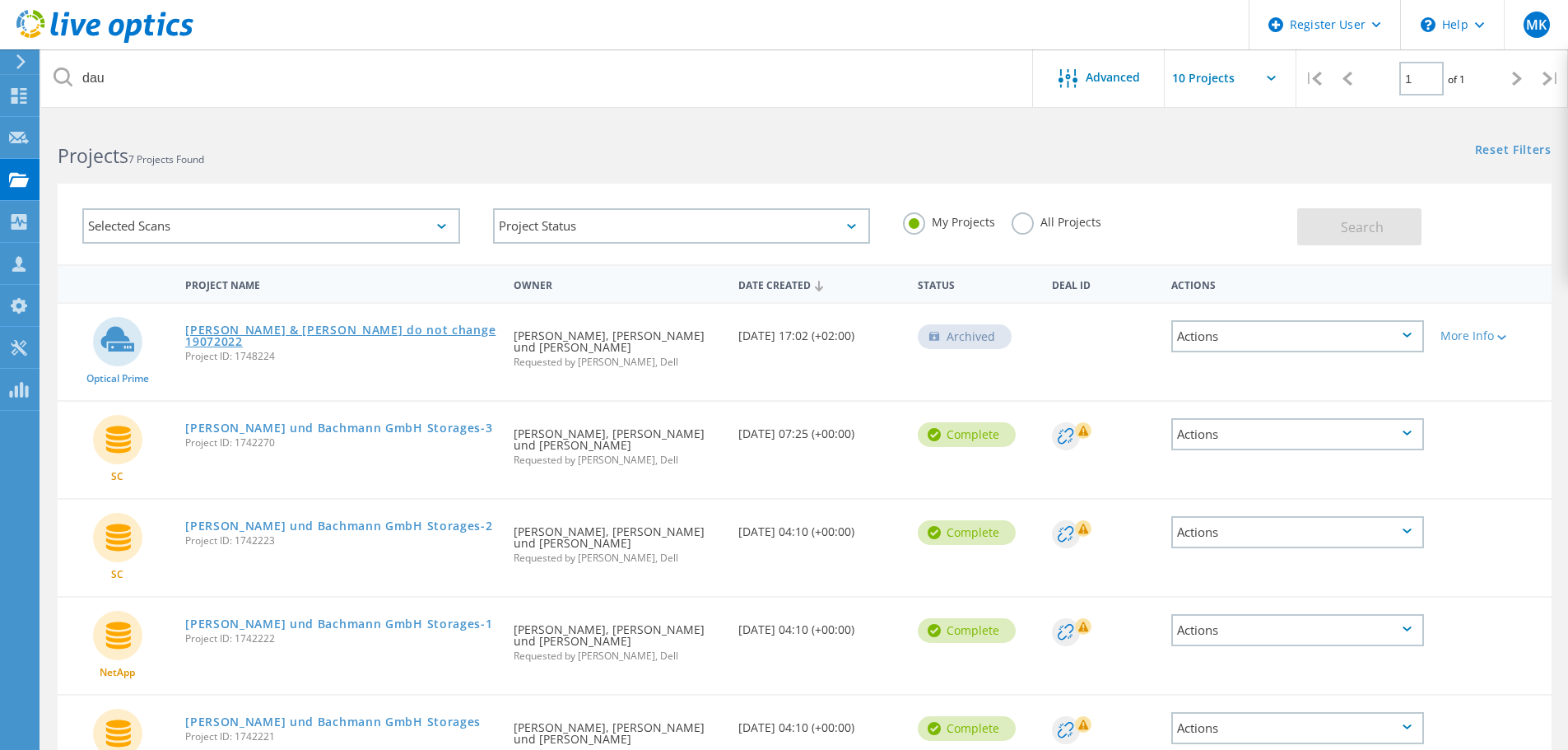
click at [413, 324] on link "[PERSON_NAME] & [PERSON_NAME] do not change 19072022" at bounding box center [341, 336] width 312 height 23
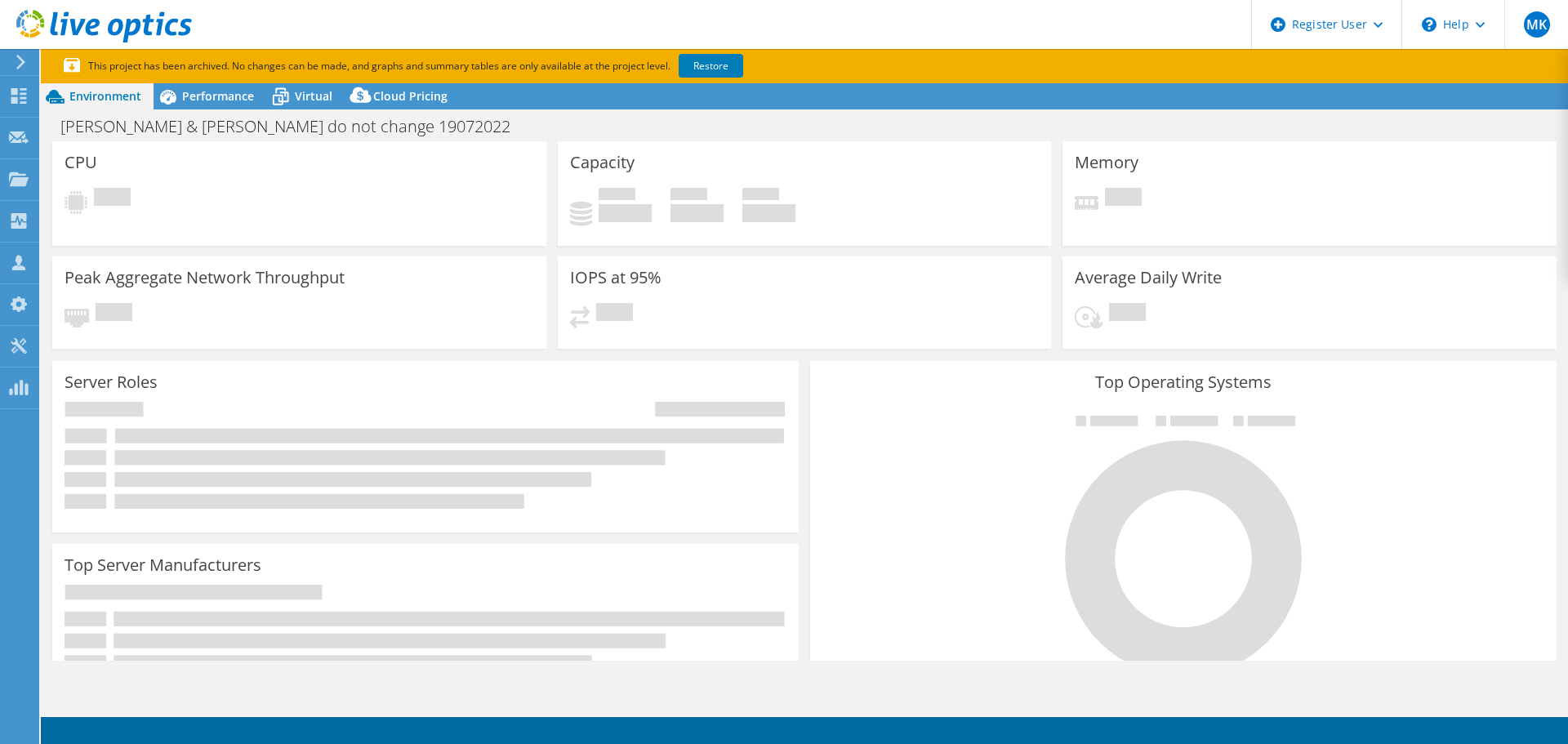
select select "USD"
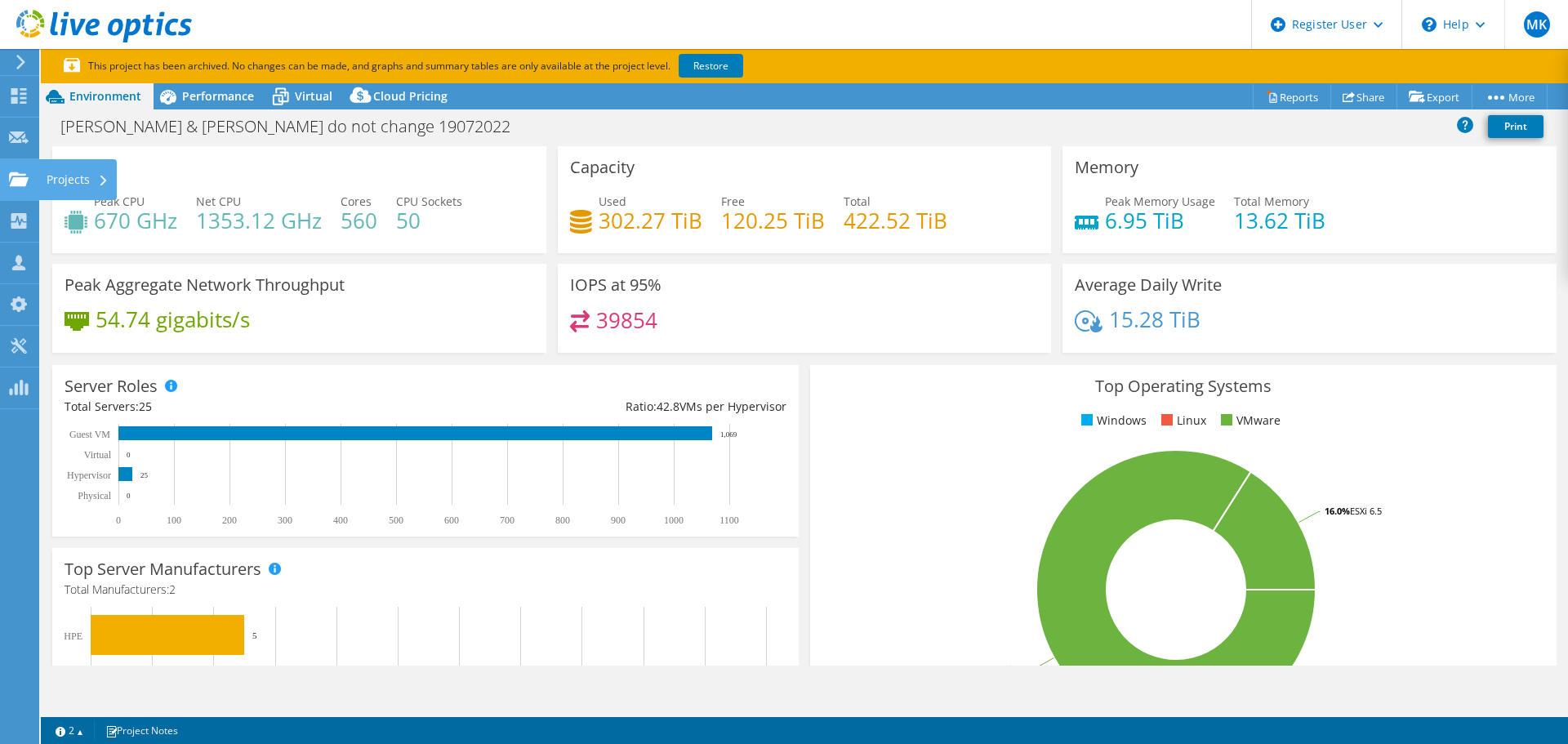
click at [23, 181] on use at bounding box center [19, 178] width 20 height 14
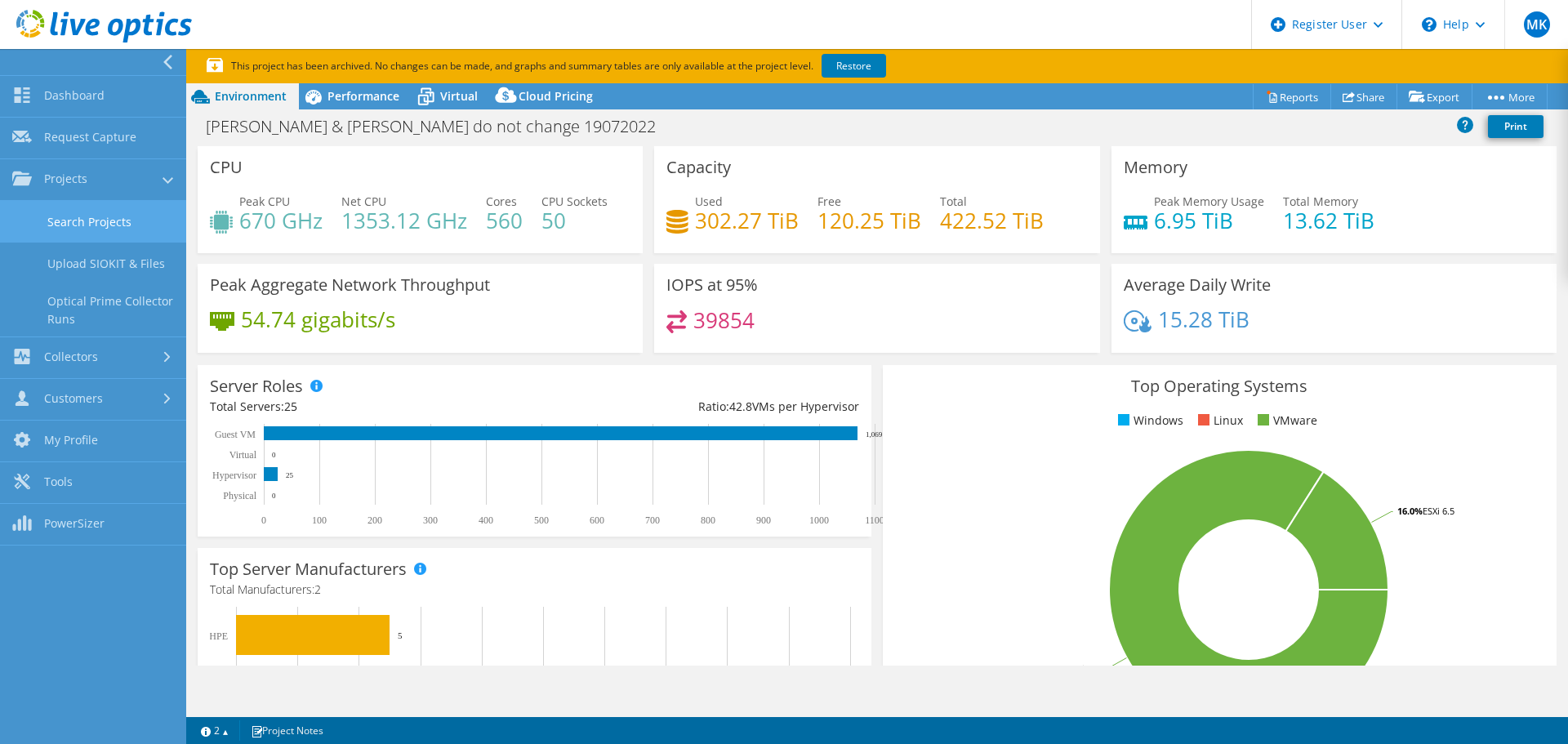
click at [83, 215] on link "Search Projects" at bounding box center [93, 221] width 186 height 41
